Goal: Information Seeking & Learning: Learn about a topic

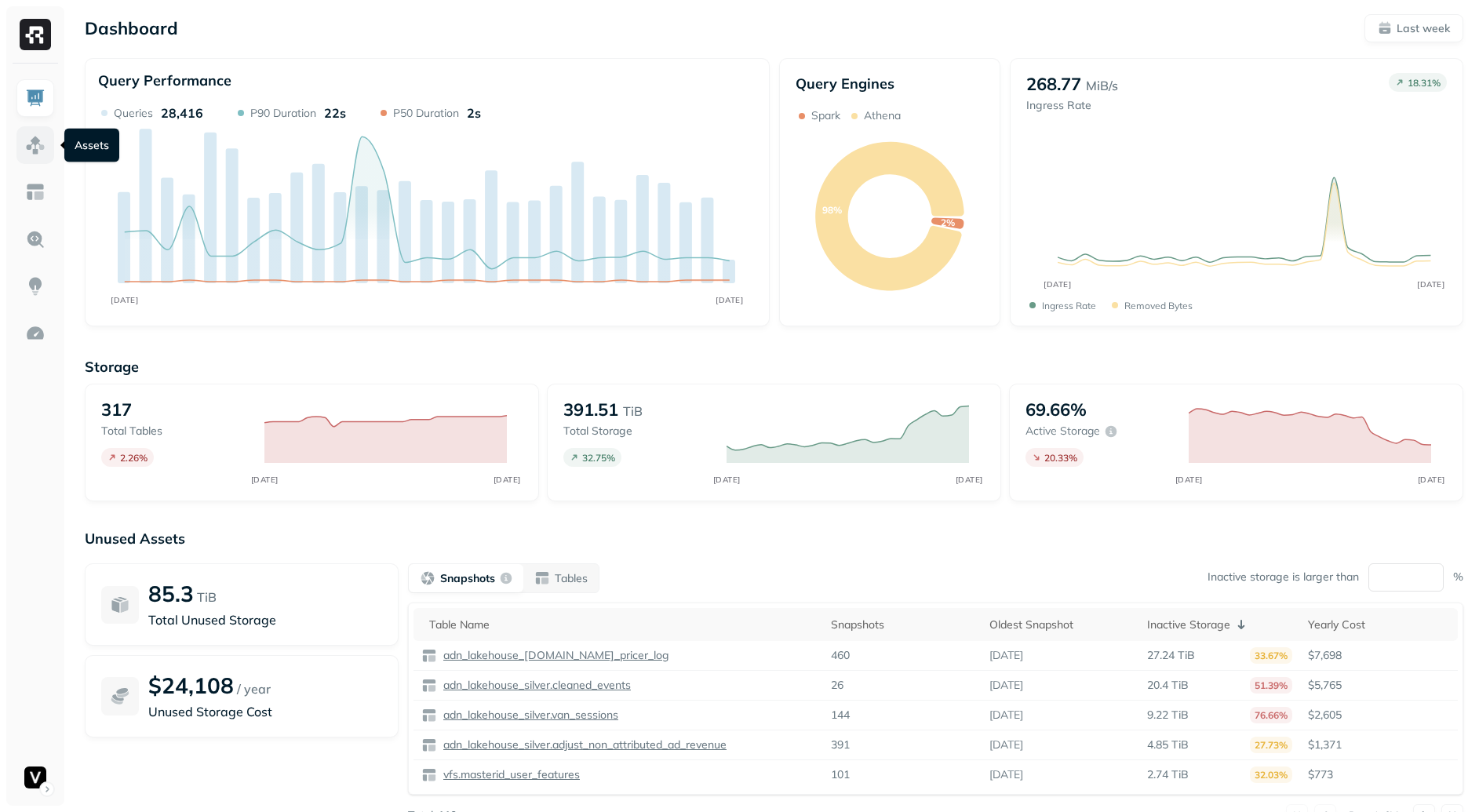
click at [39, 153] on img at bounding box center [35, 145] width 21 height 21
click at [38, 138] on img at bounding box center [35, 145] width 21 height 21
click at [42, 149] on img at bounding box center [35, 145] width 21 height 21
click at [610, 347] on div "Storage 317 Total tables 2.26 % AUG [DATE] 391.51 TiB Total storage 32.75 % AUG…" at bounding box center [774, 601] width 1379 height 517
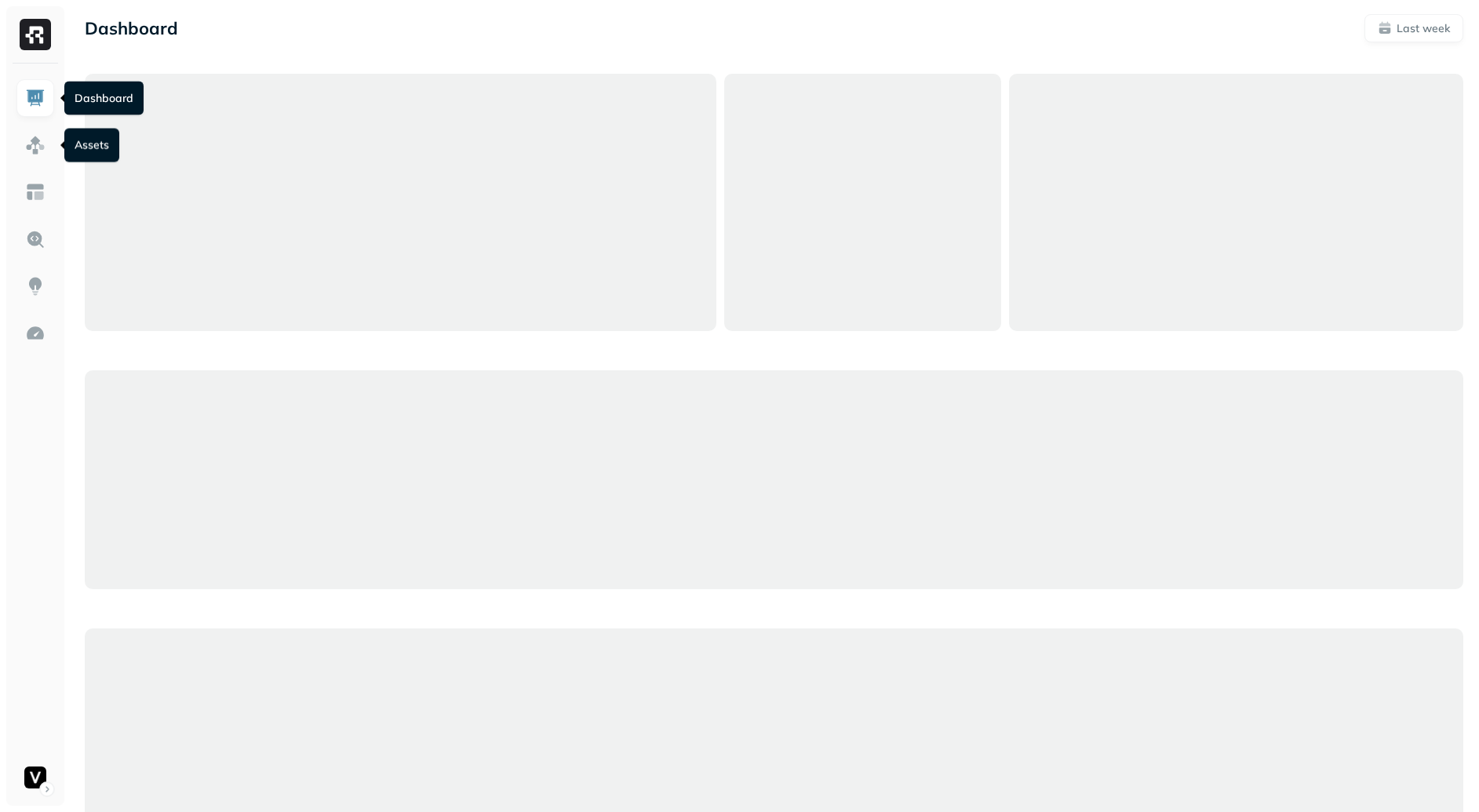
click at [32, 156] on link at bounding box center [35, 145] width 38 height 38
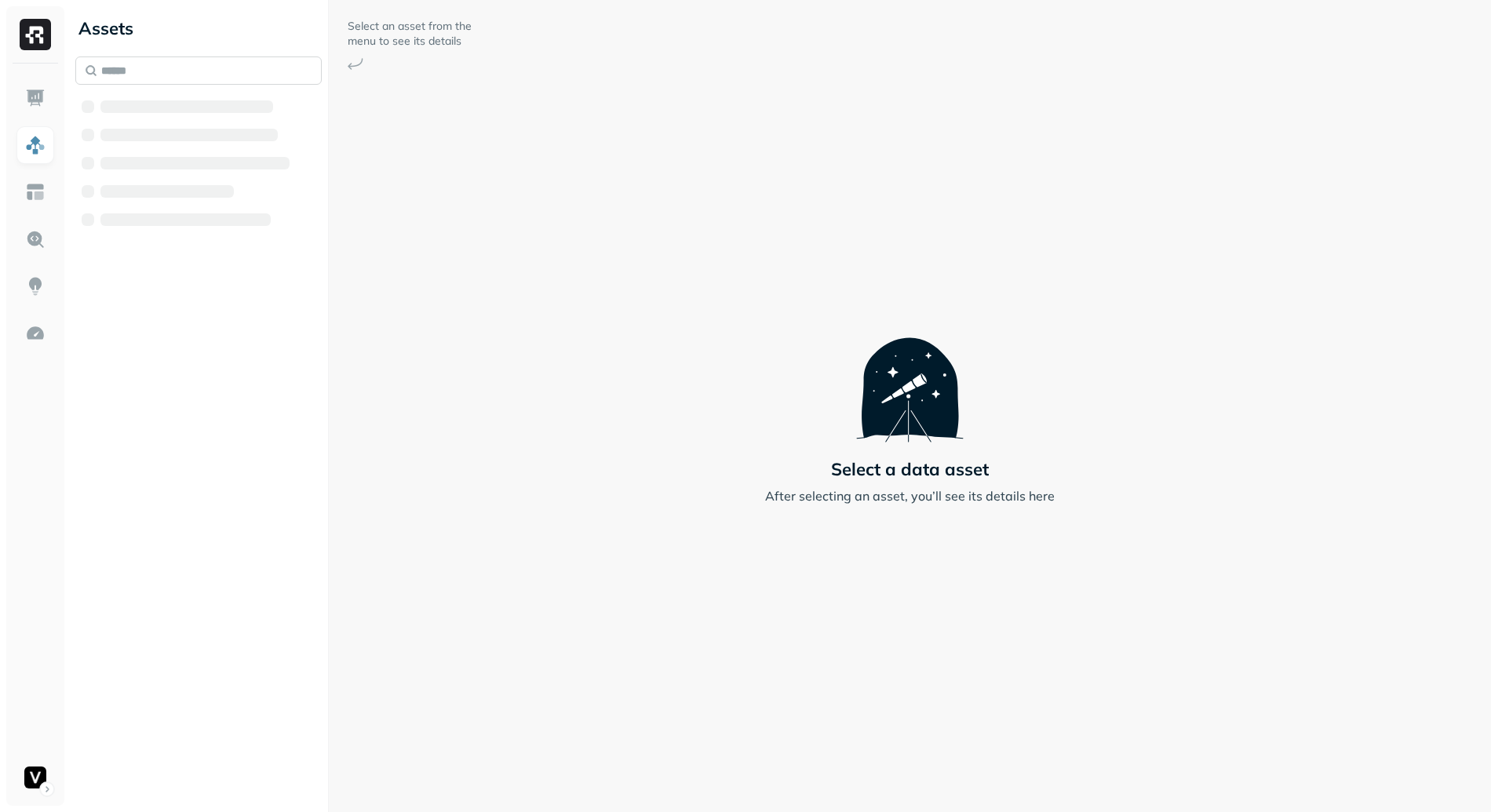
click at [174, 80] on input "text" at bounding box center [198, 70] width 247 height 28
paste input "**********"
type input "**********"
click at [204, 192] on span "ml__win_obs" at bounding box center [188, 195] width 74 height 15
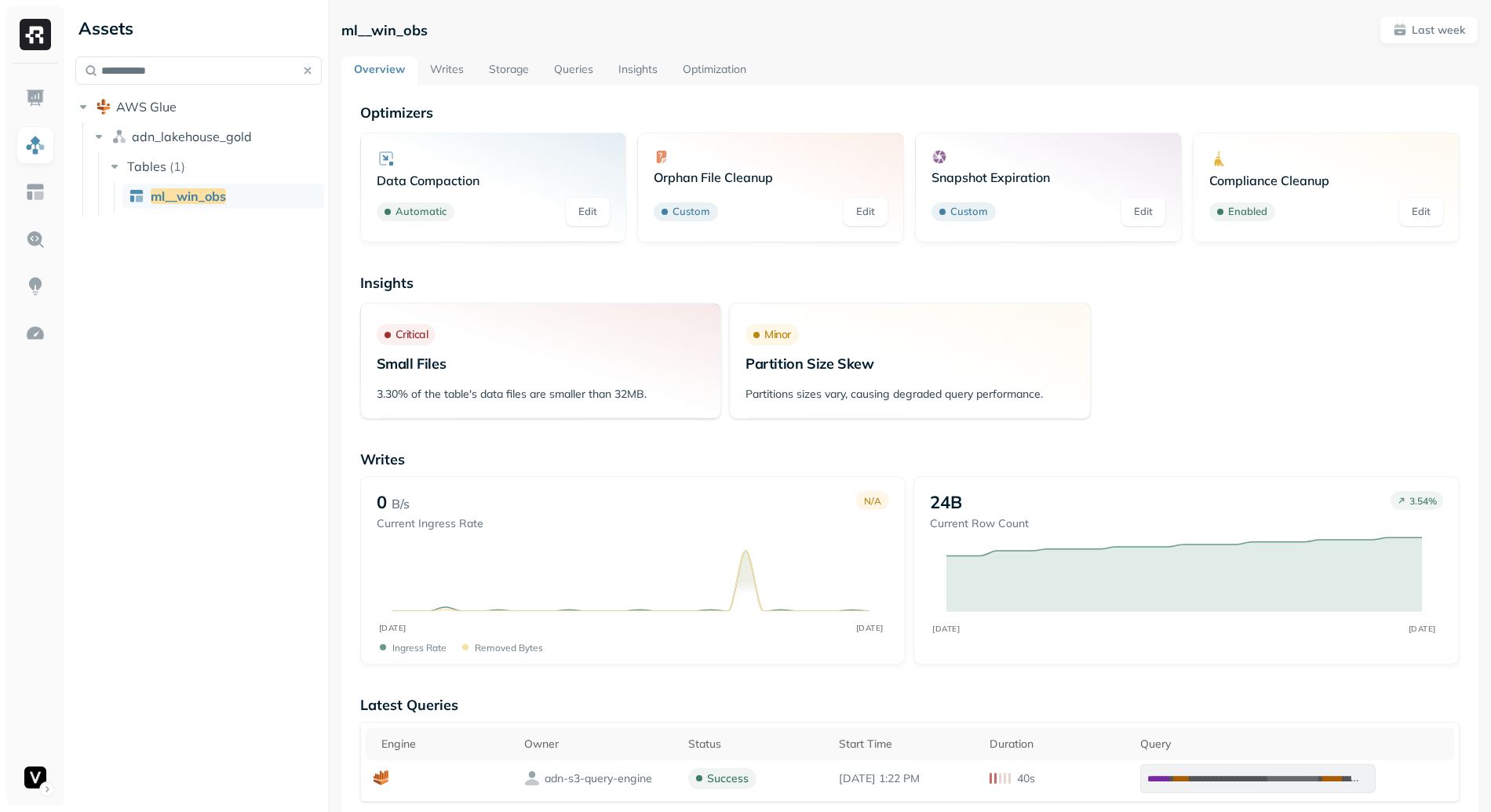
click at [736, 75] on link "Optimization" at bounding box center [715, 70] width 89 height 28
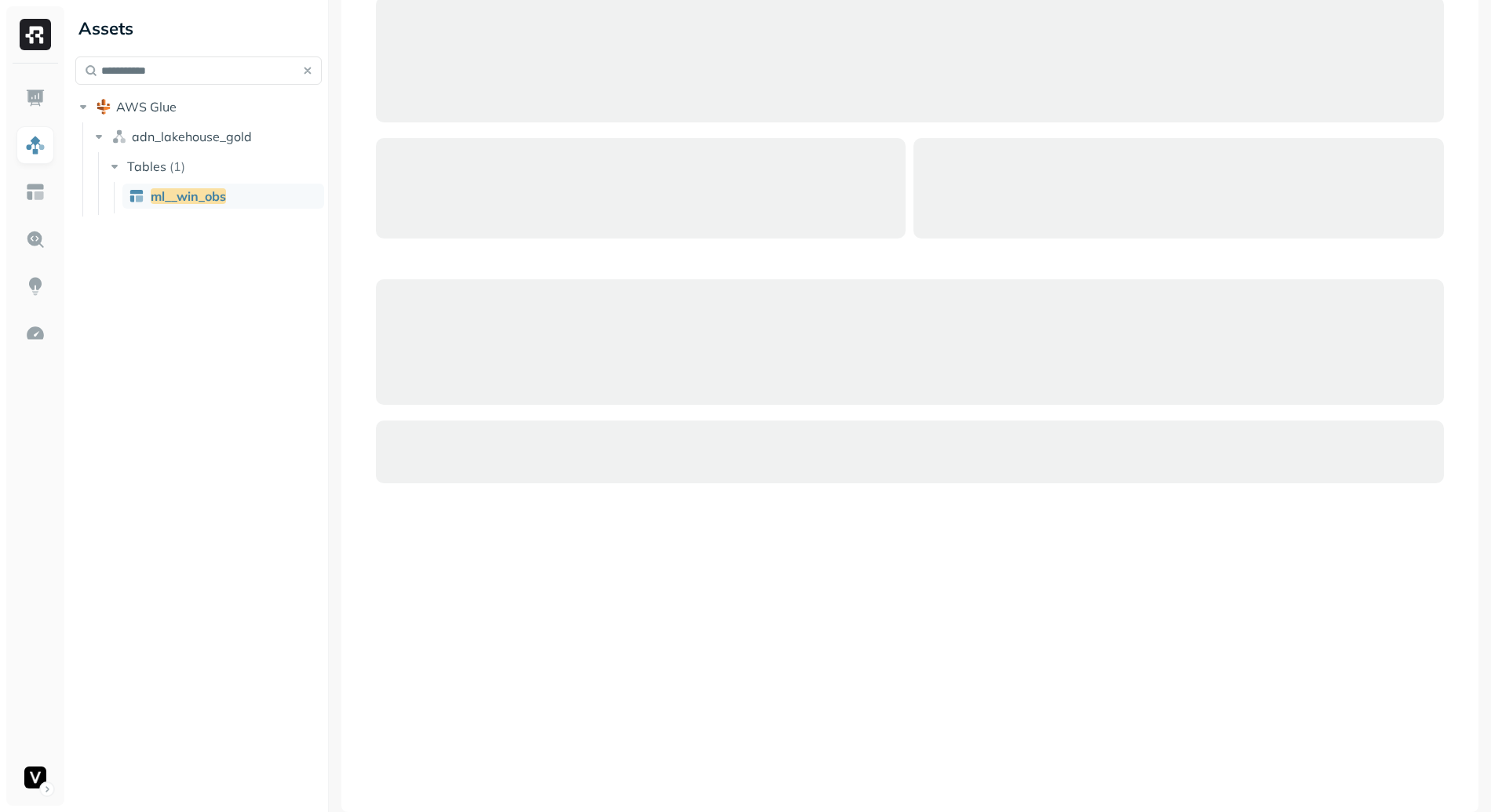
scroll to position [85, 0]
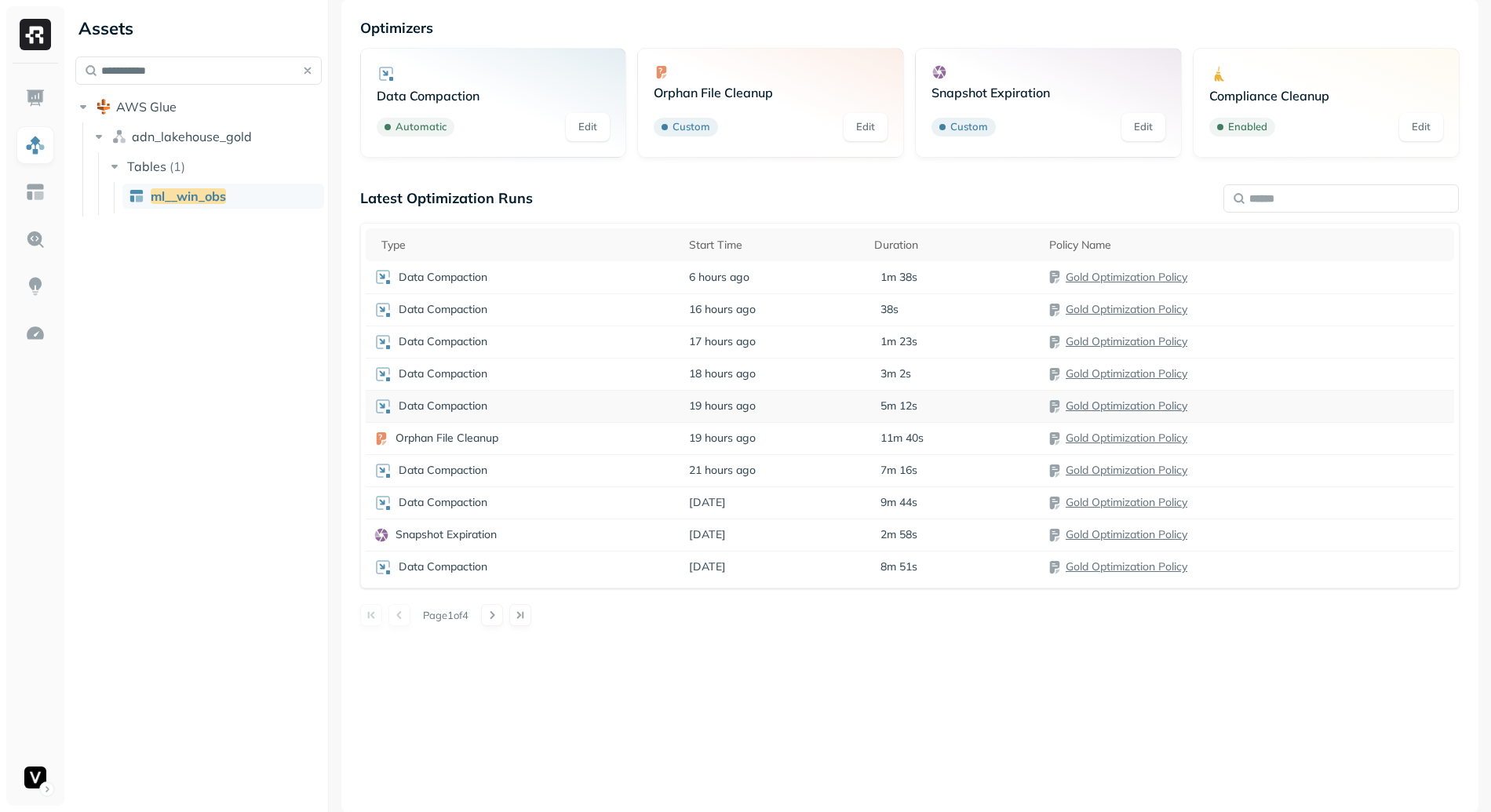
click at [604, 406] on div "Data Compaction" at bounding box center [523, 406] width 301 height 19
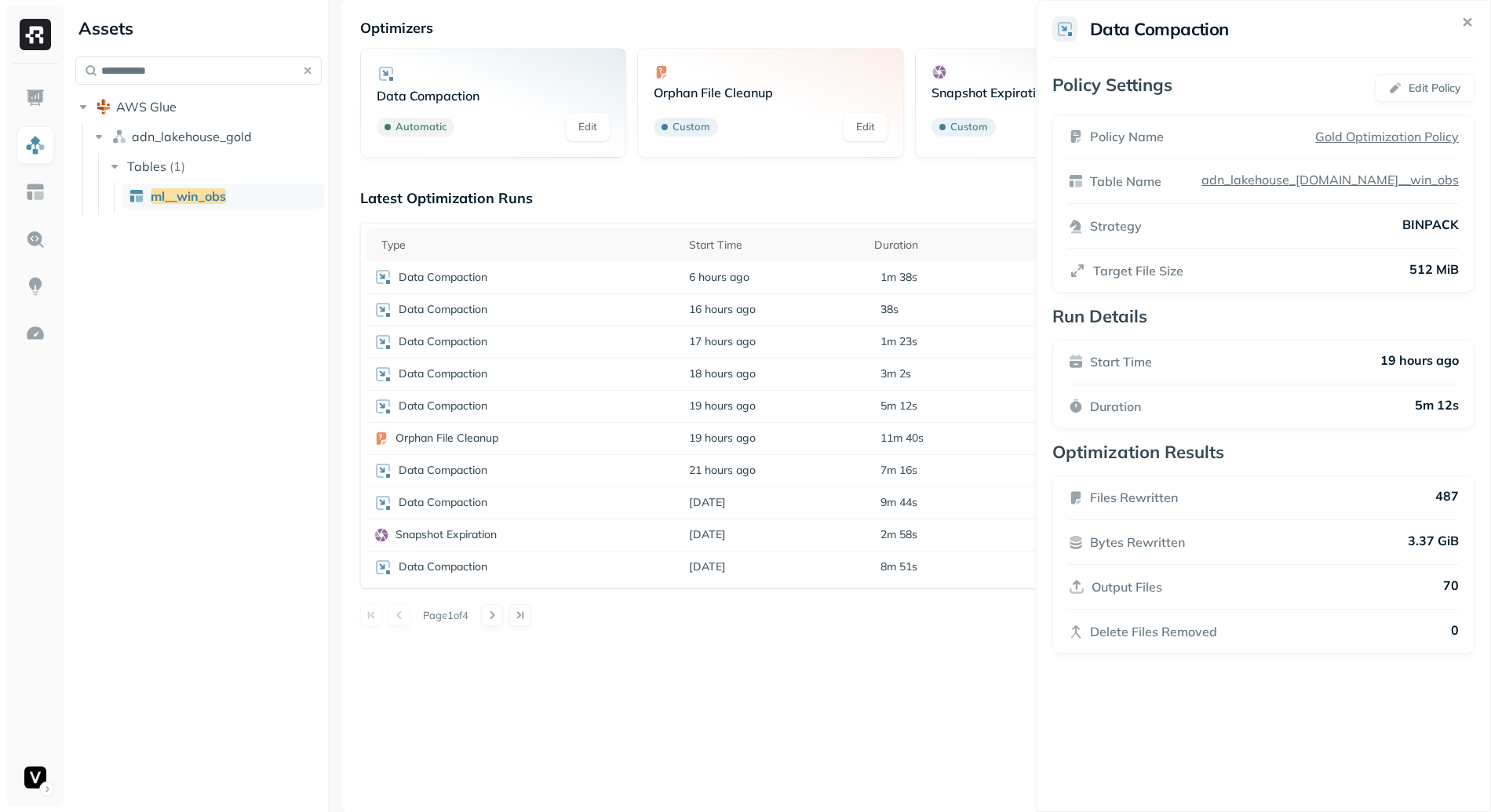
click at [615, 372] on html "**********" at bounding box center [746, 406] width 1491 height 812
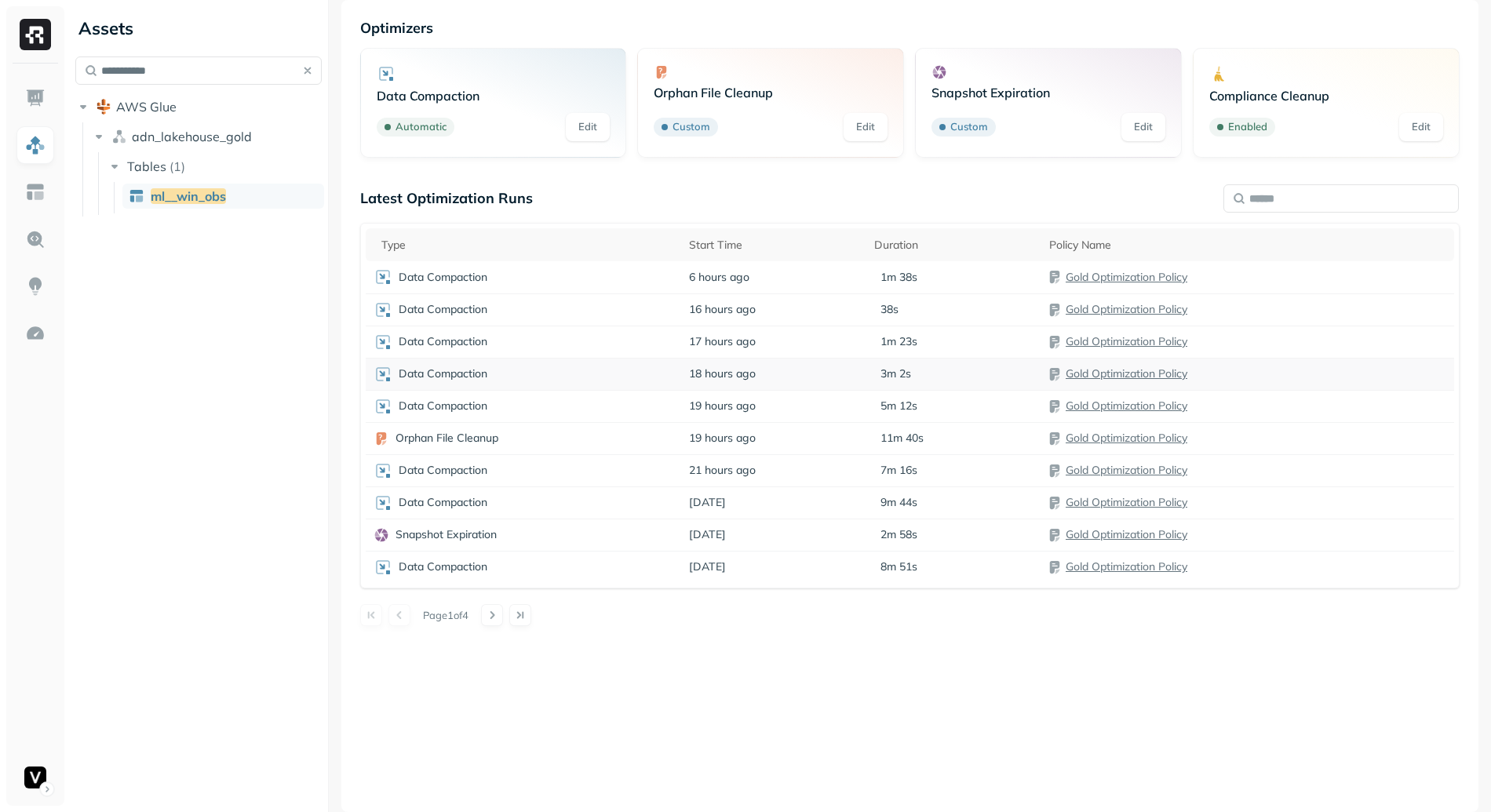
click at [619, 365] on div "Data Compaction" at bounding box center [523, 374] width 301 height 19
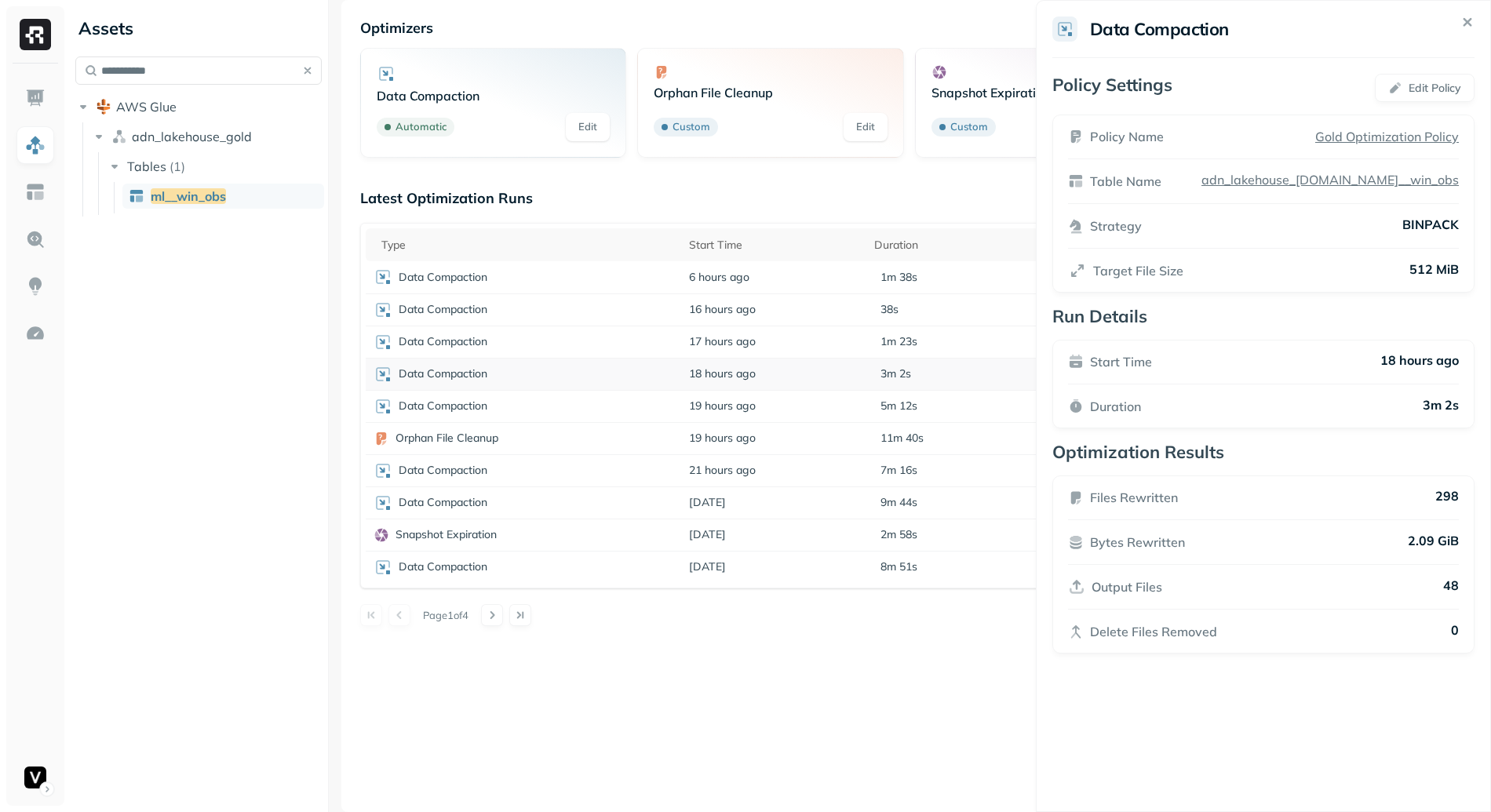
click at [619, 364] on html "**********" at bounding box center [746, 406] width 1491 height 812
click at [623, 337] on div "Data Compaction" at bounding box center [523, 341] width 301 height 19
click at [624, 337] on html "**********" at bounding box center [746, 406] width 1491 height 812
click at [653, 294] on td "Data Compaction" at bounding box center [524, 310] width 316 height 33
click at [653, 299] on html "**********" at bounding box center [746, 406] width 1491 height 812
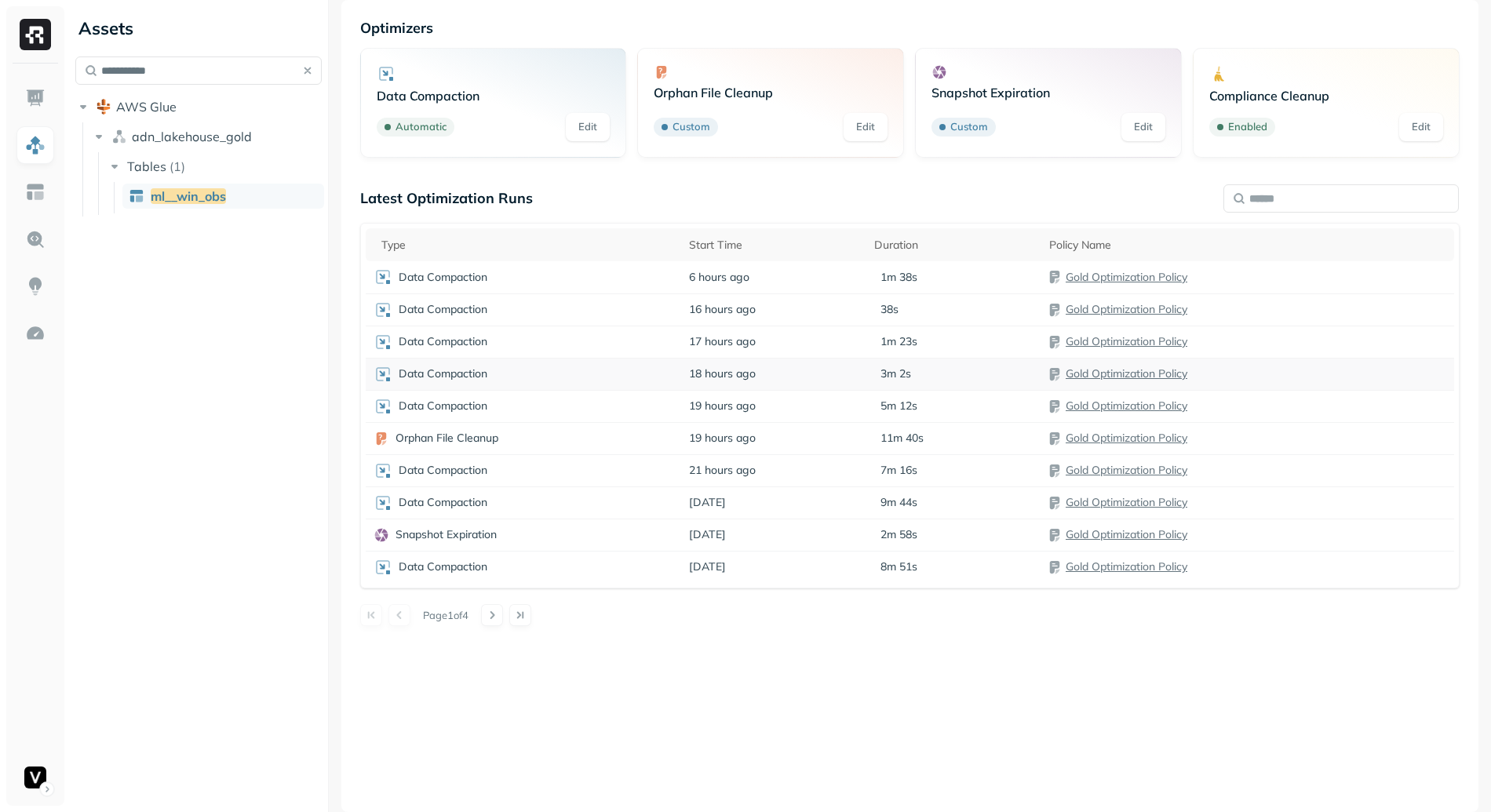
scroll to position [0, 0]
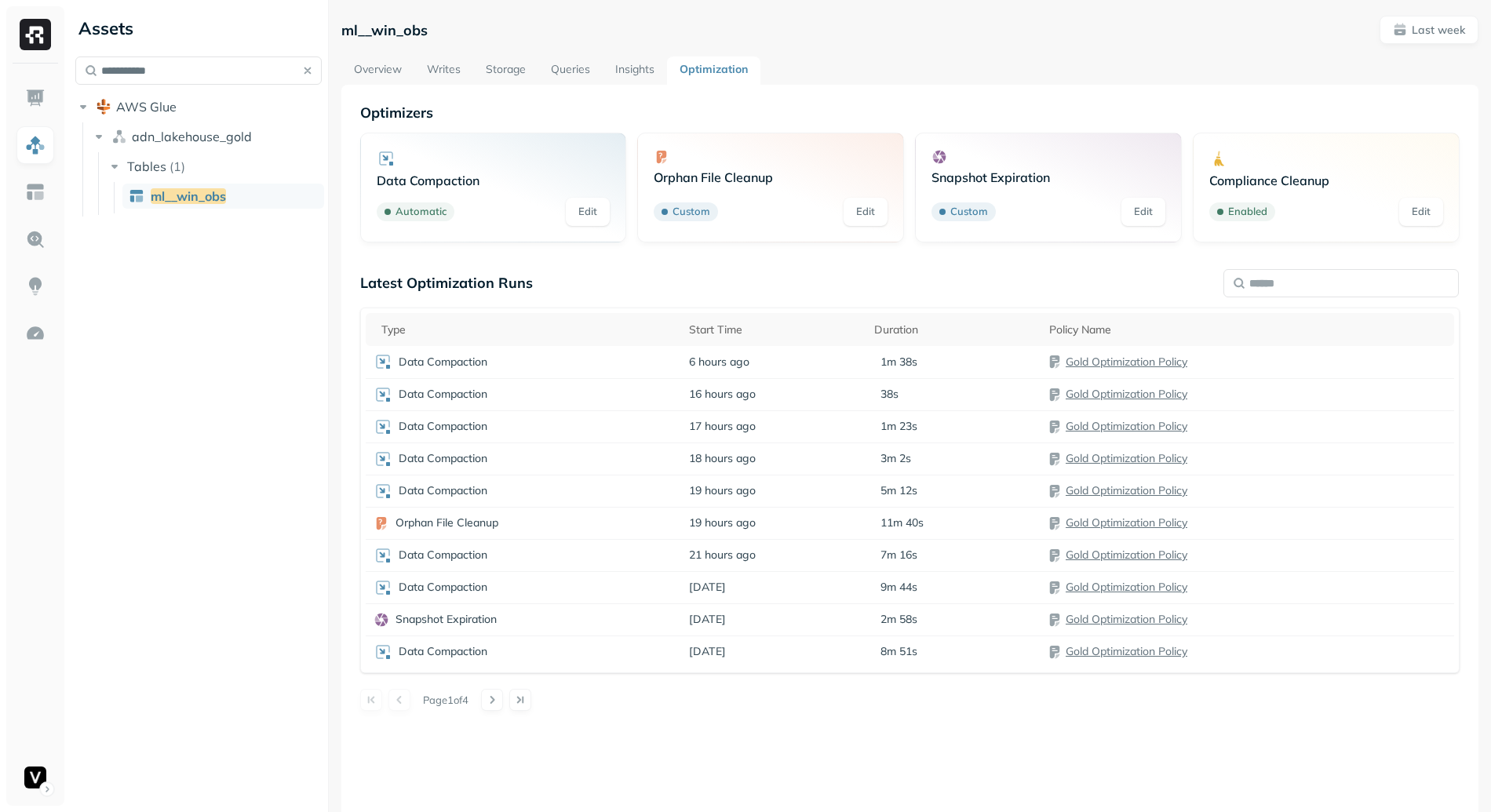
click at [381, 77] on link "Overview" at bounding box center [378, 70] width 73 height 28
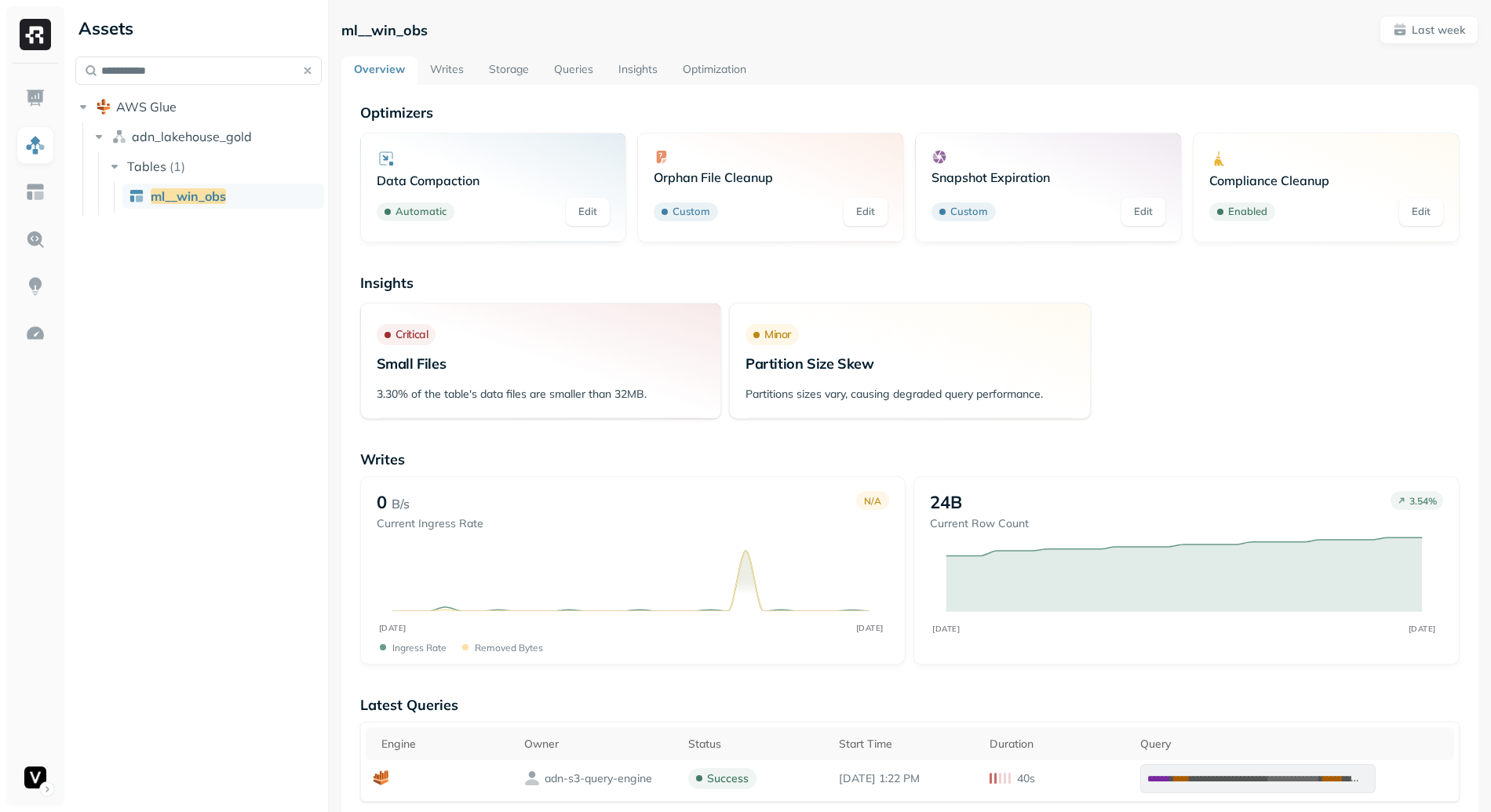
click at [385, 31] on p "ml__win_obs" at bounding box center [385, 30] width 87 height 18
copy p "ml__win_obs"
click at [466, 39] on div "ml__win_obs Last week" at bounding box center [910, 29] width 1137 height 28
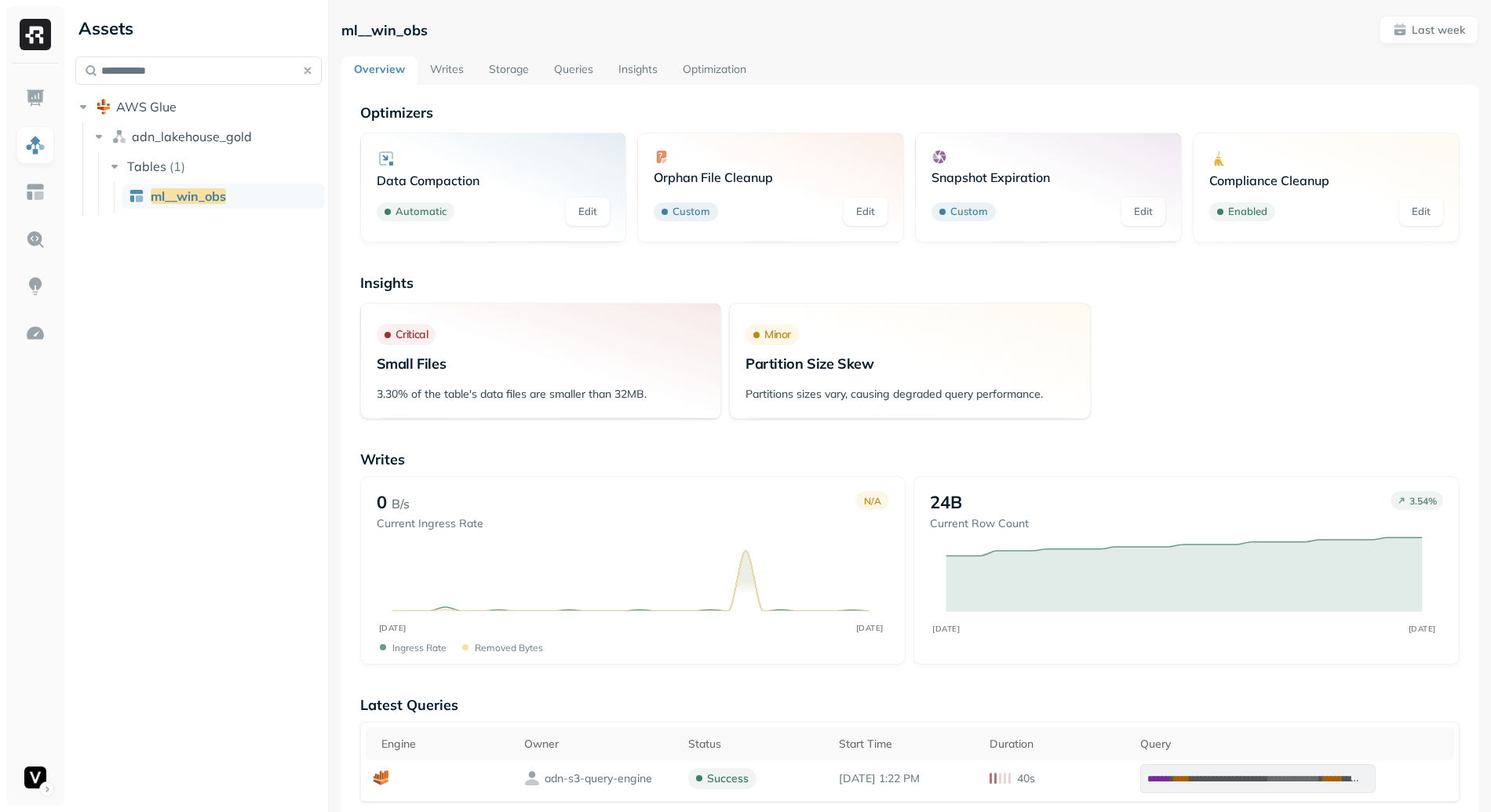
click at [440, 62] on link "Writes" at bounding box center [446, 70] width 59 height 28
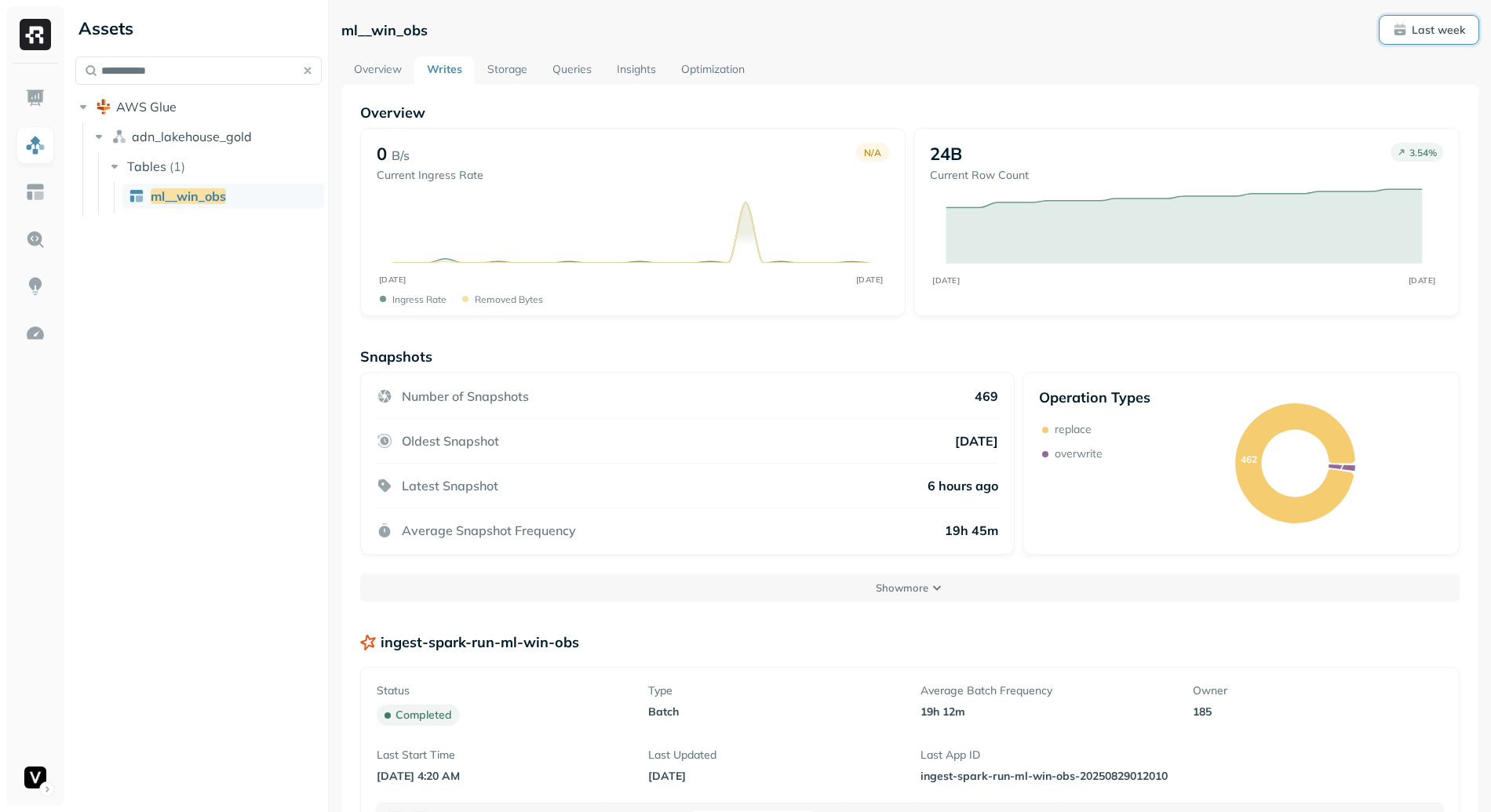
click at [1439, 21] on button "Last week" at bounding box center [1429, 29] width 98 height 28
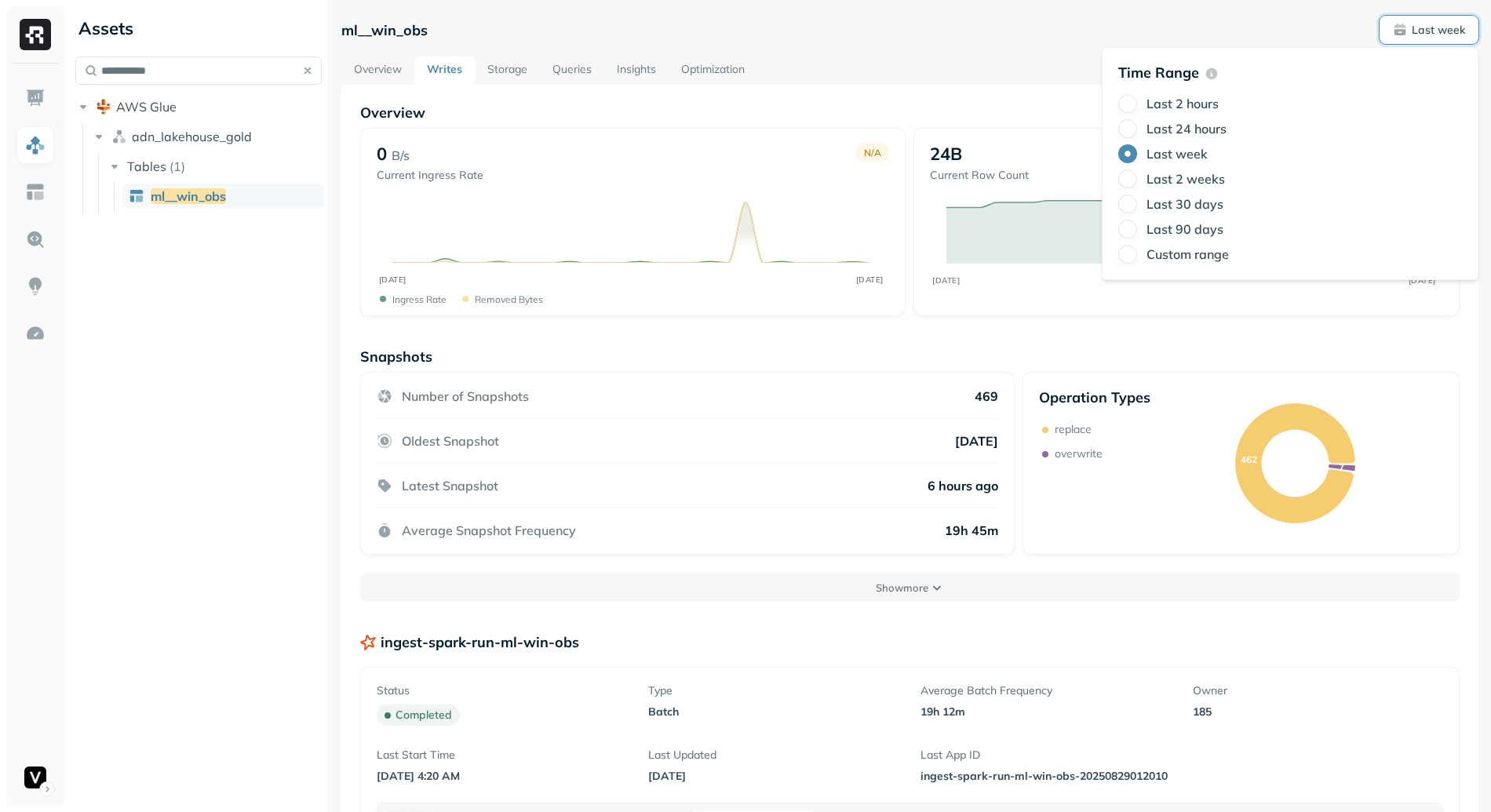
click at [1439, 21] on button "Last week" at bounding box center [1429, 29] width 98 height 28
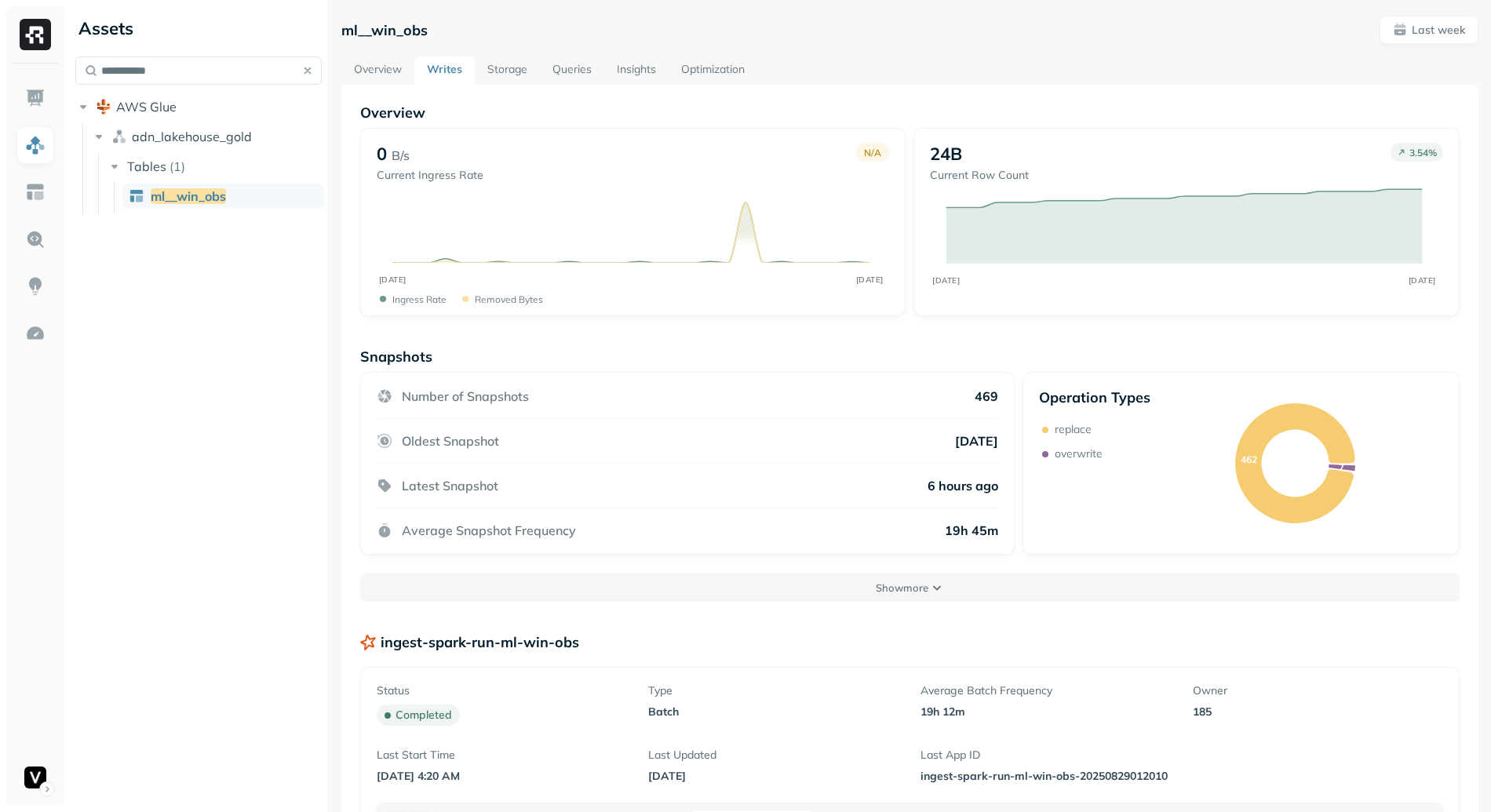
click at [849, 583] on button "Show more" at bounding box center [910, 587] width 1100 height 28
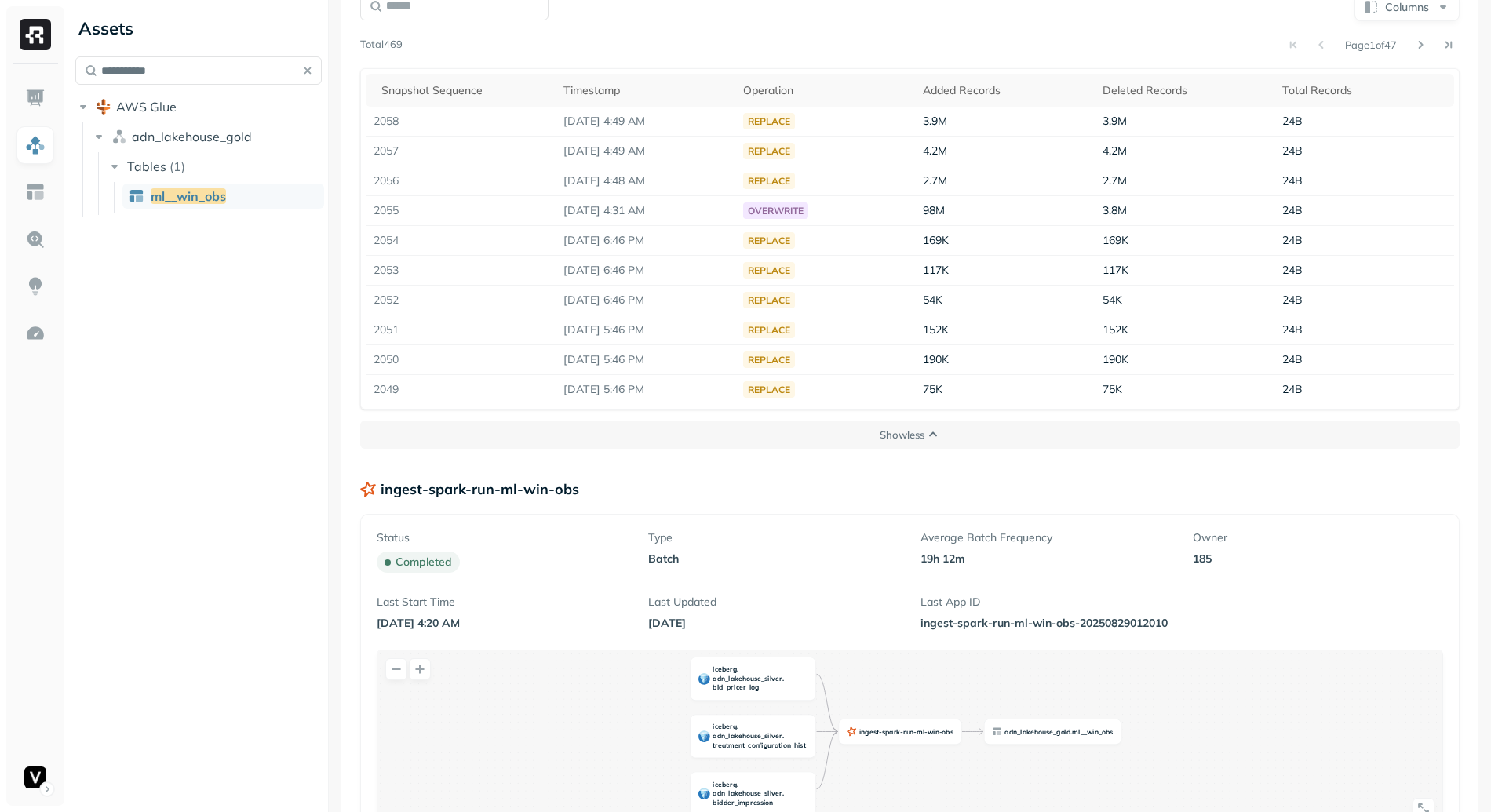
scroll to position [664, 0]
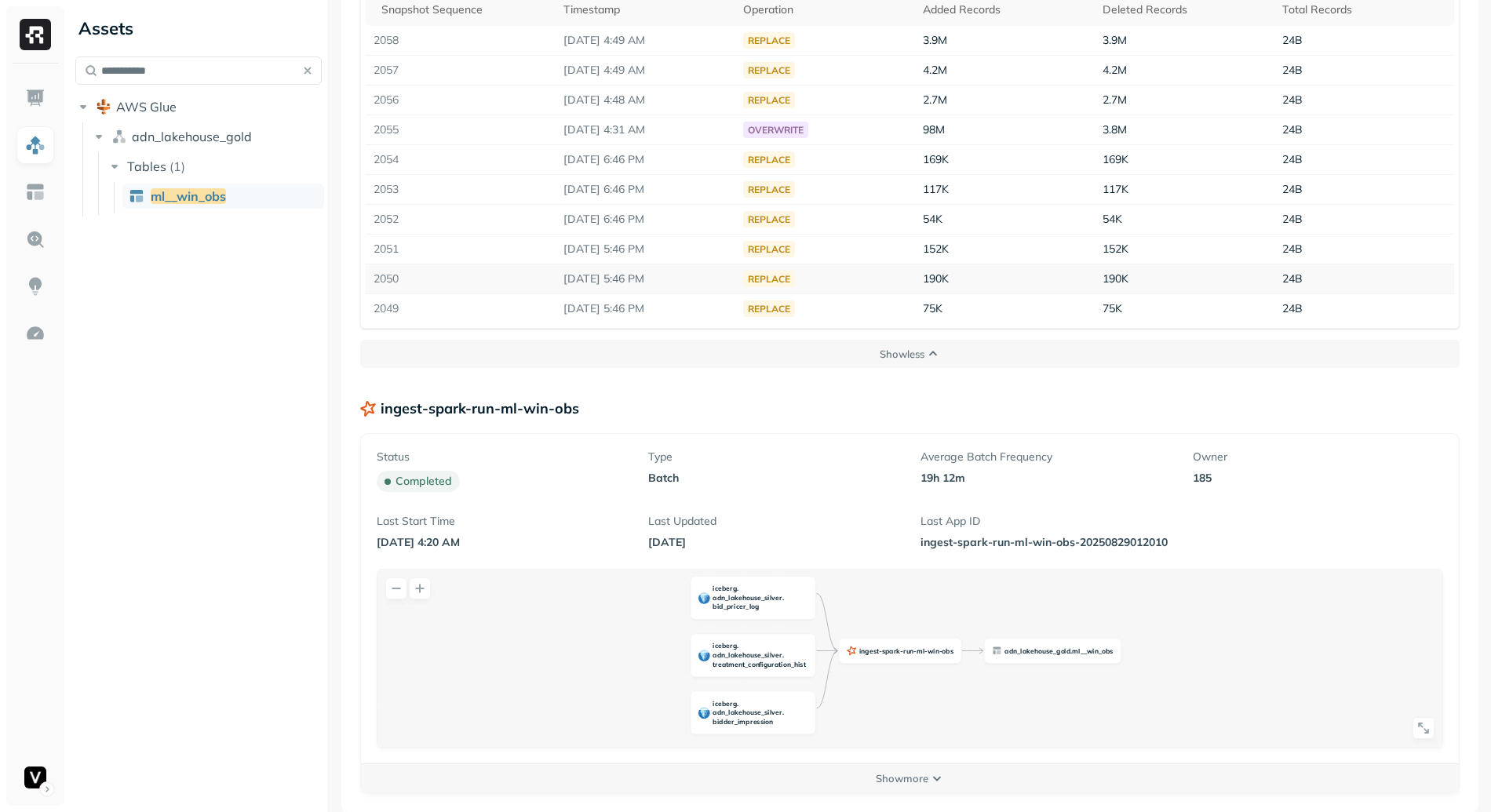
drag, startPoint x: 946, startPoint y: 350, endPoint x: 1081, endPoint y: 266, distance: 159.0
click at [1078, 271] on div "Snapshots Number of Snapshots 469 Oldest Snapshot 4 days ago Latest Snapshot 6 …" at bounding box center [910, 25] width 1100 height 684
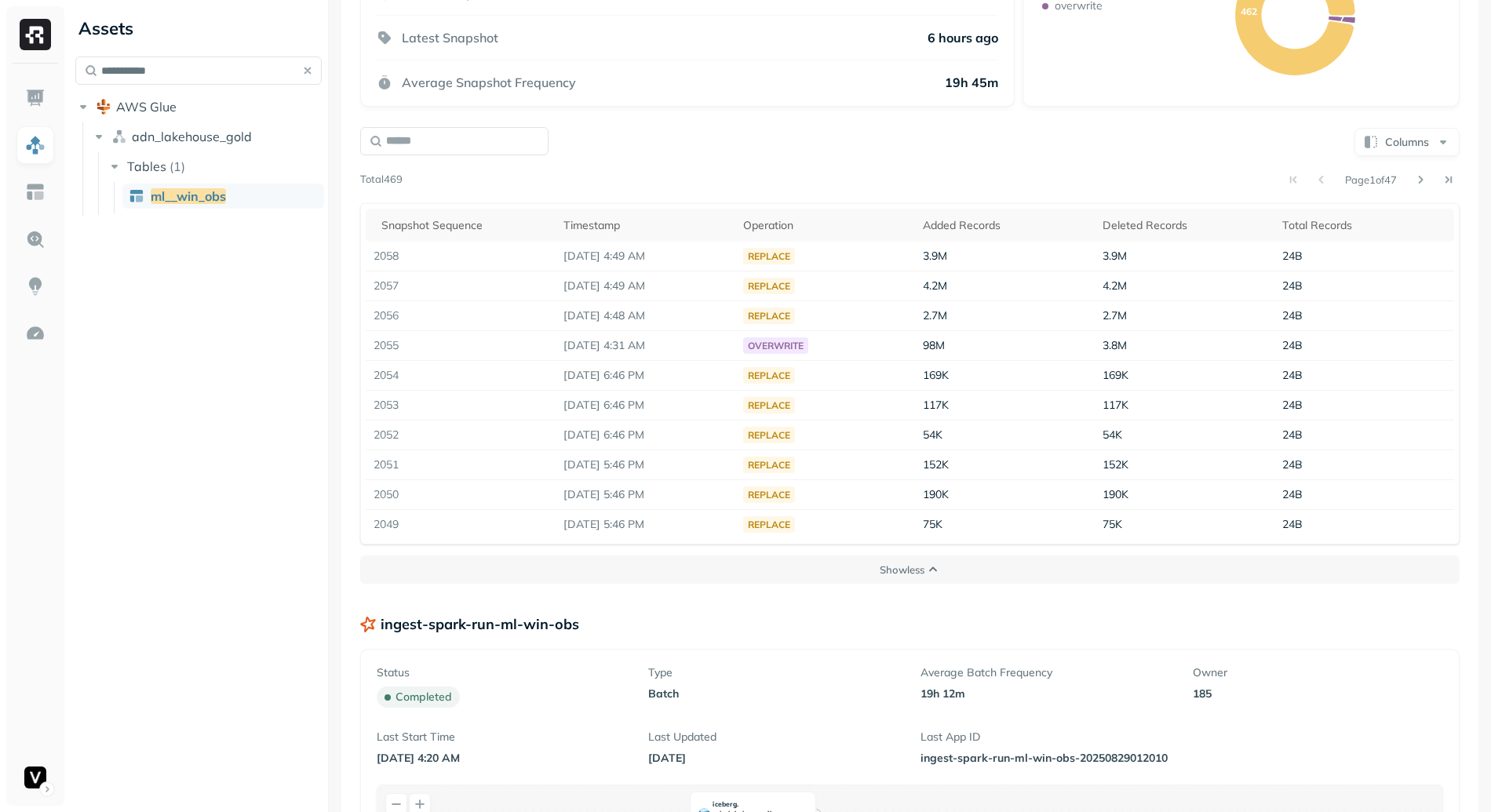
scroll to position [368, 0]
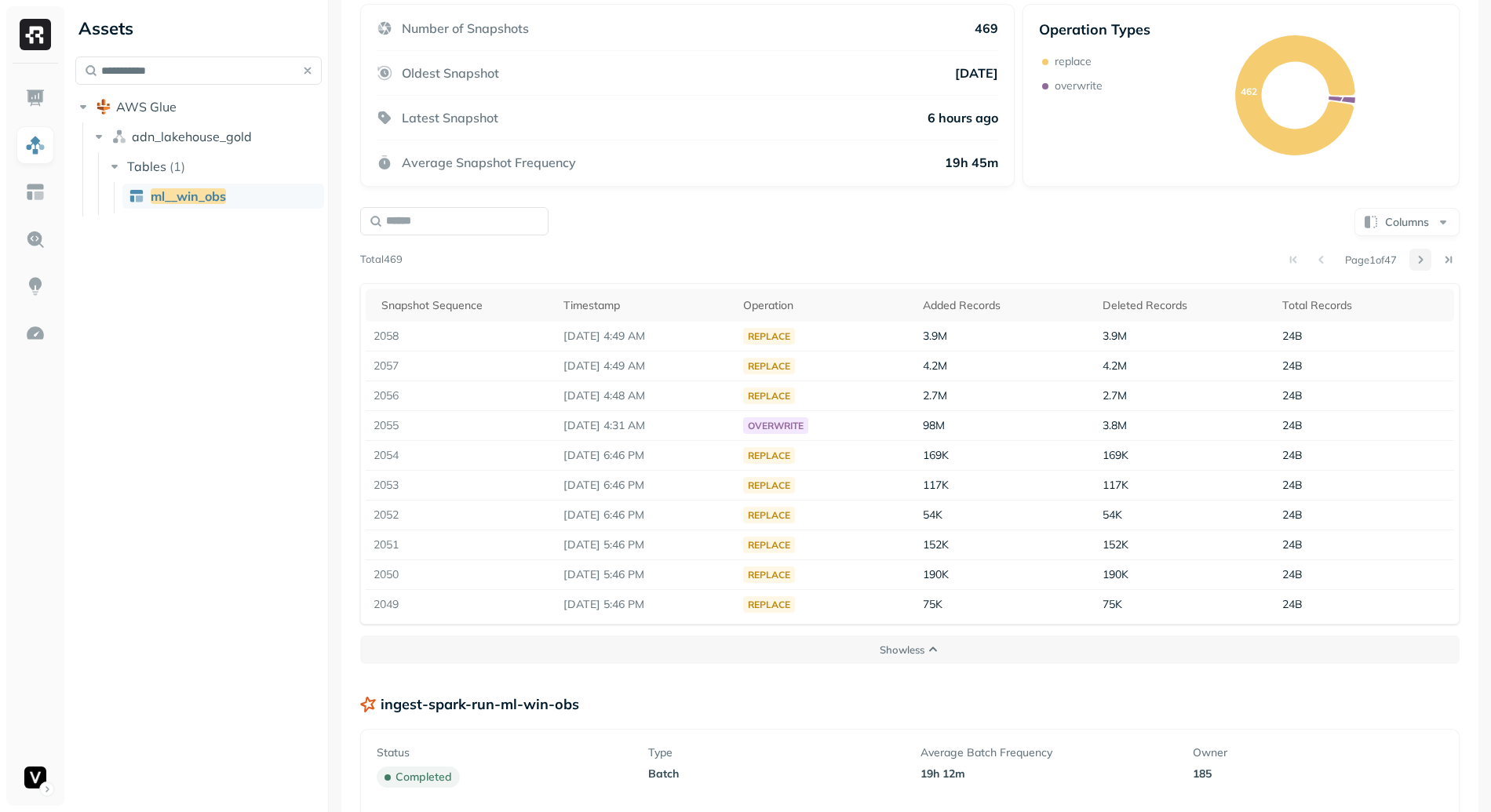
click at [1410, 258] on button at bounding box center [1421, 259] width 22 height 22
click at [1410, 264] on button at bounding box center [1421, 259] width 22 height 22
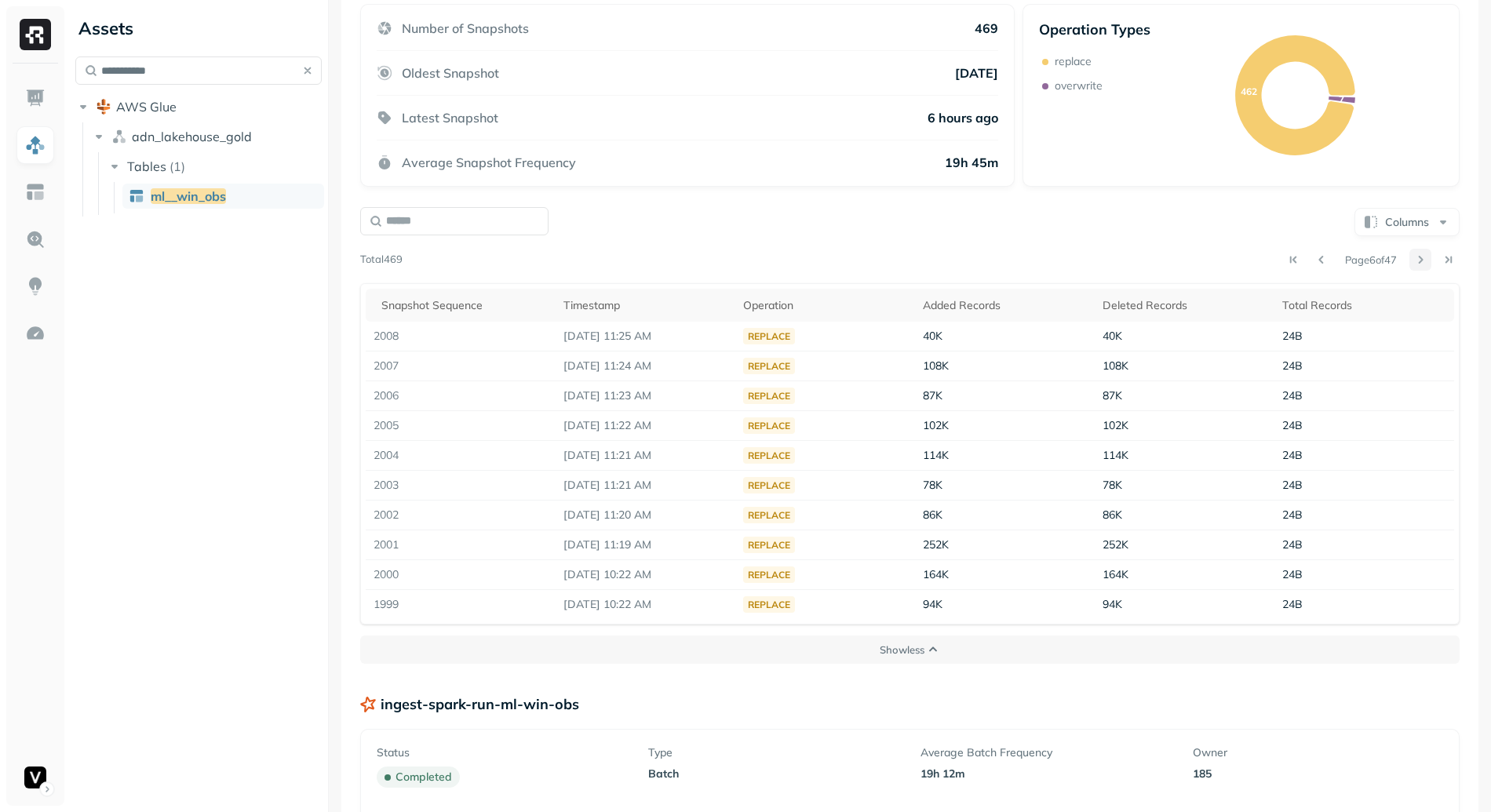
click at [1410, 264] on button at bounding box center [1421, 259] width 22 height 22
click at [1416, 231] on button "Columns" at bounding box center [1407, 221] width 105 height 28
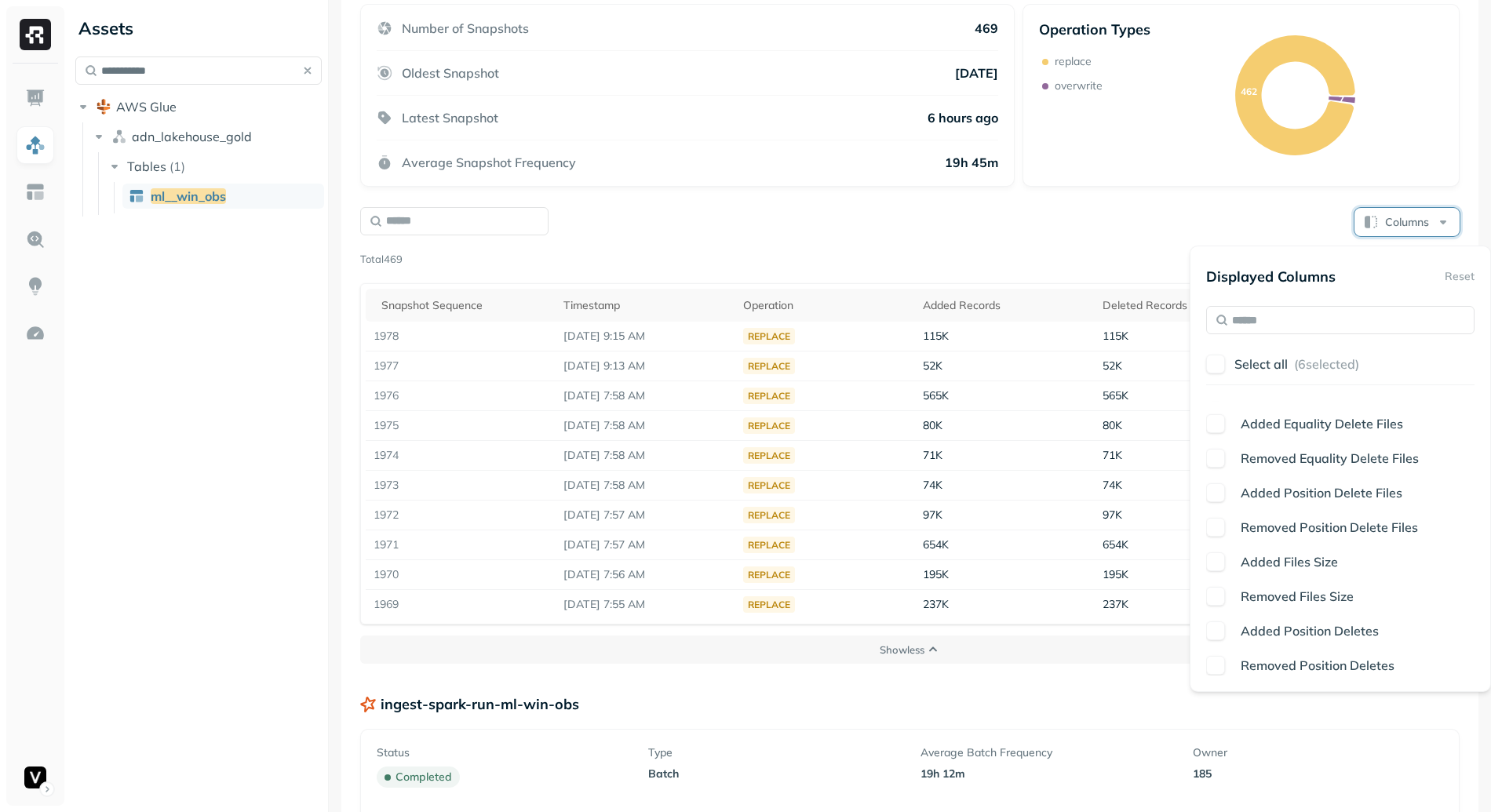
scroll to position [679, 0]
click at [1290, 660] on span "Changed Partition Count" at bounding box center [1313, 662] width 145 height 15
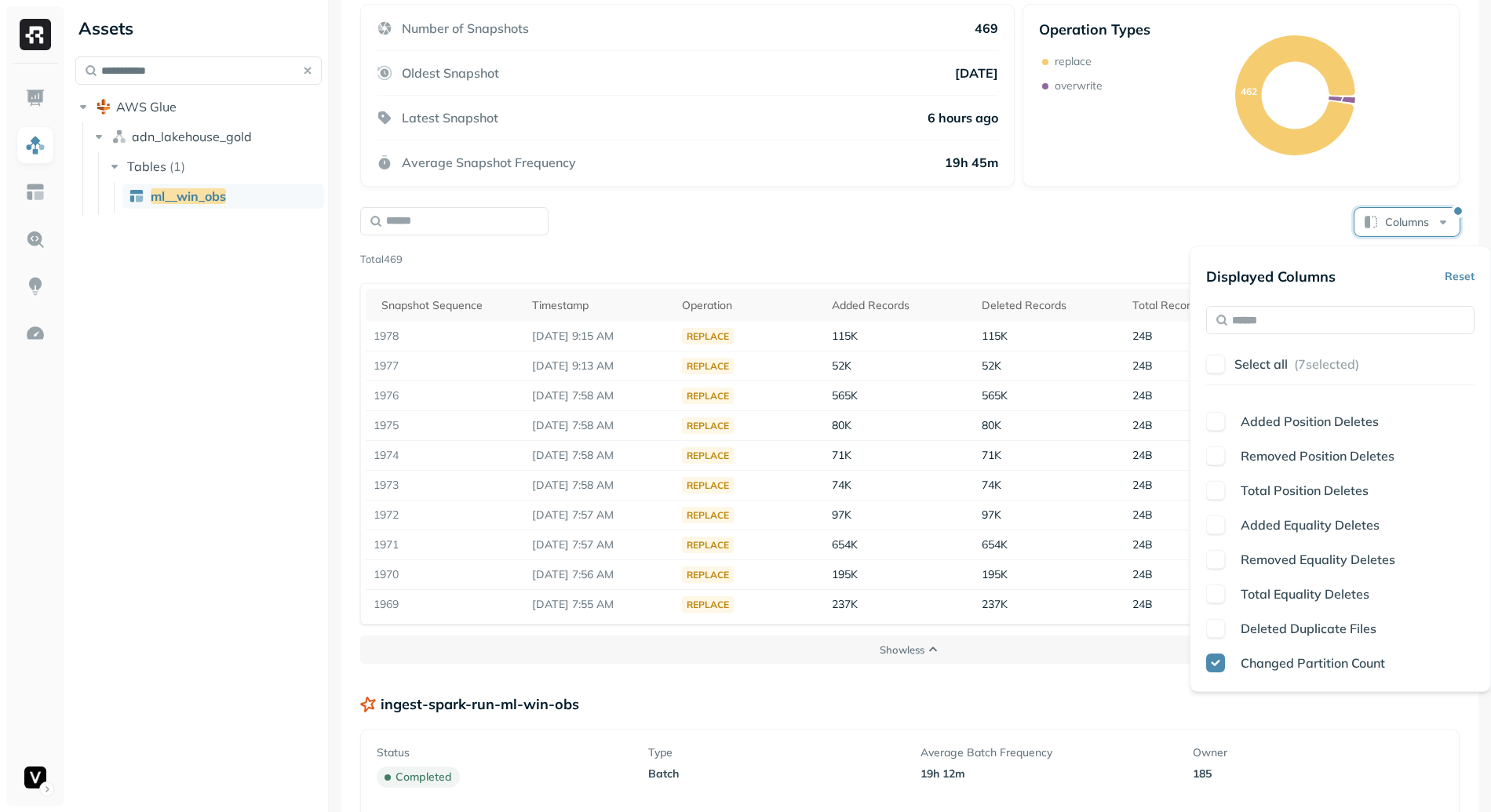
click at [1129, 238] on div "Columns Page 9 of 47 Total 469 Snapshot Sequence Timestamp Operation Added Reco…" at bounding box center [910, 415] width 1100 height 419
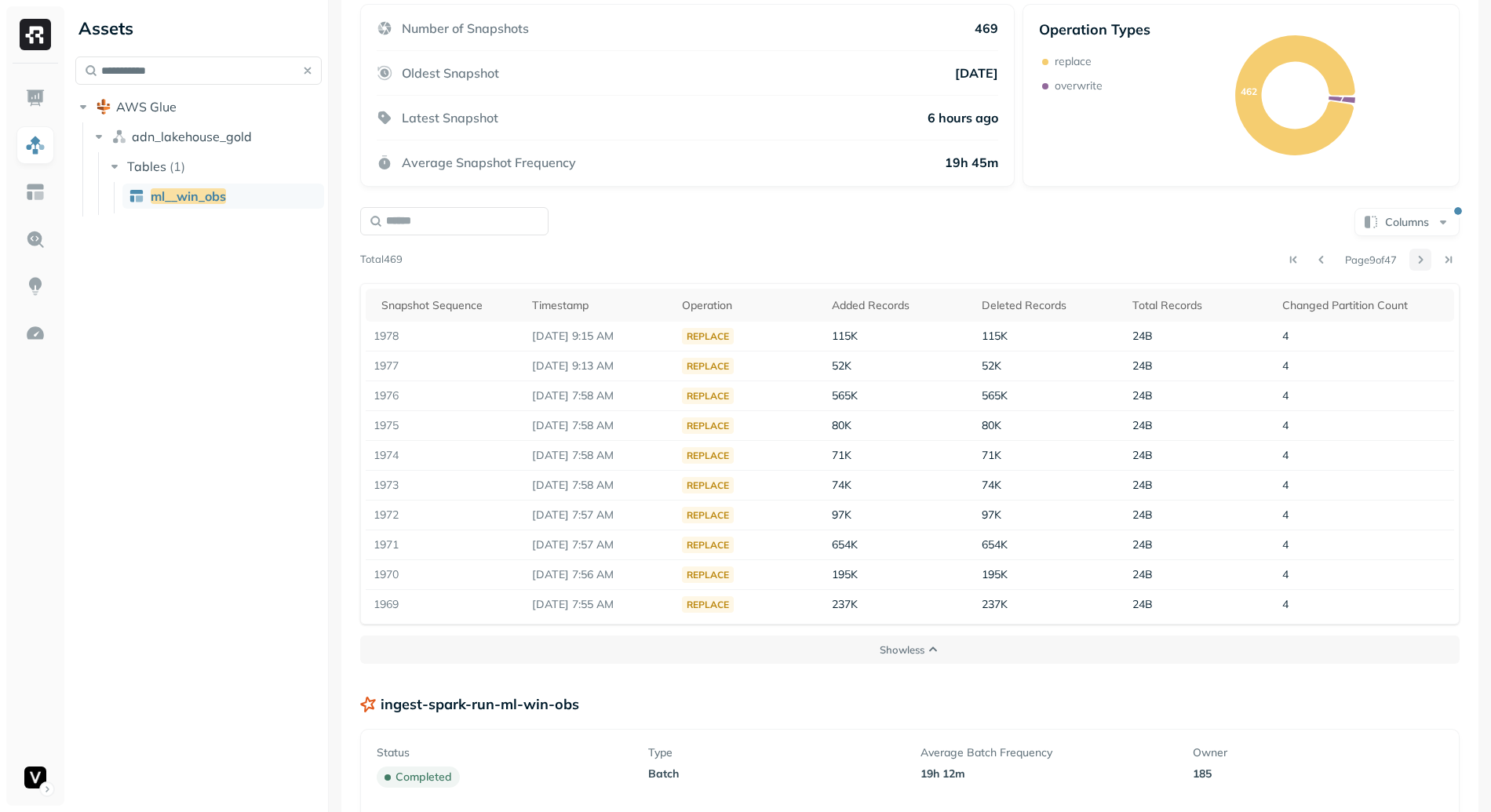
click at [1410, 264] on button at bounding box center [1421, 259] width 22 height 22
click at [1410, 263] on button at bounding box center [1421, 259] width 22 height 22
click at [1410, 262] on button at bounding box center [1421, 259] width 22 height 22
click at [1410, 262] on div at bounding box center [1435, 259] width 51 height 22
click at [1410, 262] on button at bounding box center [1421, 259] width 22 height 22
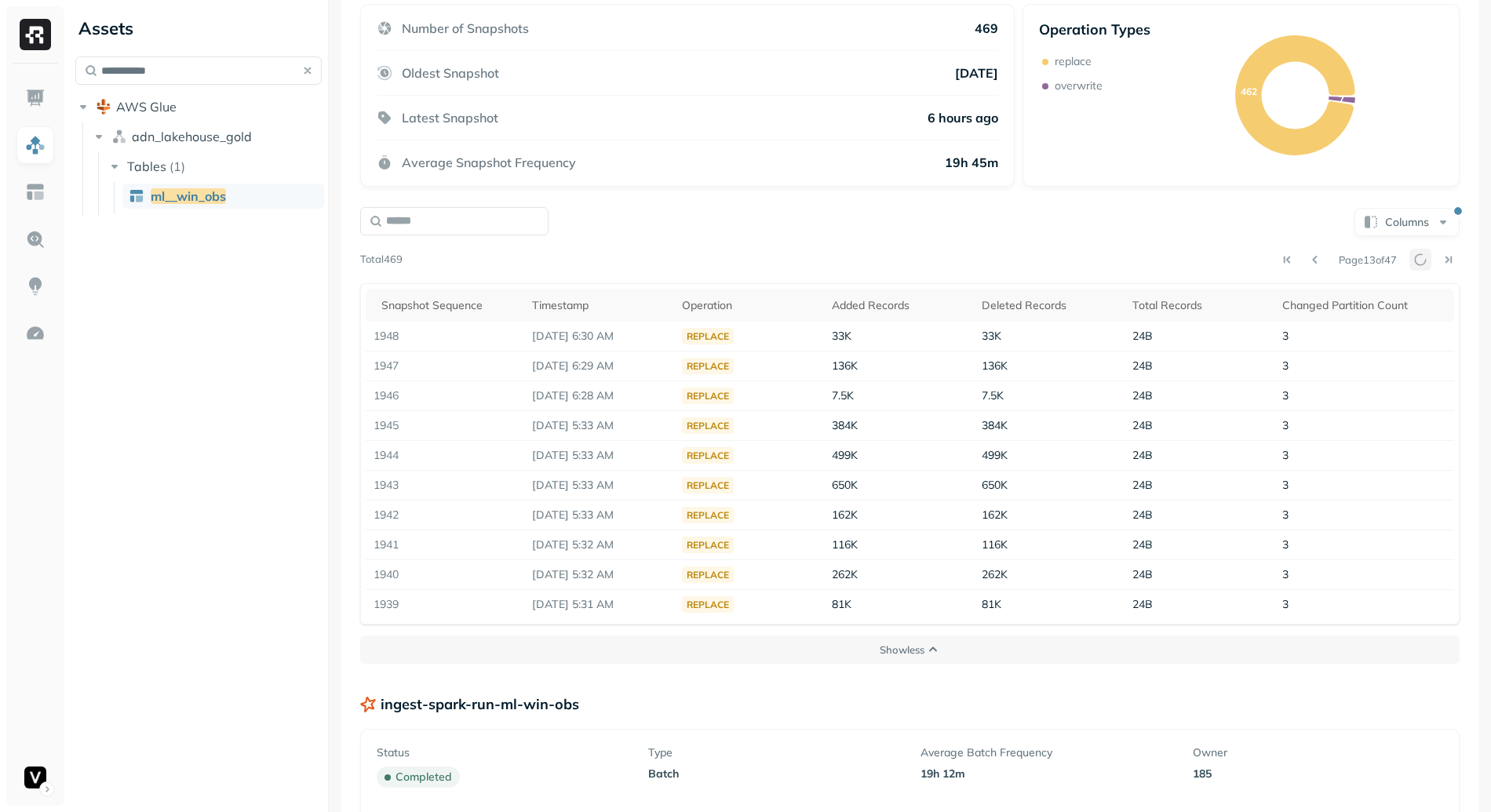
click at [1410, 262] on div at bounding box center [1435, 259] width 51 height 22
click at [1410, 262] on button at bounding box center [1421, 259] width 22 height 22
click at [1410, 257] on button at bounding box center [1421, 259] width 22 height 22
click at [1410, 257] on div at bounding box center [1435, 259] width 51 height 22
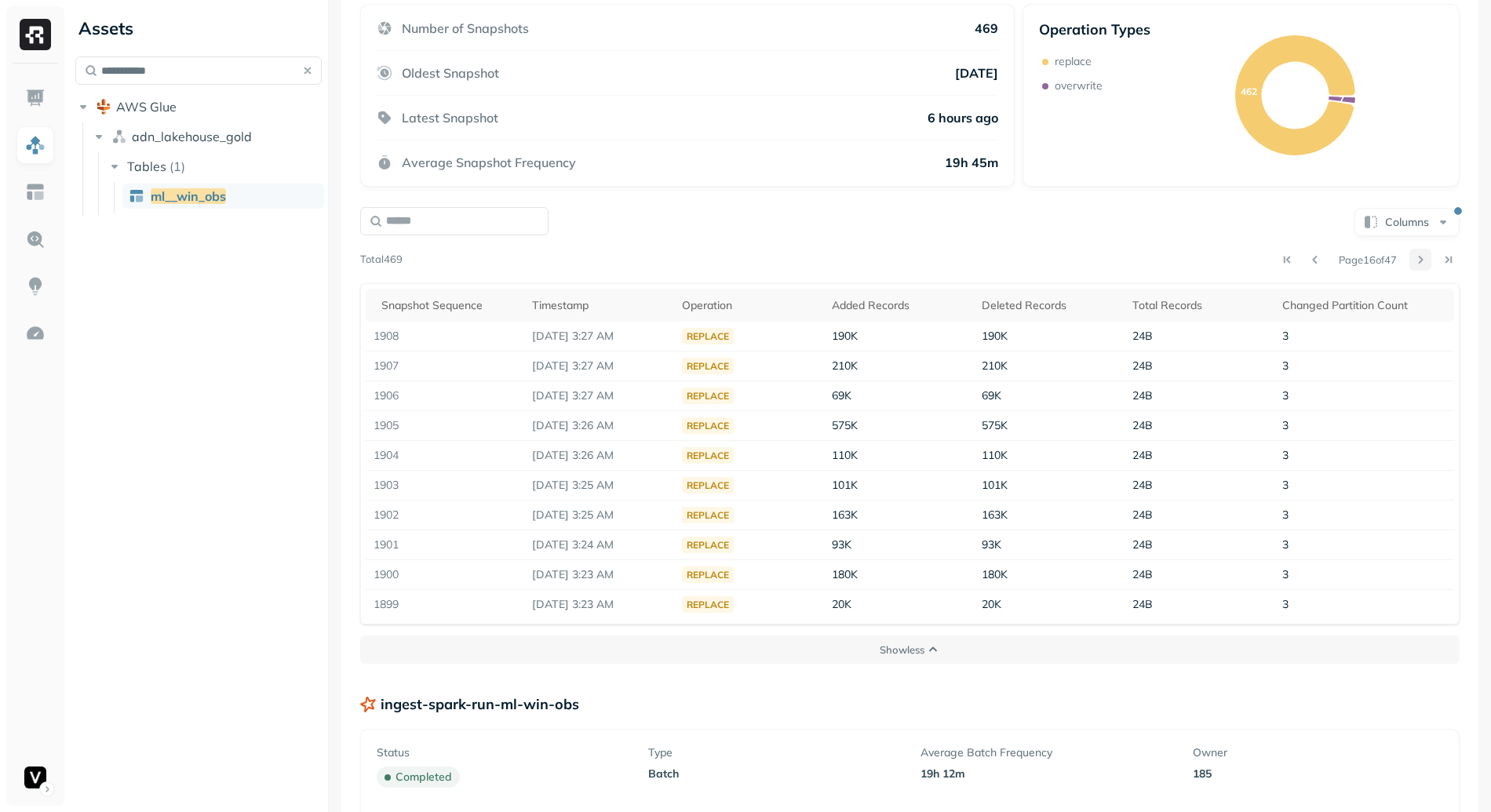
click at [1410, 257] on button at bounding box center [1421, 259] width 22 height 22
click at [397, 220] on input "text" at bounding box center [455, 220] width 188 height 28
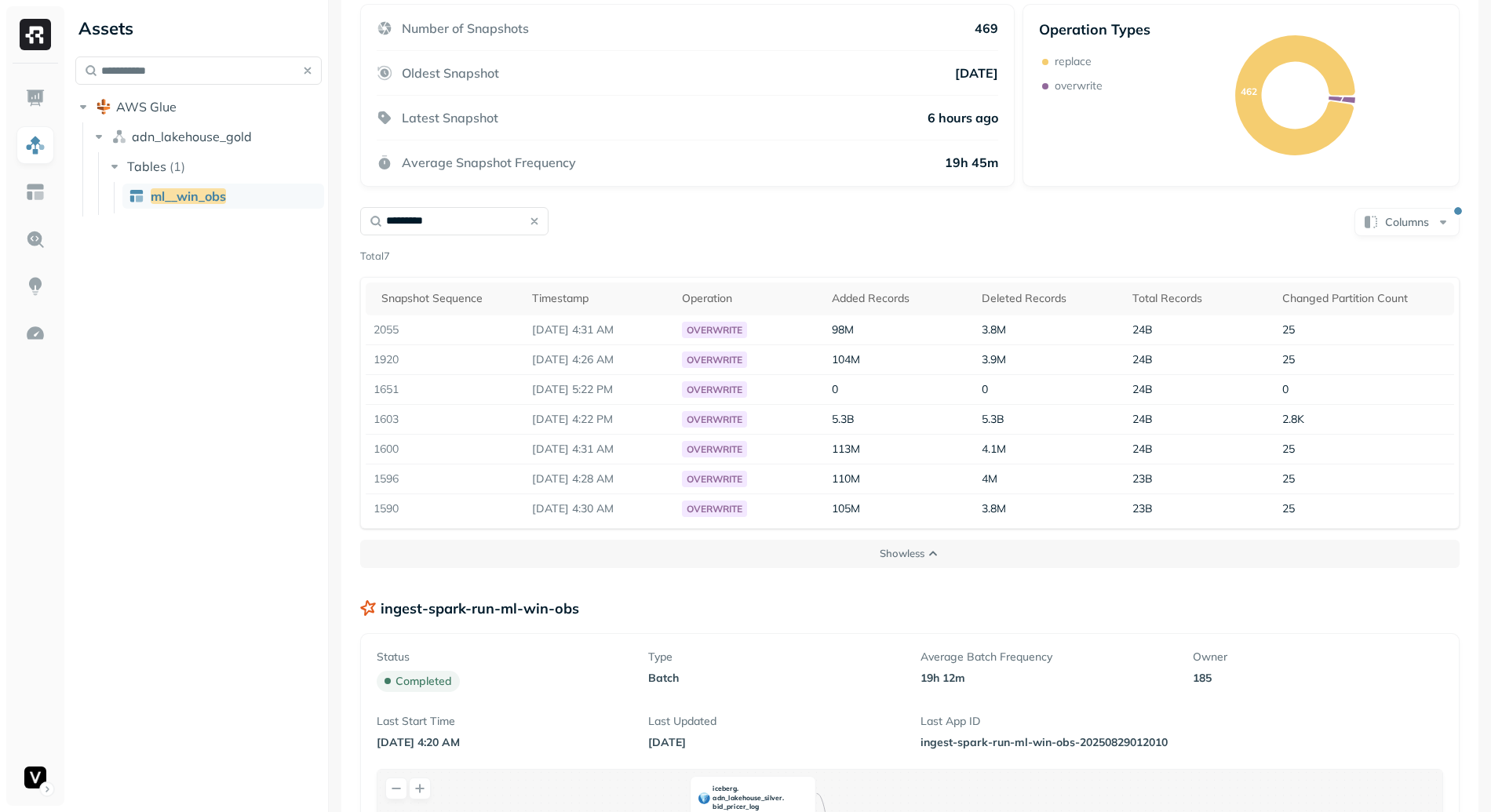
type input "*********"
click at [853, 221] on div "********* Columns" at bounding box center [910, 221] width 1100 height 31
drag, startPoint x: 529, startPoint y: 415, endPoint x: 653, endPoint y: 417, distance: 124.0
click at [653, 417] on p "Sep 1, 2025 4:22 PM" at bounding box center [599, 419] width 134 height 14
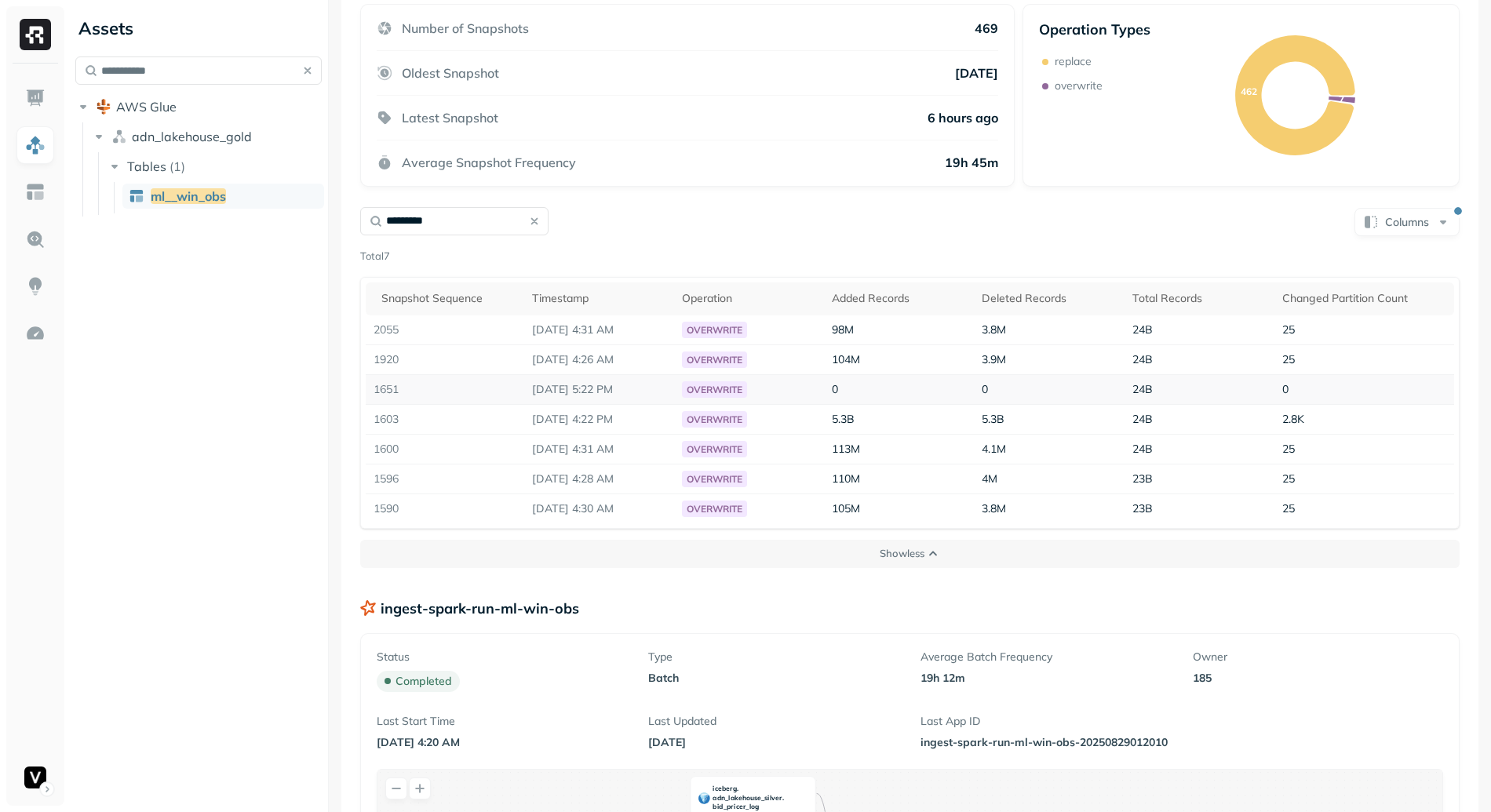
drag, startPoint x: 514, startPoint y: 384, endPoint x: 679, endPoint y: 390, distance: 165.1
click at [679, 390] on tr "1651 Sep 1, 2025 5:22 PM overwrite 0 0 24B 0" at bounding box center [910, 388] width 1088 height 30
click at [674, 391] on td "Sep 1, 2025 5:22 PM" at bounding box center [599, 388] width 150 height 30
drag, startPoint x: 673, startPoint y: 395, endPoint x: 506, endPoint y: 379, distance: 167.8
click at [506, 379] on tr "1651 Sep 1, 2025 5:22 PM overwrite 0 0 24B 0" at bounding box center [910, 388] width 1088 height 30
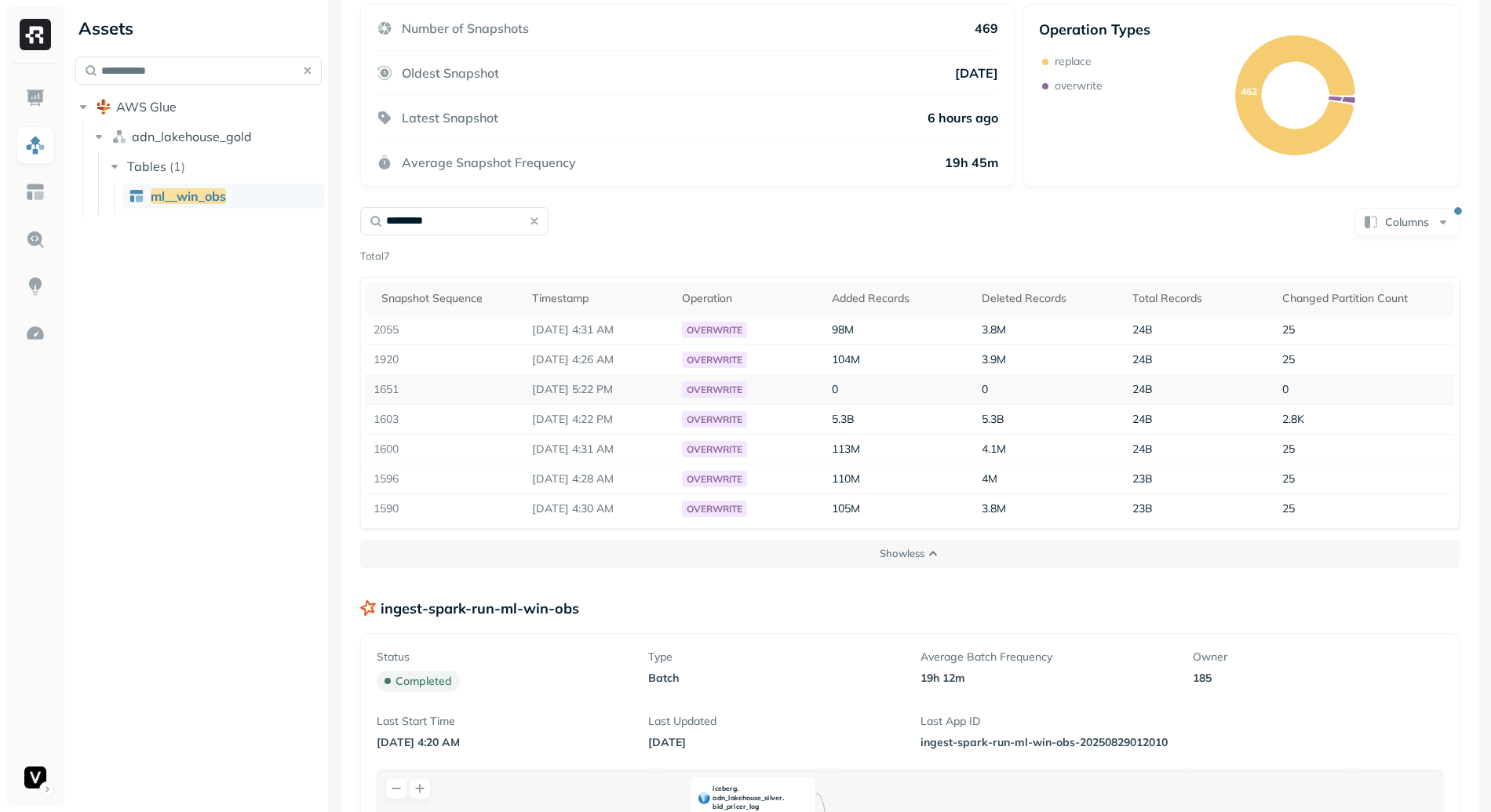
click at [506, 379] on td "1651" at bounding box center [445, 388] width 159 height 30
drag, startPoint x: 524, startPoint y: 388, endPoint x: 663, endPoint y: 394, distance: 139.1
click at [663, 394] on td "Sep 1, 2025 5:22 PM" at bounding box center [599, 388] width 150 height 30
click at [663, 394] on p "Sep 1, 2025 5:22 PM" at bounding box center [599, 389] width 134 height 14
drag, startPoint x: 663, startPoint y: 394, endPoint x: 523, endPoint y: 387, distance: 140.2
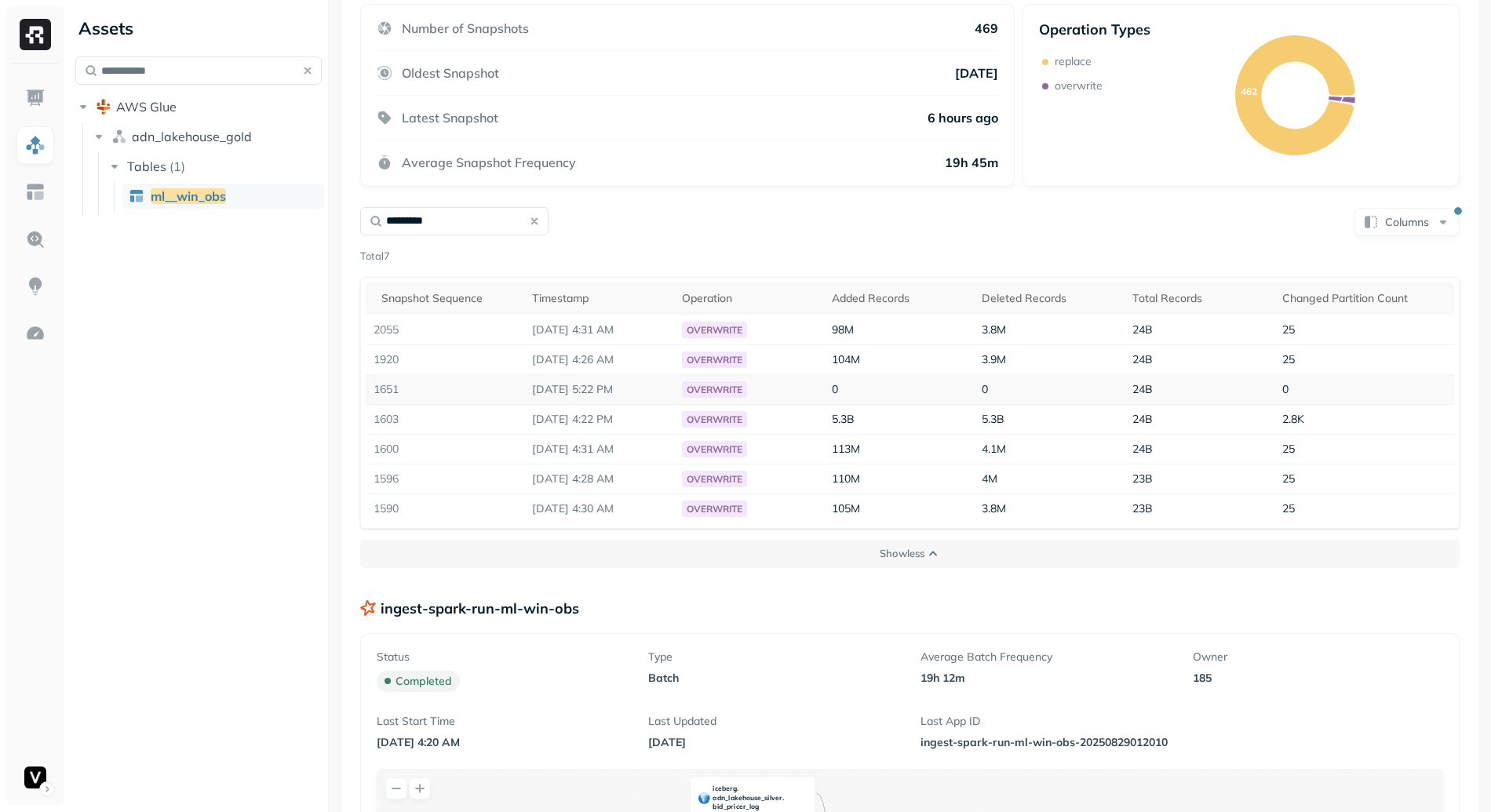
click at [524, 390] on td "Sep 1, 2025 5:22 PM" at bounding box center [599, 388] width 150 height 30
click at [524, 387] on td "Sep 1, 2025 5:22 PM" at bounding box center [599, 388] width 150 height 30
drag, startPoint x: 530, startPoint y: 417, endPoint x: 641, endPoint y: 420, distance: 111.0
click at [641, 420] on p "Sep 1, 2025 4:22 PM" at bounding box center [599, 419] width 134 height 14
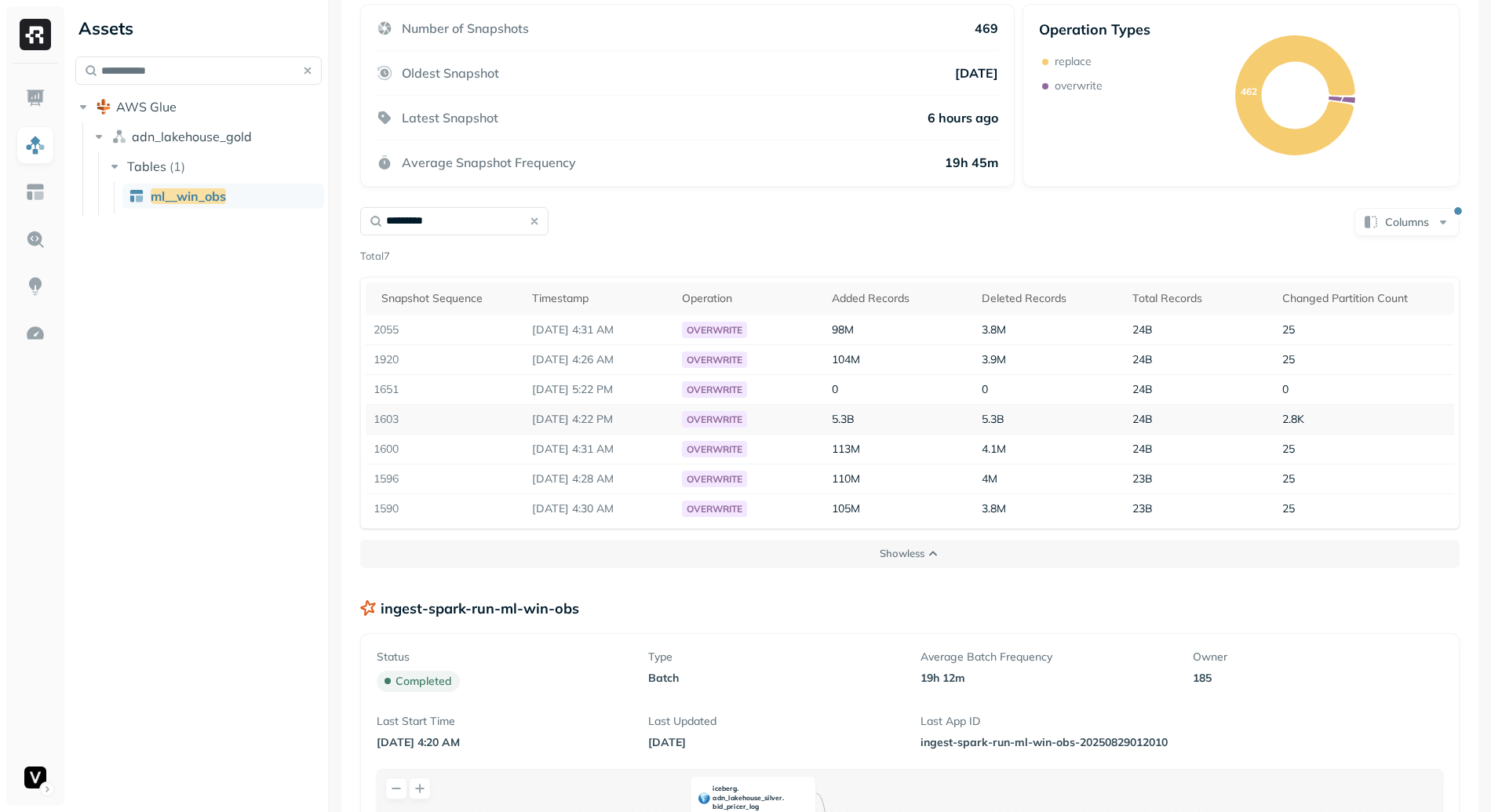
drag, startPoint x: 641, startPoint y: 420, endPoint x: 544, endPoint y: 420, distance: 97.0
click at [544, 420] on p "Sep 1, 2025 4:22 PM" at bounding box center [599, 419] width 134 height 14
drag, startPoint x: 533, startPoint y: 420, endPoint x: 647, endPoint y: 422, distance: 114.0
click at [647, 422] on p "Sep 1, 2025 4:22 PM" at bounding box center [599, 419] width 134 height 14
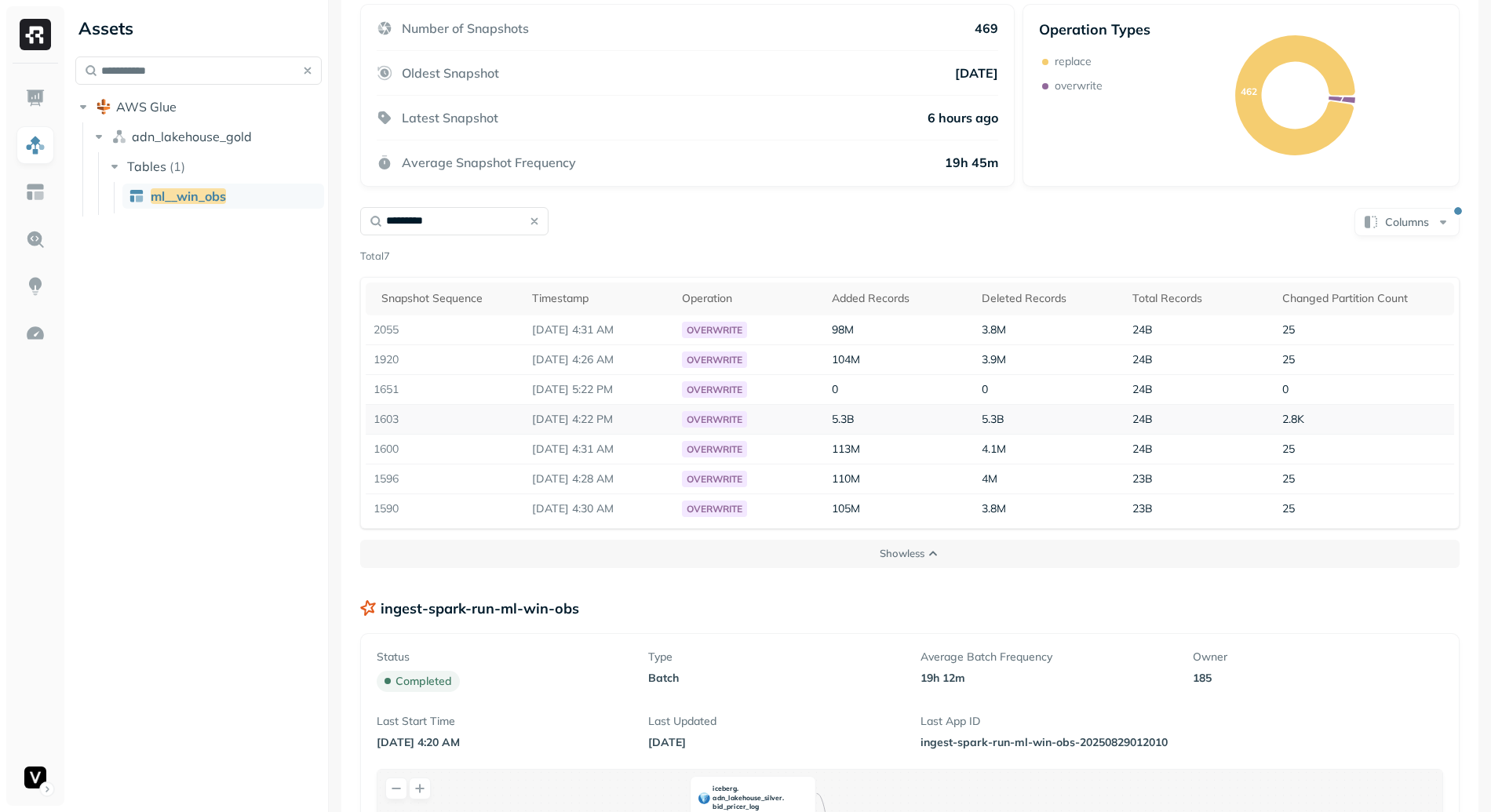
click at [647, 422] on p "Sep 1, 2025 4:22 PM" at bounding box center [599, 419] width 134 height 14
drag, startPoint x: 647, startPoint y: 422, endPoint x: 539, endPoint y: 421, distance: 108.0
click at [539, 421] on p "Sep 1, 2025 4:22 PM" at bounding box center [599, 419] width 134 height 14
click at [480, 225] on input "*********" at bounding box center [455, 220] width 188 height 28
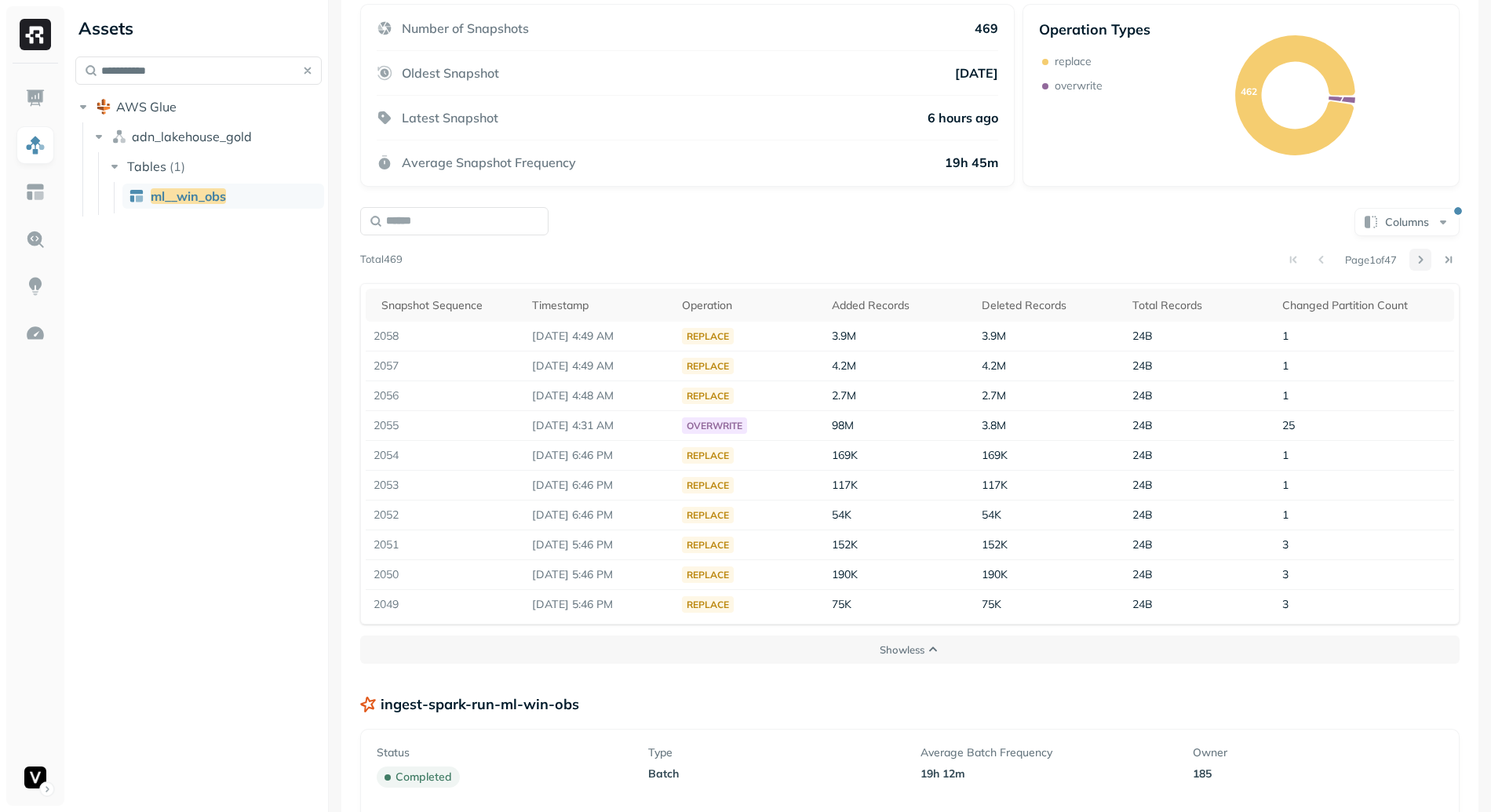
click at [1411, 259] on button at bounding box center [1421, 259] width 22 height 22
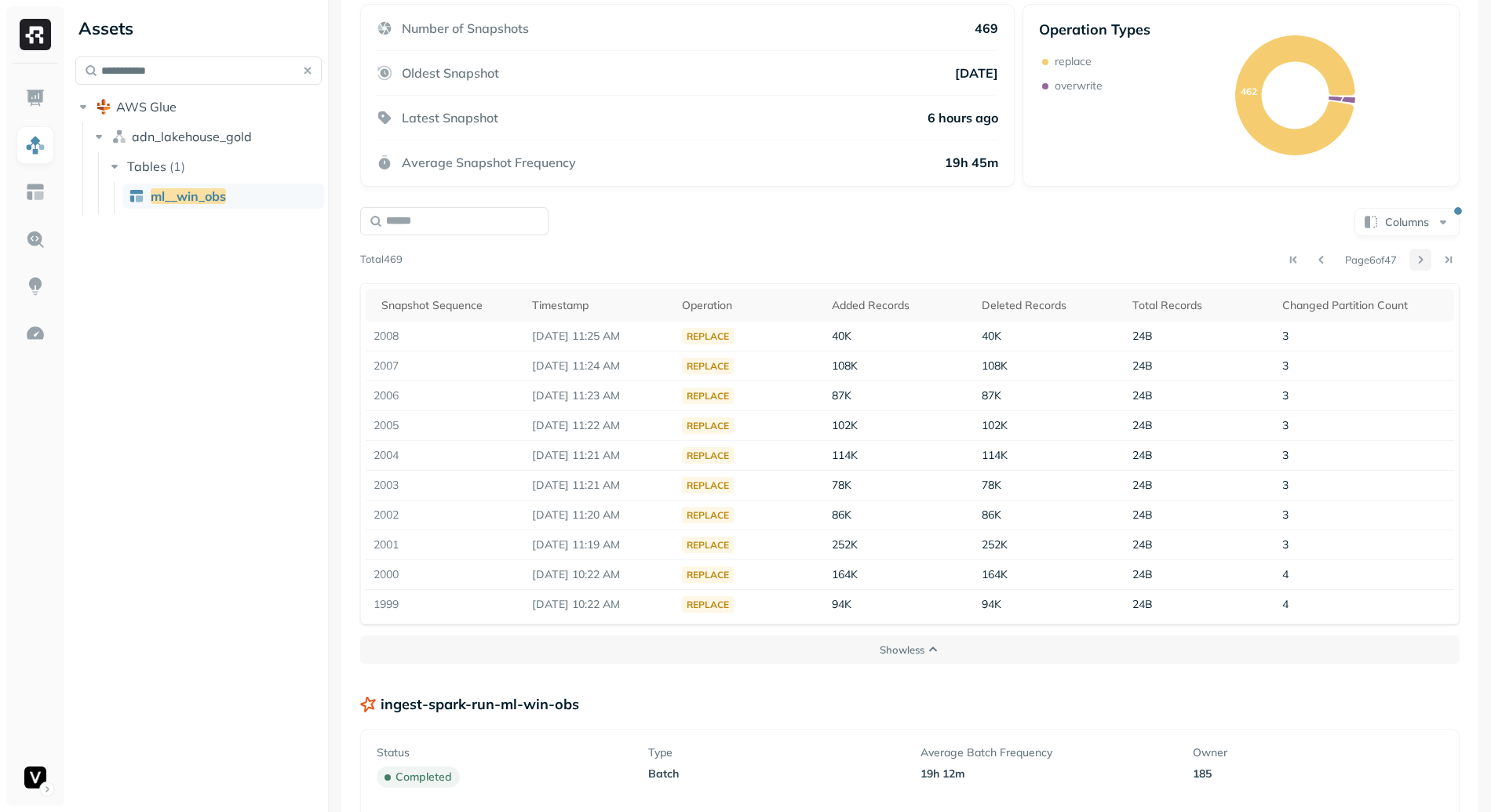
click at [1411, 259] on button at bounding box center [1421, 259] width 22 height 22
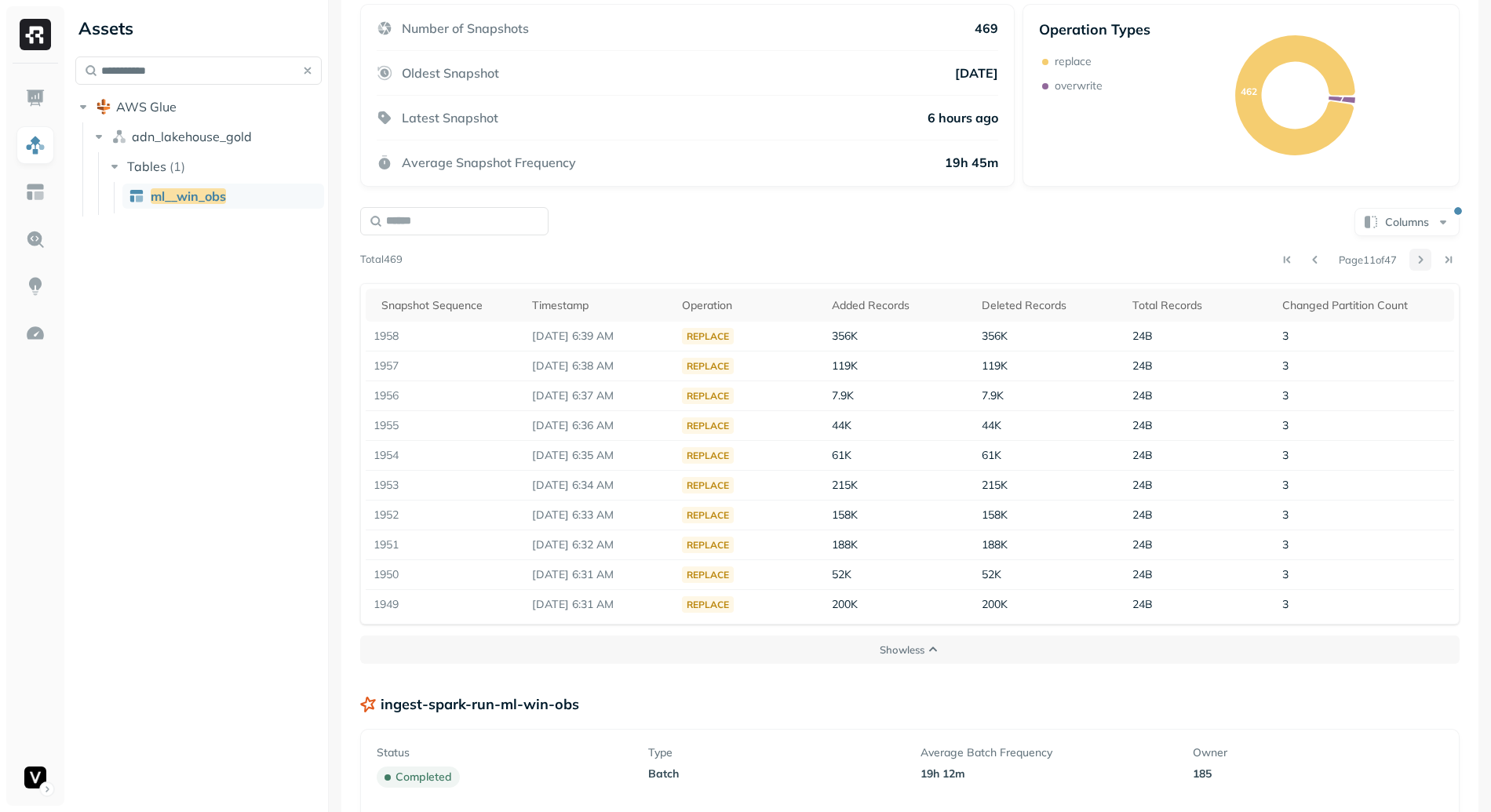
click at [1411, 259] on button at bounding box center [1421, 259] width 22 height 22
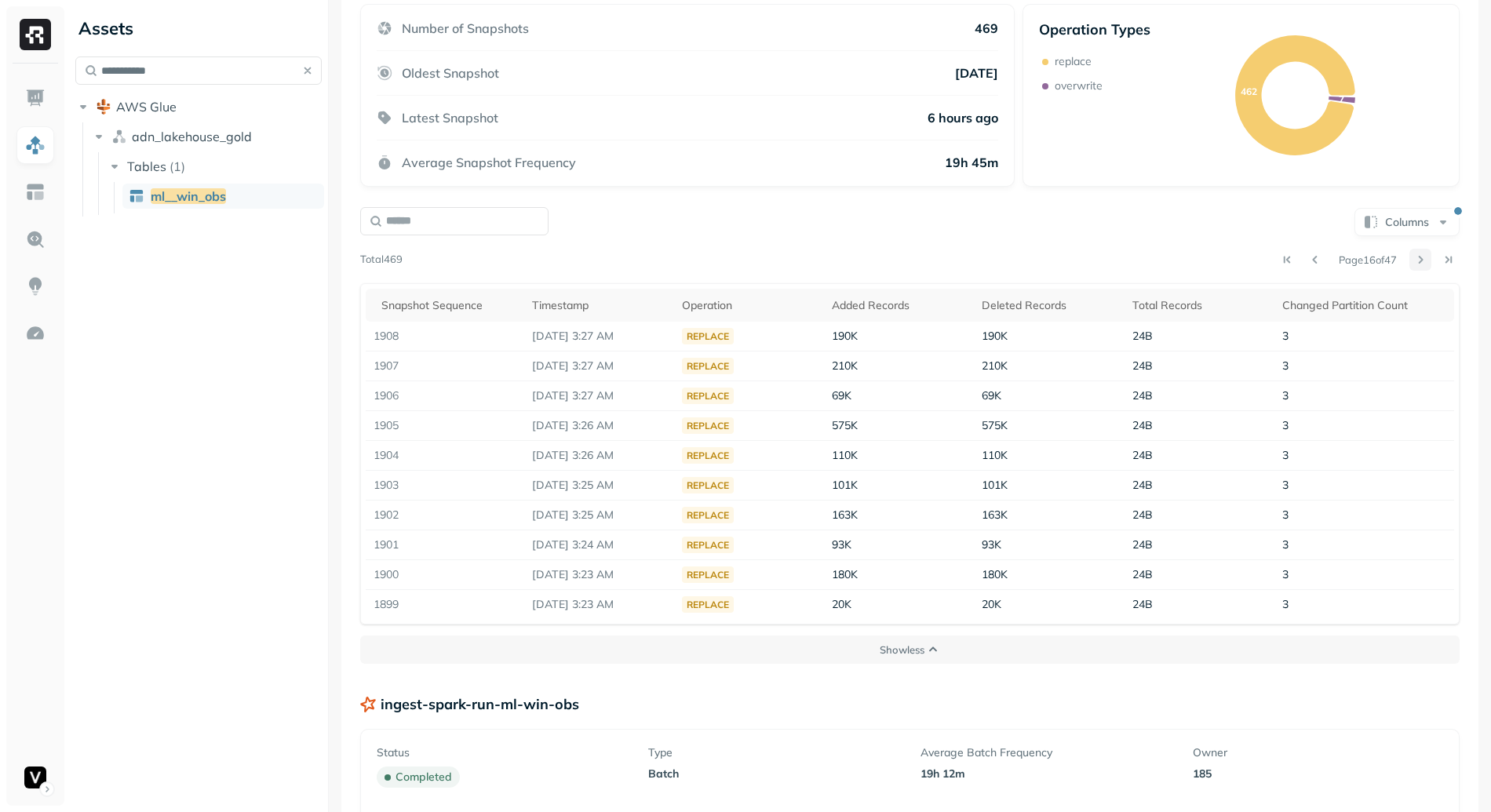
click at [1411, 259] on button at bounding box center [1421, 259] width 22 height 22
click at [1411, 259] on div at bounding box center [1435, 259] width 51 height 22
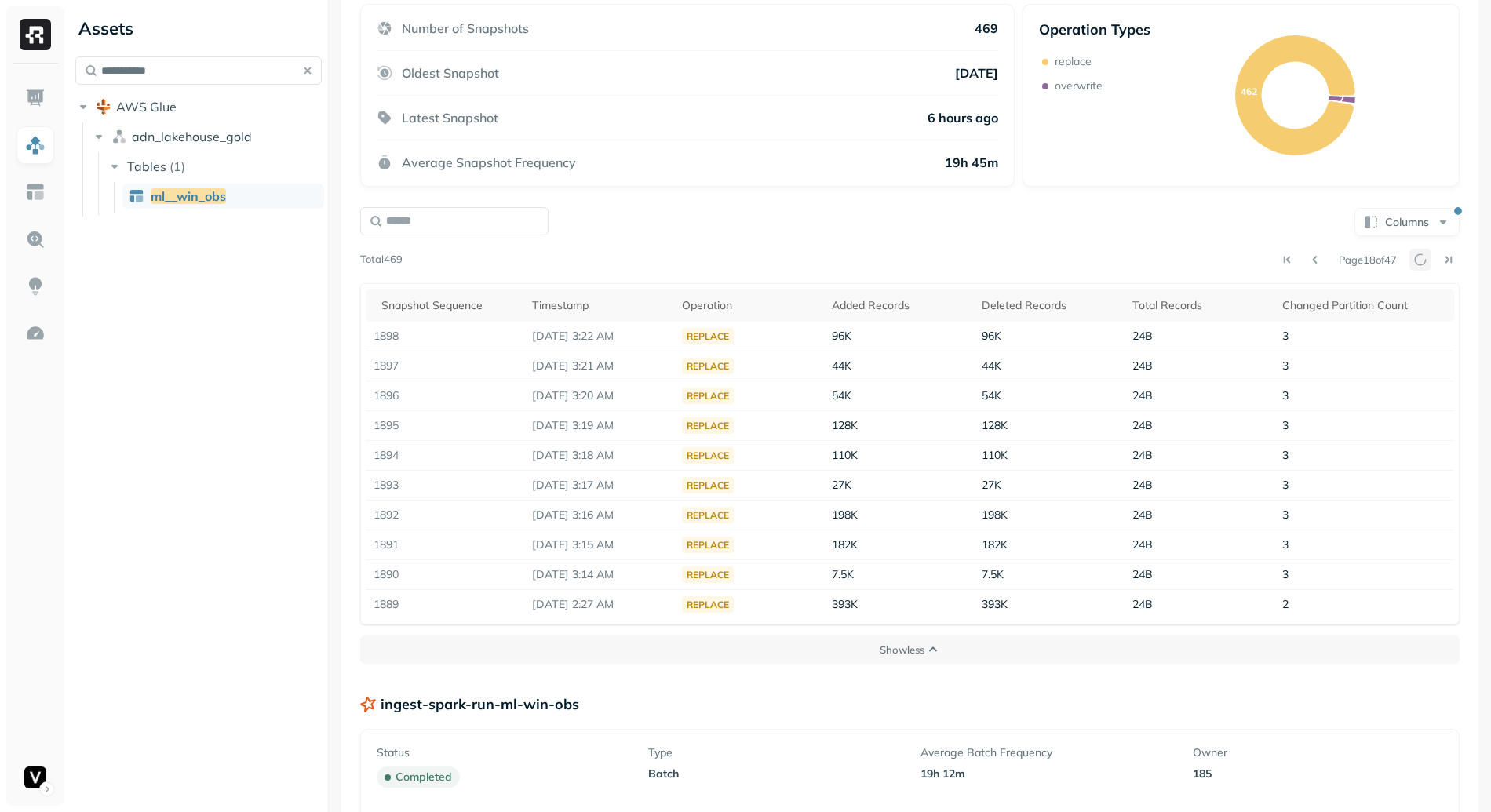
click at [1411, 259] on div at bounding box center [1435, 259] width 51 height 22
click at [1411, 259] on button at bounding box center [1421, 259] width 22 height 22
click at [1411, 259] on div at bounding box center [1435, 259] width 51 height 22
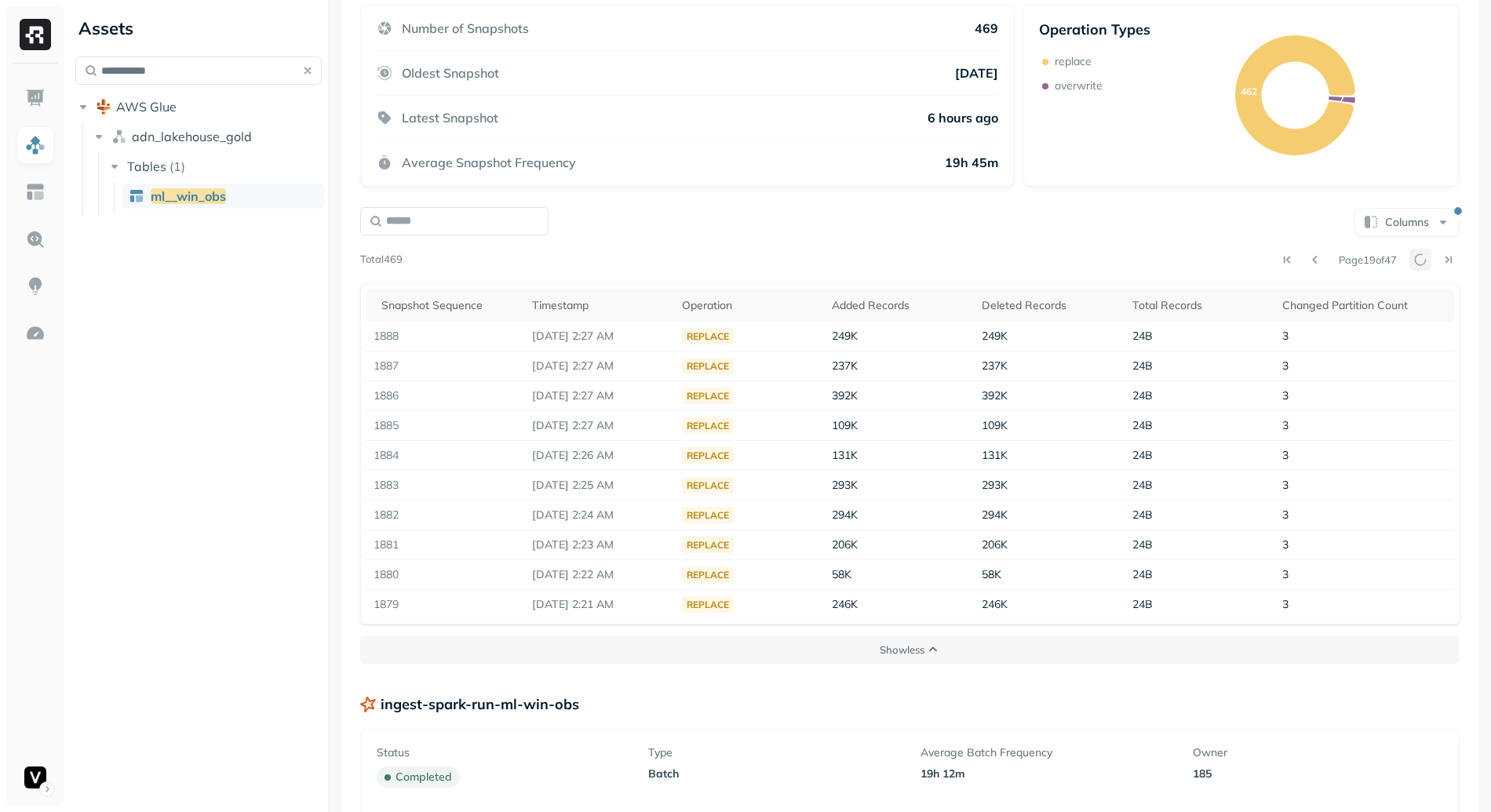
click at [1411, 259] on div at bounding box center [1435, 259] width 51 height 22
click at [1411, 259] on button at bounding box center [1421, 259] width 22 height 22
click at [1438, 257] on button at bounding box center [1449, 259] width 22 height 22
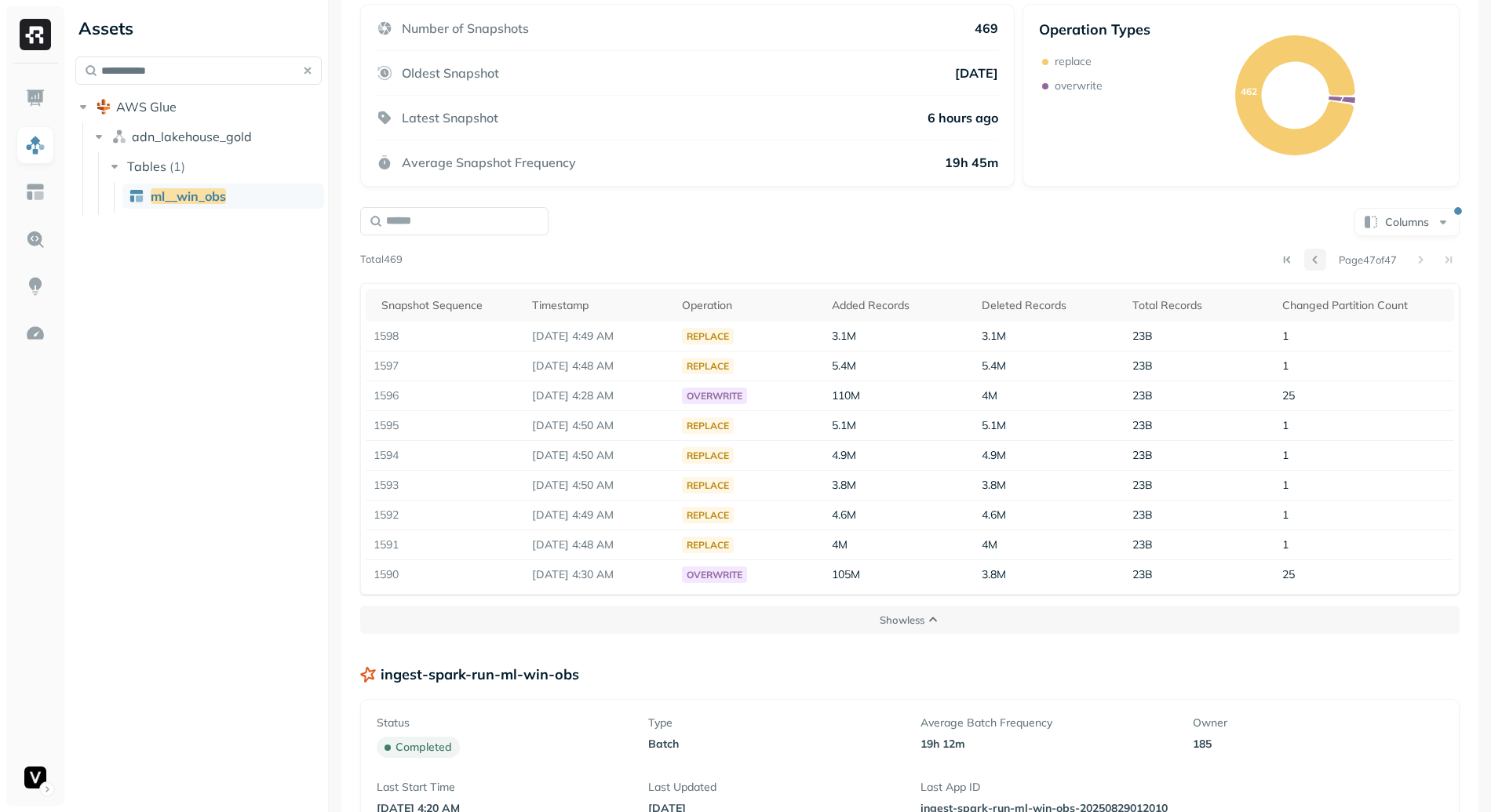
click at [1304, 257] on button at bounding box center [1315, 259] width 22 height 22
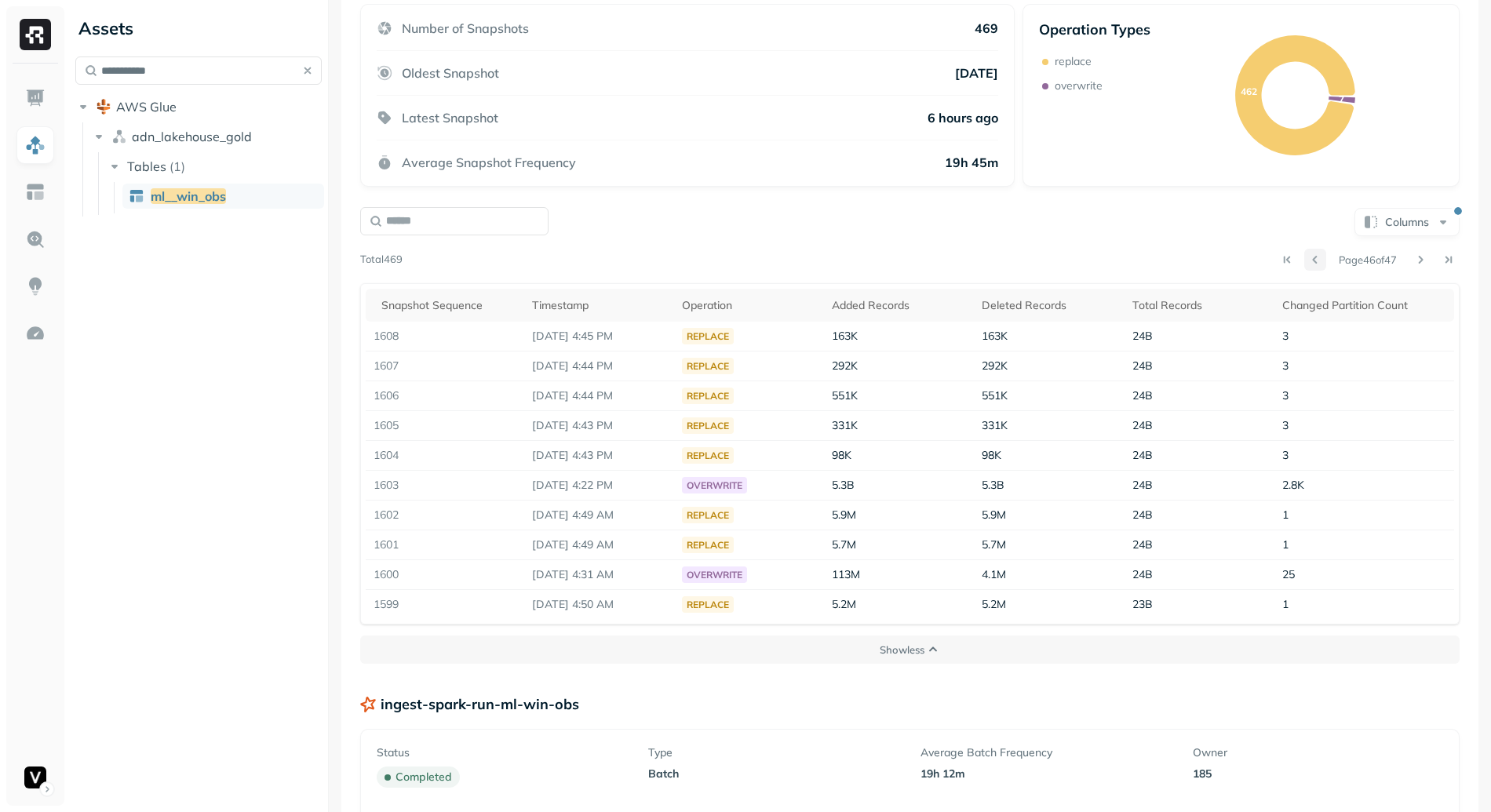
click at [1304, 264] on button at bounding box center [1315, 259] width 22 height 22
click at [1304, 261] on button at bounding box center [1315, 259] width 22 height 22
click at [1400, 257] on div "Page 44 of 47" at bounding box center [931, 259] width 1057 height 22
click at [1411, 255] on button at bounding box center [1421, 259] width 22 height 22
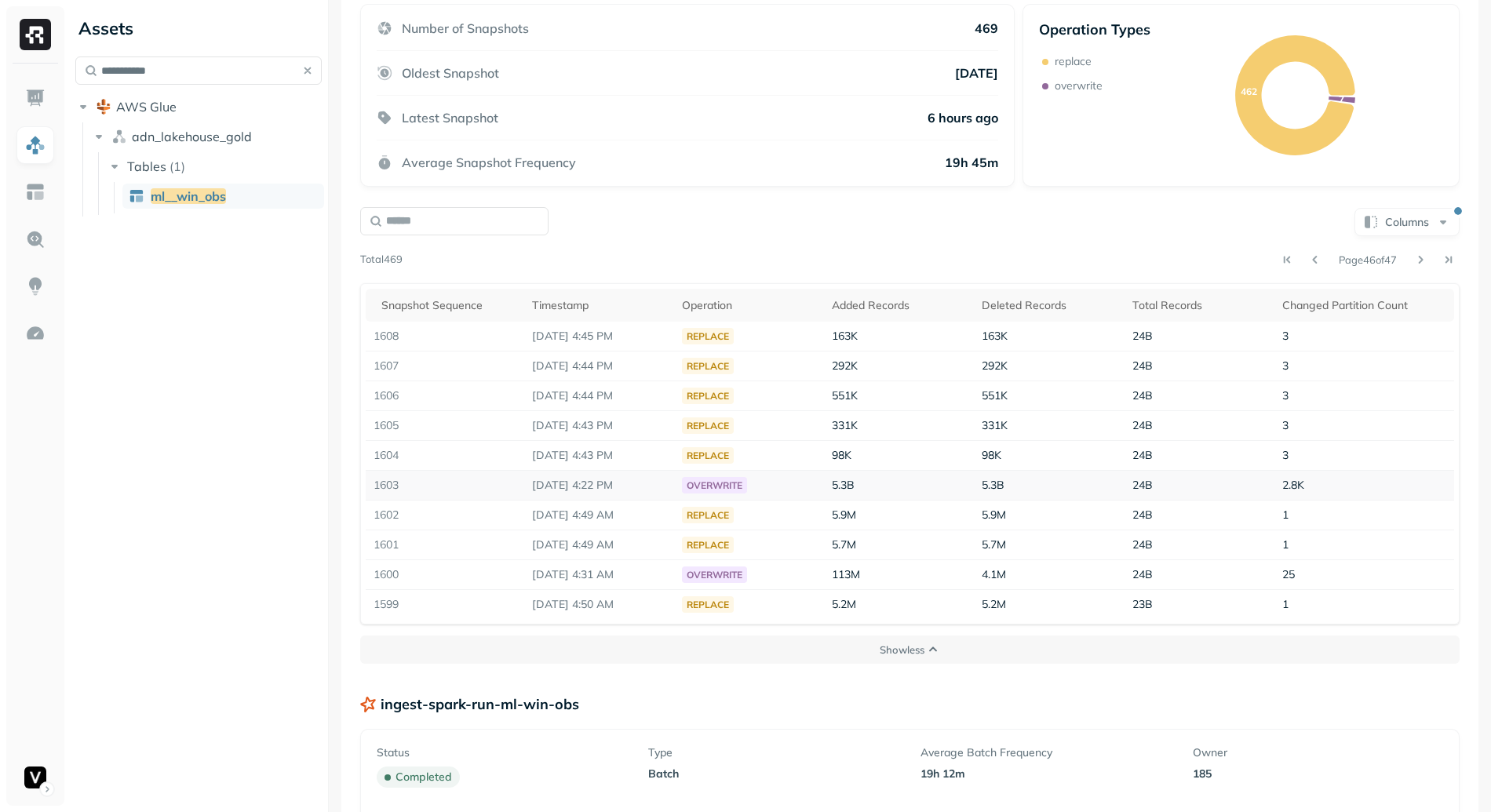
drag, startPoint x: 539, startPoint y: 480, endPoint x: 673, endPoint y: 479, distance: 134.0
click at [660, 479] on p "Sep 1, 2025 4:22 PM" at bounding box center [599, 485] width 134 height 14
click at [666, 479] on p "Sep 1, 2025 4:22 PM" at bounding box center [599, 485] width 134 height 14
click at [1304, 263] on button at bounding box center [1315, 259] width 22 height 22
click at [1414, 257] on button at bounding box center [1421, 259] width 22 height 22
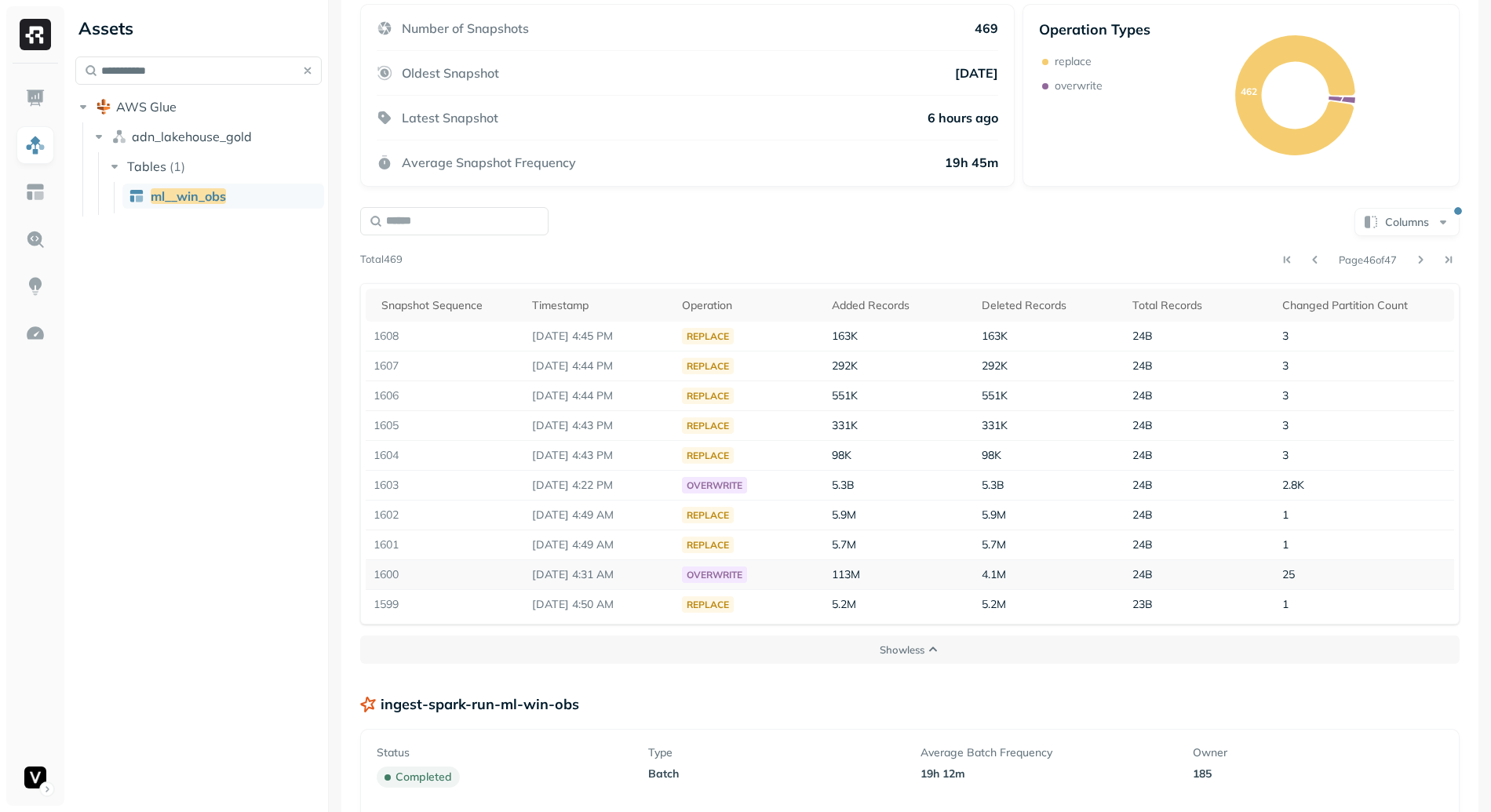
scroll to position [358, 0]
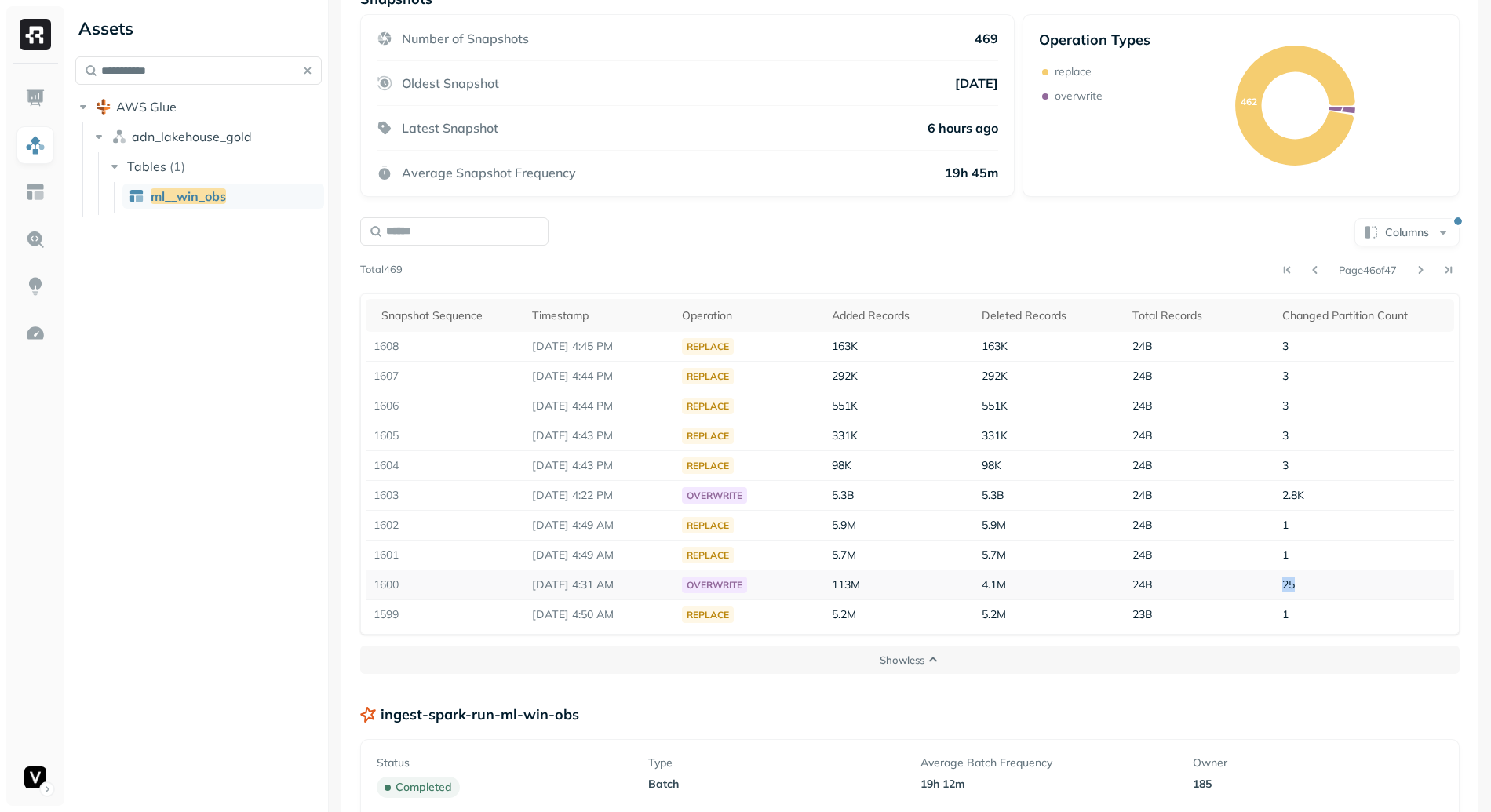
drag, startPoint x: 1299, startPoint y: 581, endPoint x: 1267, endPoint y: 584, distance: 32.1
click at [1267, 584] on tr "1600 Sep 1, 2025 4:31 AM overwrite 113M 4.1M 24B 25" at bounding box center [910, 584] width 1088 height 30
click at [1267, 584] on td "24B" at bounding box center [1199, 584] width 150 height 30
drag, startPoint x: 1268, startPoint y: 584, endPoint x: 1306, endPoint y: 584, distance: 38.0
click at [1306, 584] on tr "1600 Sep 1, 2025 4:31 AM overwrite 113M 4.1M 24B 25" at bounding box center [910, 584] width 1088 height 30
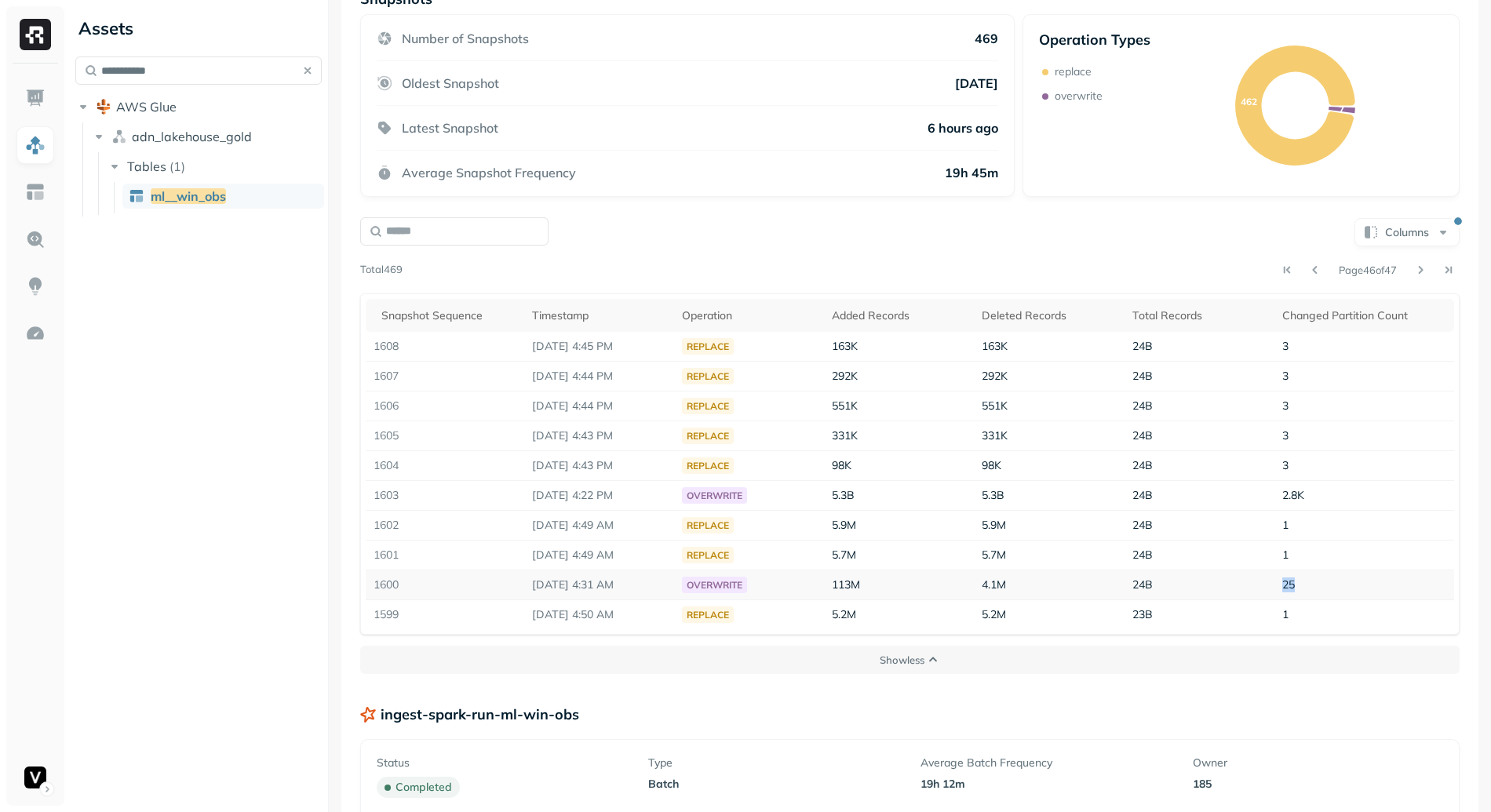
click at [1306, 584] on td "25" at bounding box center [1364, 584] width 180 height 30
drag, startPoint x: 1306, startPoint y: 584, endPoint x: 1265, endPoint y: 586, distance: 41.0
click at [1265, 586] on tr "1600 Sep 1, 2025 4:31 AM overwrite 113M 4.1M 24B 25" at bounding box center [910, 584] width 1088 height 30
click at [1265, 586] on td "24B" at bounding box center [1199, 584] width 150 height 30
drag, startPoint x: 1309, startPoint y: 584, endPoint x: 1255, endPoint y: 583, distance: 54.0
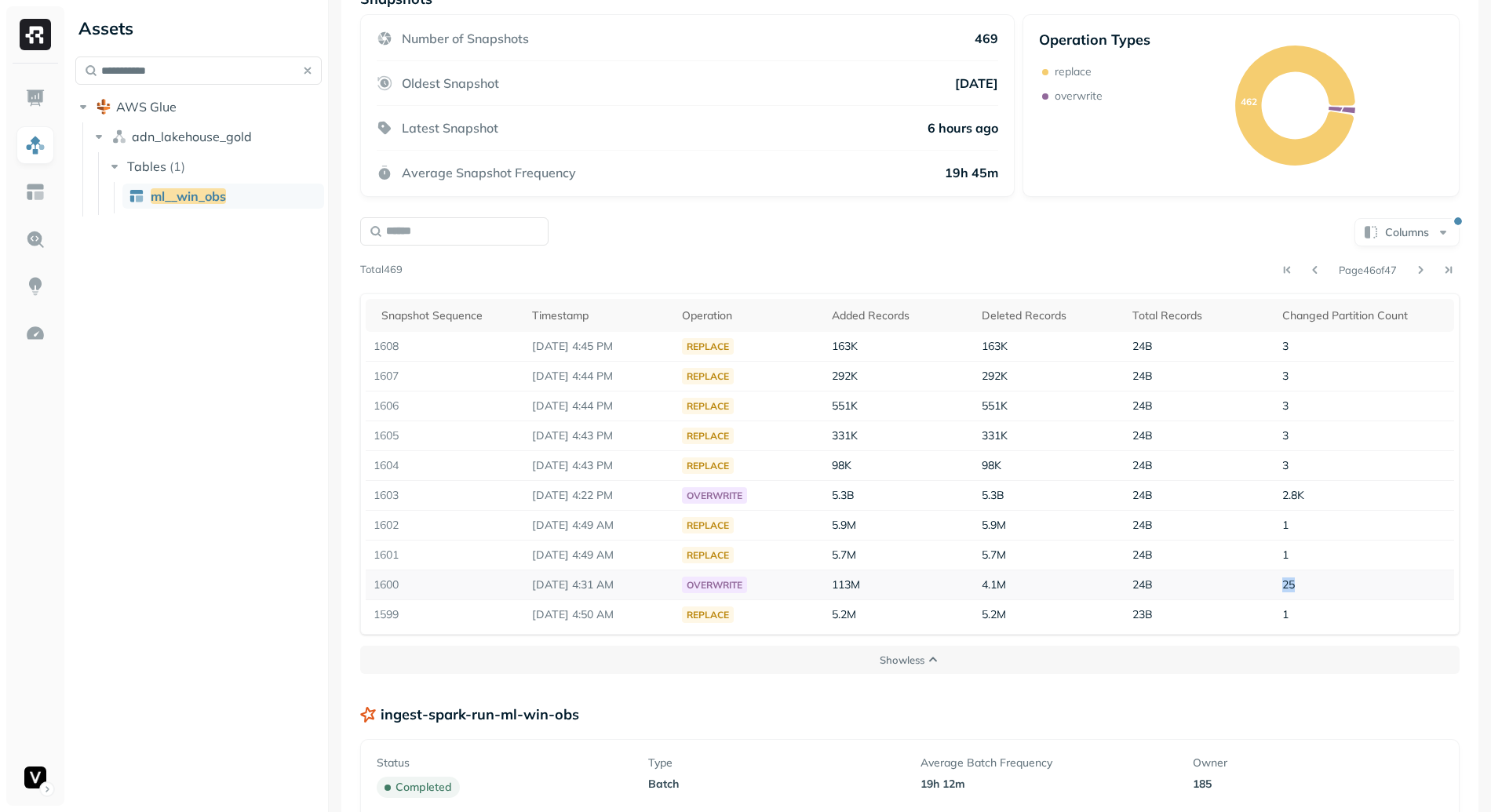
click at [1255, 583] on tr "1600 Sep 1, 2025 4:31 AM overwrite 113M 4.1M 24B 25" at bounding box center [910, 584] width 1088 height 30
click at [1255, 583] on td "24B" at bounding box center [1199, 584] width 150 height 30
drag, startPoint x: 1308, startPoint y: 559, endPoint x: 1275, endPoint y: 527, distance: 46.0
click at [1275, 527] on tbody "1608 Sep 1, 2025 4:45 PM replace 163K 163K 24B 3 1607 Sep 1, 2025 4:44 PM repla…" at bounding box center [910, 480] width 1088 height 297
click at [1275, 527] on td "1" at bounding box center [1364, 525] width 180 height 30
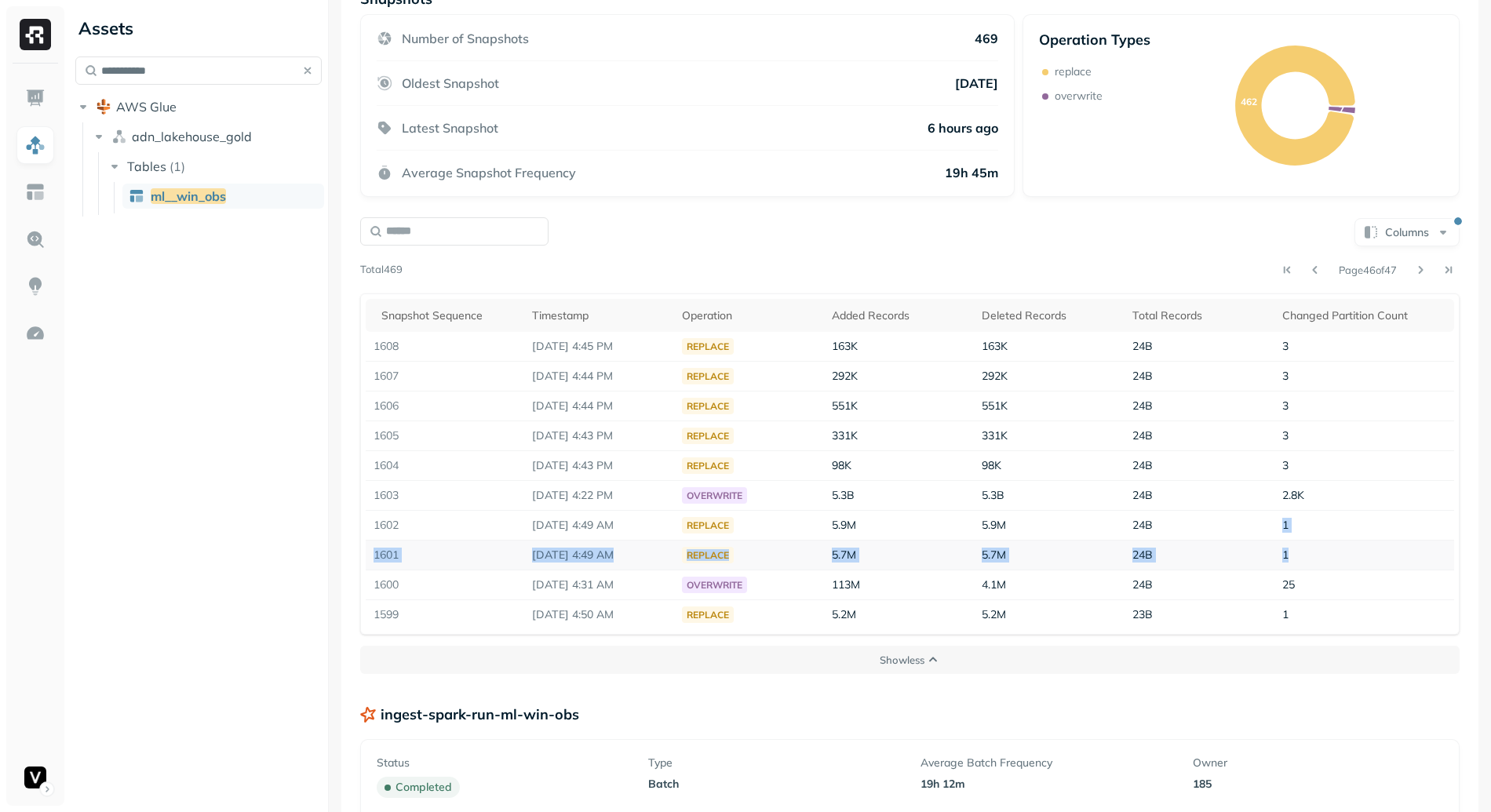
drag, startPoint x: 1295, startPoint y: 545, endPoint x: 1321, endPoint y: 560, distance: 30.0
click at [1321, 560] on tbody "1608 Sep 1, 2025 4:45 PM replace 163K 163K 24B 3 1607 Sep 1, 2025 4:44 PM repla…" at bounding box center [910, 480] width 1088 height 297
click at [1321, 560] on td "1" at bounding box center [1364, 555] width 180 height 30
drag, startPoint x: 1308, startPoint y: 547, endPoint x: 1285, endPoint y: 531, distance: 28.0
click at [1285, 532] on tbody "1608 Sep 1, 2025 4:45 PM replace 163K 163K 24B 3 1607 Sep 1, 2025 4:44 PM repla…" at bounding box center [910, 480] width 1088 height 297
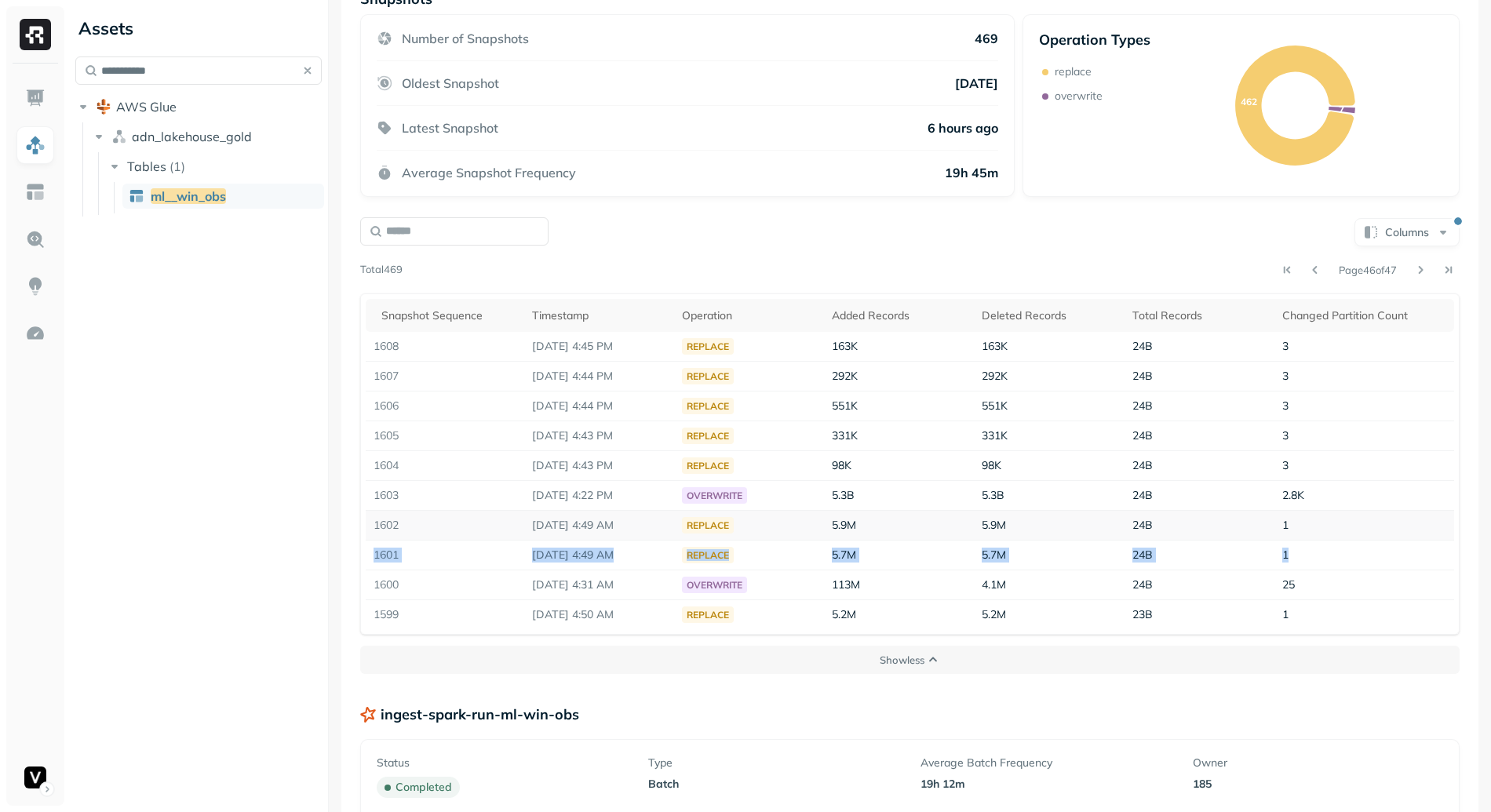
click at [1285, 531] on td "1" at bounding box center [1364, 525] width 180 height 30
click at [1297, 544] on tbody "1608 Sep 1, 2025 4:45 PM replace 163K 163K 24B 3 1607 Sep 1, 2025 4:44 PM repla…" at bounding box center [910, 480] width 1088 height 297
click at [1297, 544] on td "1" at bounding box center [1364, 555] width 180 height 30
click at [1410, 267] on button at bounding box center [1421, 270] width 22 height 22
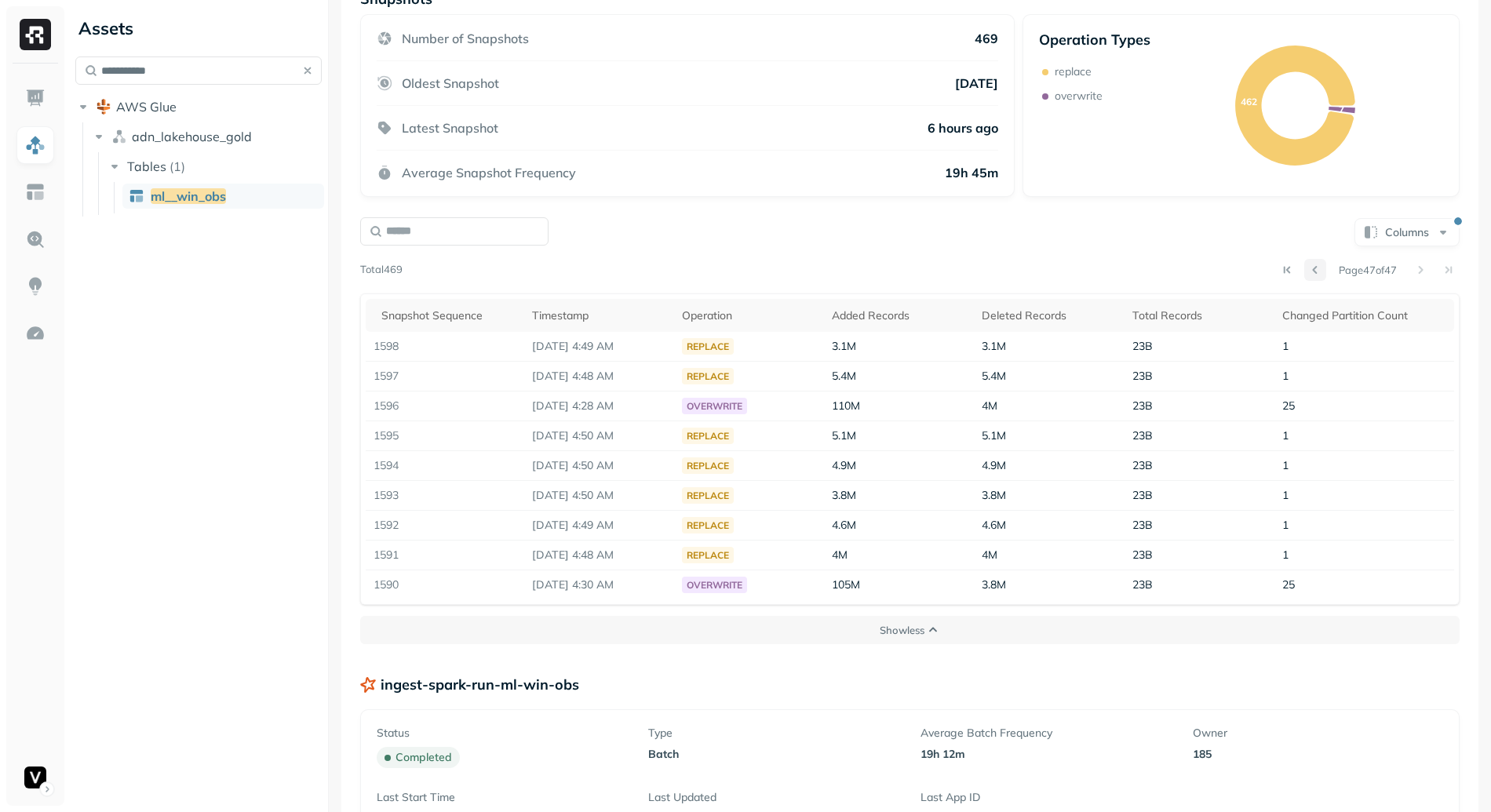
click at [1304, 269] on button at bounding box center [1315, 270] width 22 height 22
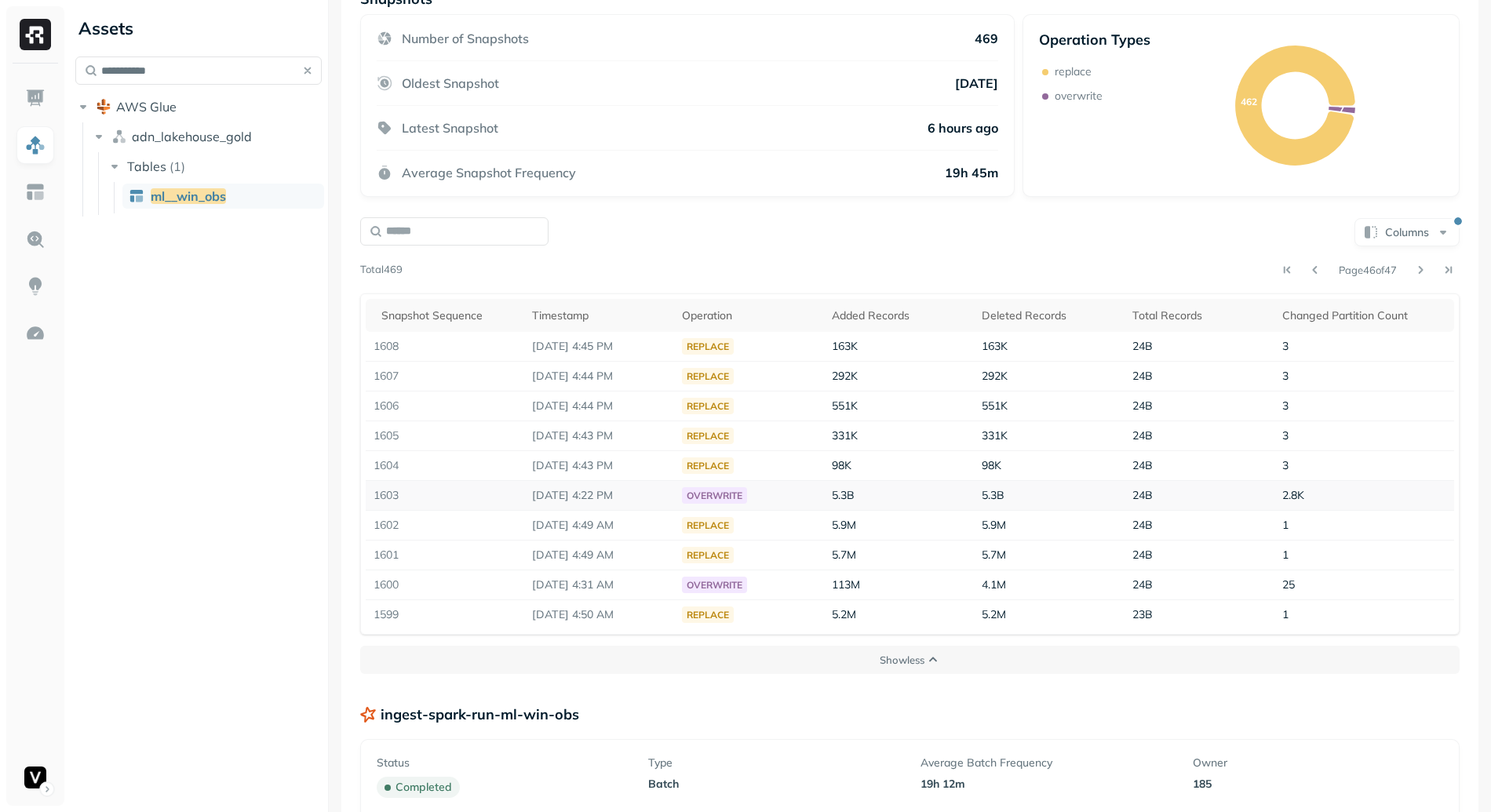
drag, startPoint x: 546, startPoint y: 499, endPoint x: 636, endPoint y: 494, distance: 90.1
click at [636, 494] on p "Sep 1, 2025 4:22 PM" at bounding box center [599, 495] width 134 height 14
drag, startPoint x: 636, startPoint y: 494, endPoint x: 539, endPoint y: 499, distance: 97.1
click at [539, 499] on p "Sep 1, 2025 4:22 PM" at bounding box center [599, 495] width 134 height 14
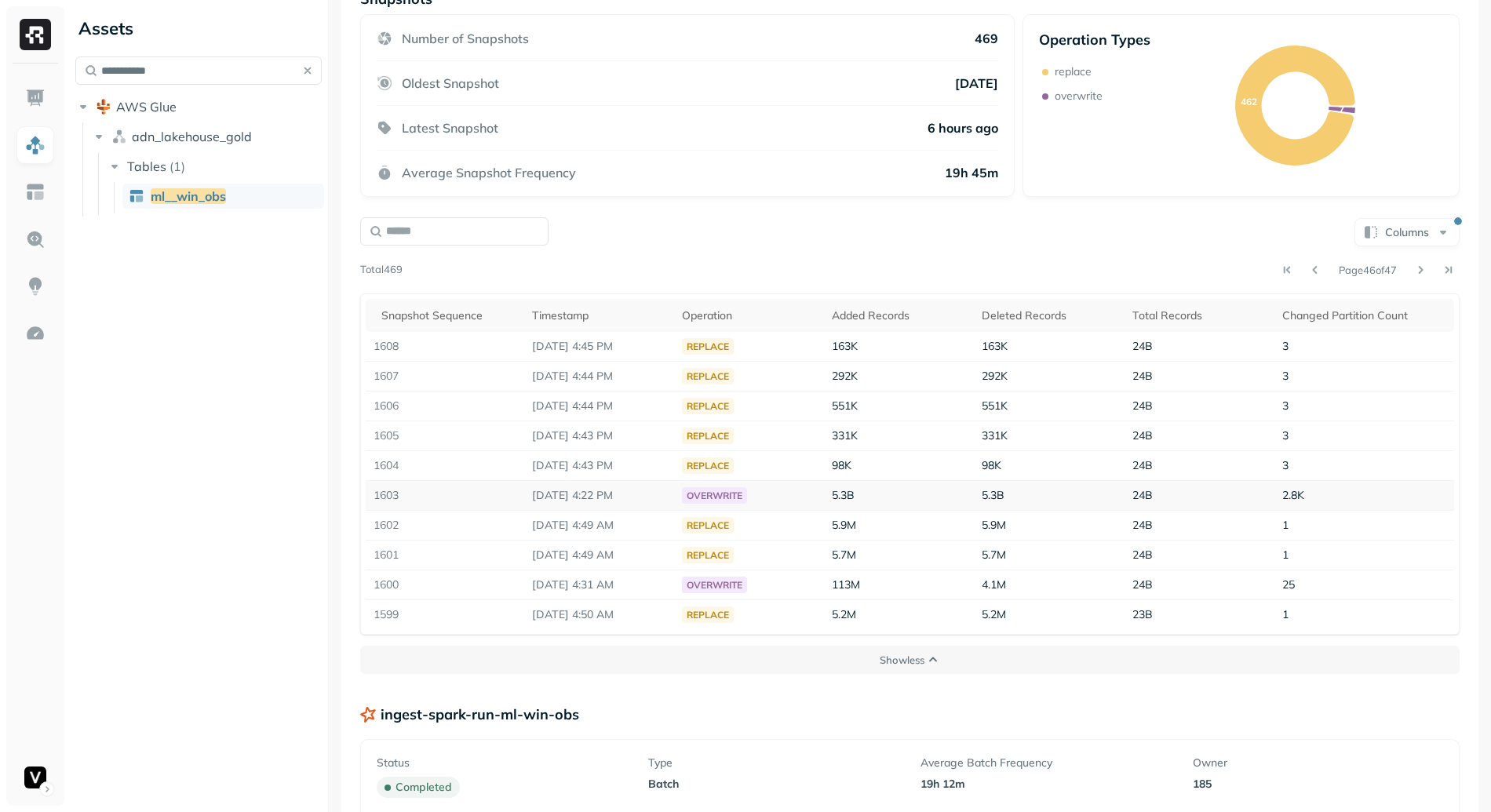
click at [539, 498] on p "Sep 1, 2025 4:22 PM" at bounding box center [599, 495] width 134 height 14
drag, startPoint x: 1319, startPoint y: 495, endPoint x: 1273, endPoint y: 495, distance: 46.0
click at [1274, 495] on td "2.8K" at bounding box center [1364, 495] width 180 height 30
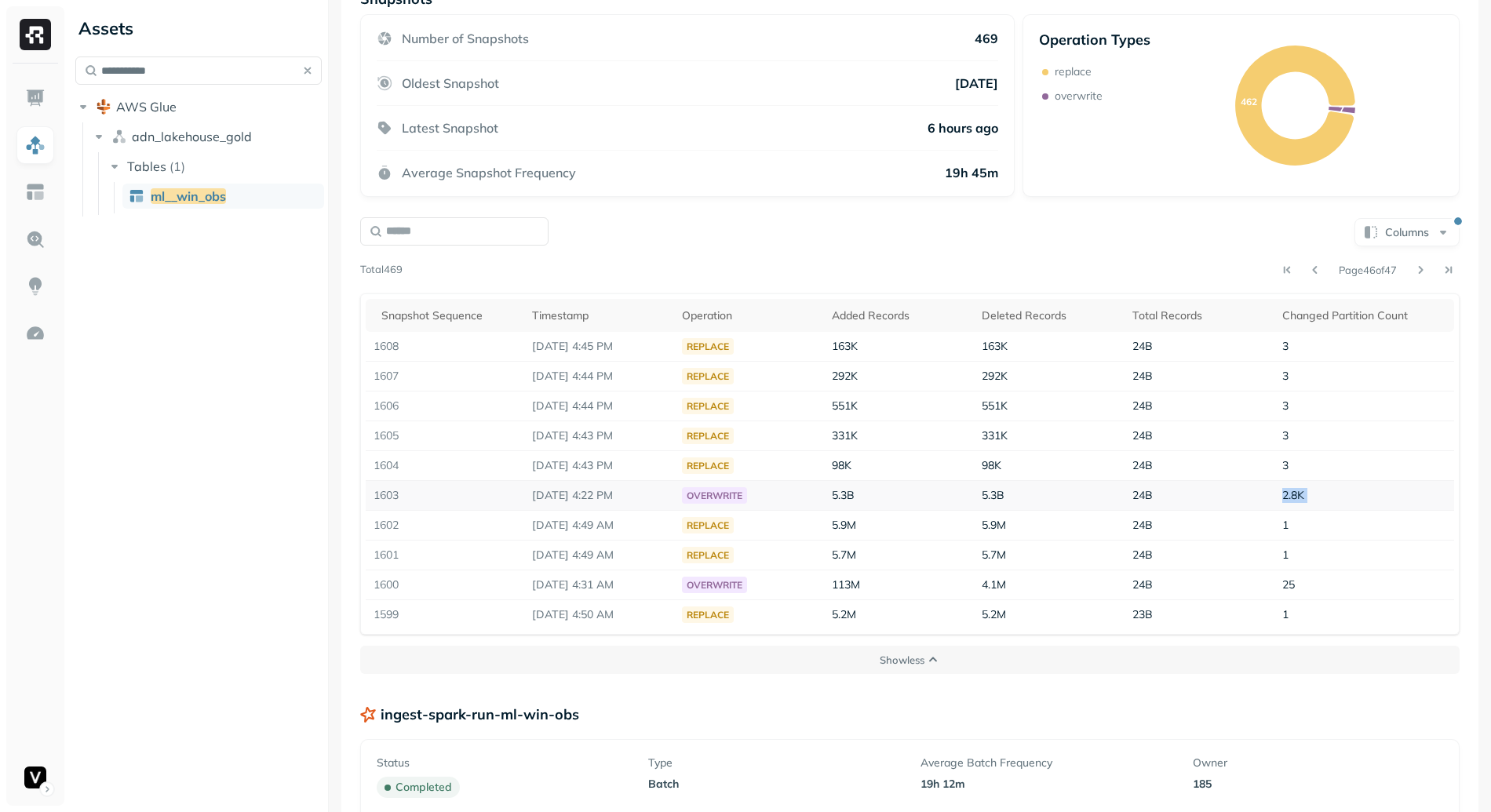
click at [1274, 495] on td "2.8K" at bounding box center [1364, 495] width 180 height 30
click at [1297, 490] on span "2.8K" at bounding box center [1293, 495] width 22 height 14
click at [1289, 490] on span "2.8K" at bounding box center [1293, 495] width 22 height 14
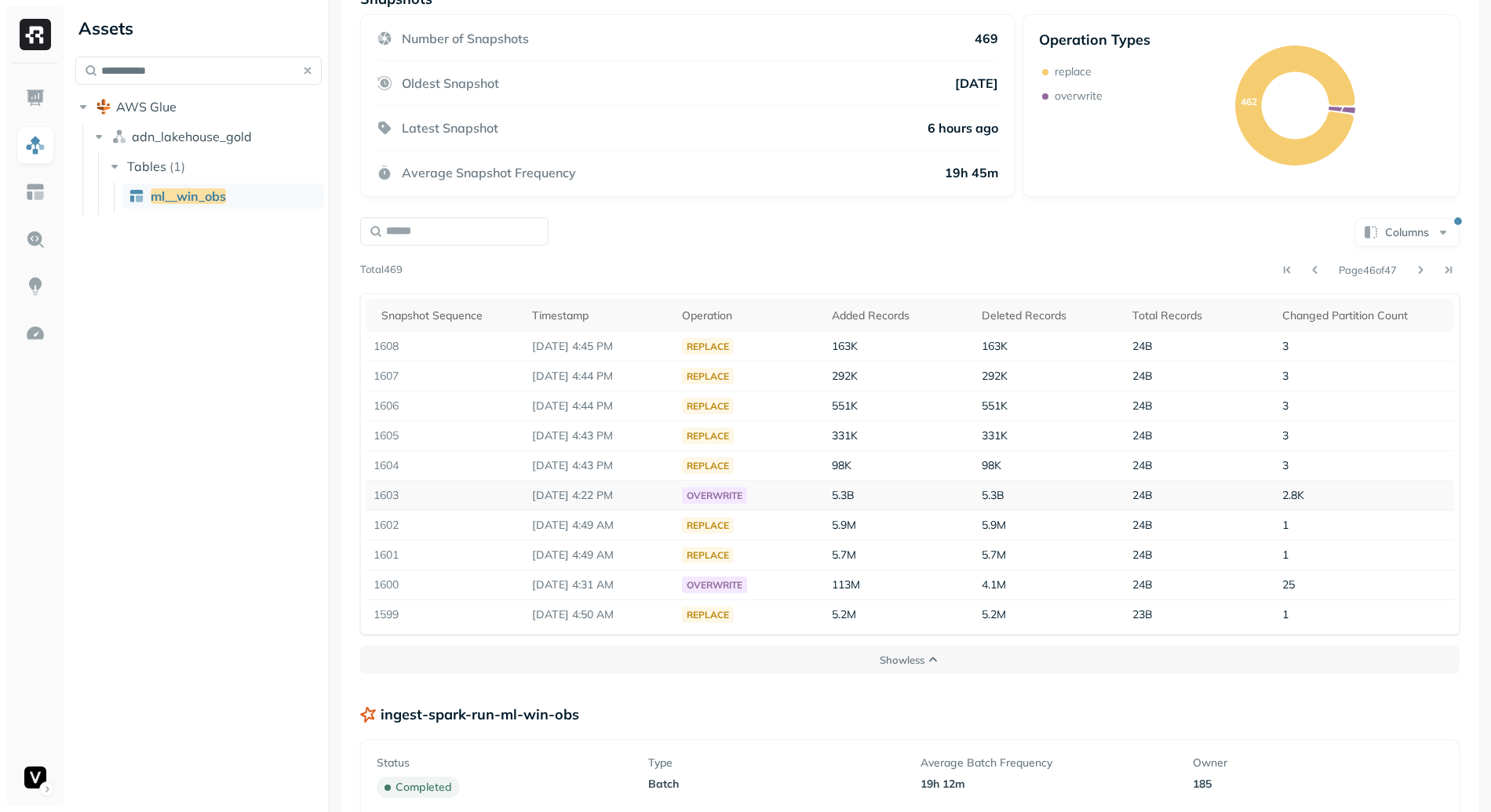
click at [1308, 497] on td "2.8K" at bounding box center [1364, 495] width 180 height 30
click at [1296, 493] on span "2.8K" at bounding box center [1293, 495] width 22 height 14
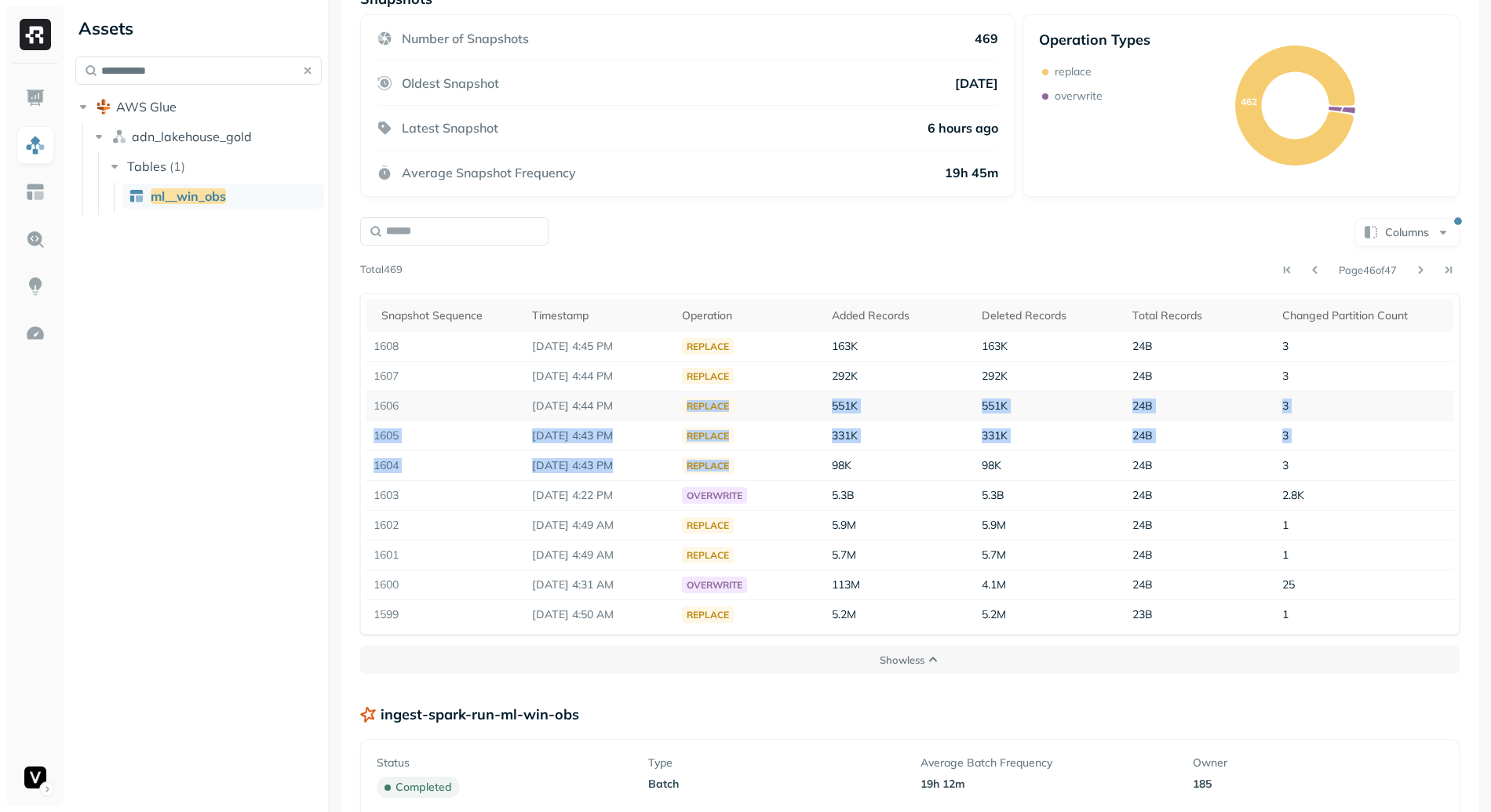
drag, startPoint x: 736, startPoint y: 464, endPoint x: 681, endPoint y: 403, distance: 82.1
click at [683, 406] on tbody "1608 Sep 1, 2025 4:45 PM replace 163K 163K 24B 3 1607 Sep 1, 2025 4:44 PM repla…" at bounding box center [910, 480] width 1088 height 297
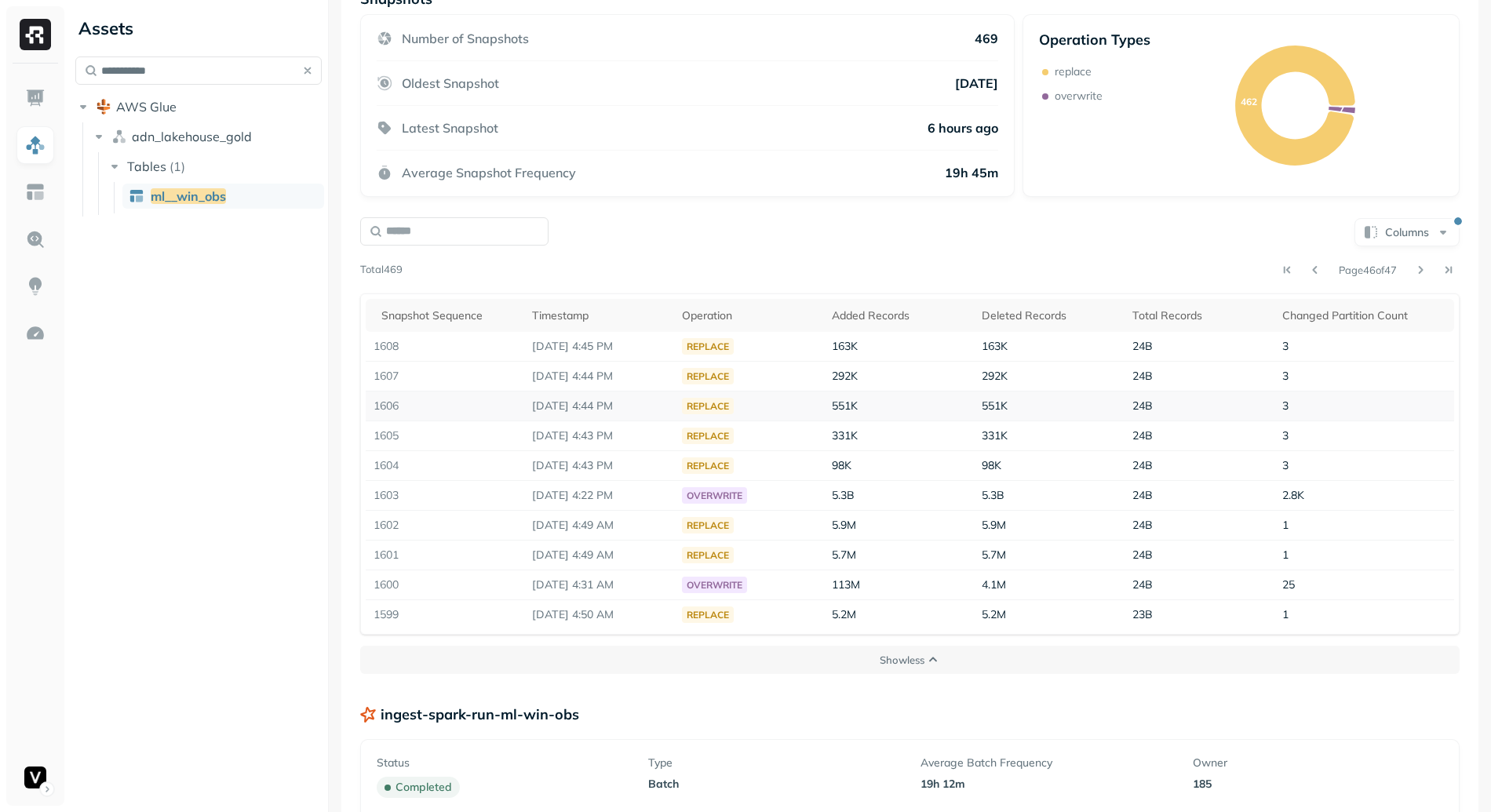
click at [674, 403] on td "Sep 1, 2025 4:44 PM" at bounding box center [599, 406] width 150 height 30
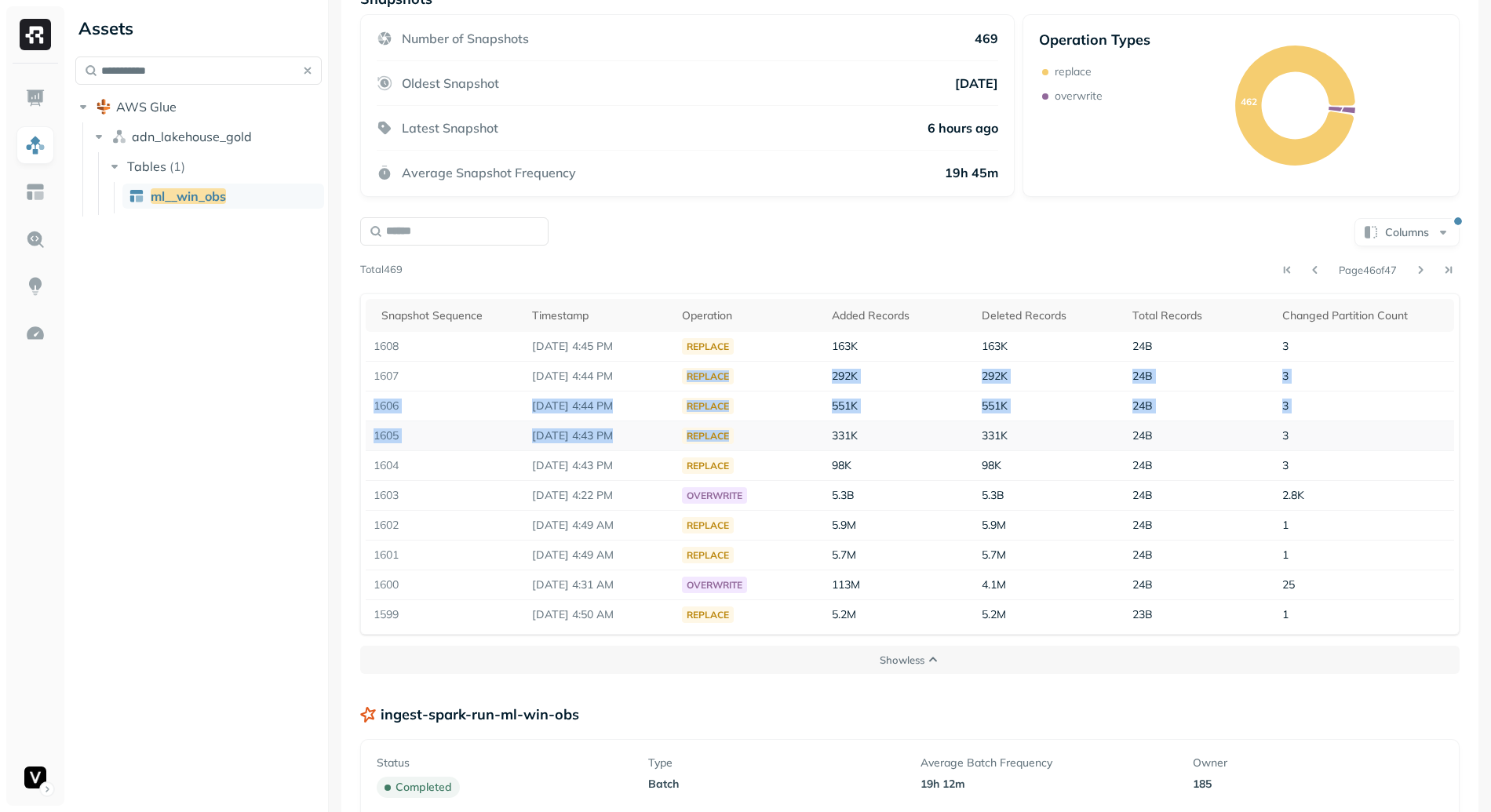
drag, startPoint x: 689, startPoint y: 378, endPoint x: 810, endPoint y: 444, distance: 137.8
click at [810, 444] on tbody "1608 Sep 1, 2025 4:45 PM replace 163K 163K 24B 3 1607 Sep 1, 2025 4:44 PM repla…" at bounding box center [910, 480] width 1088 height 297
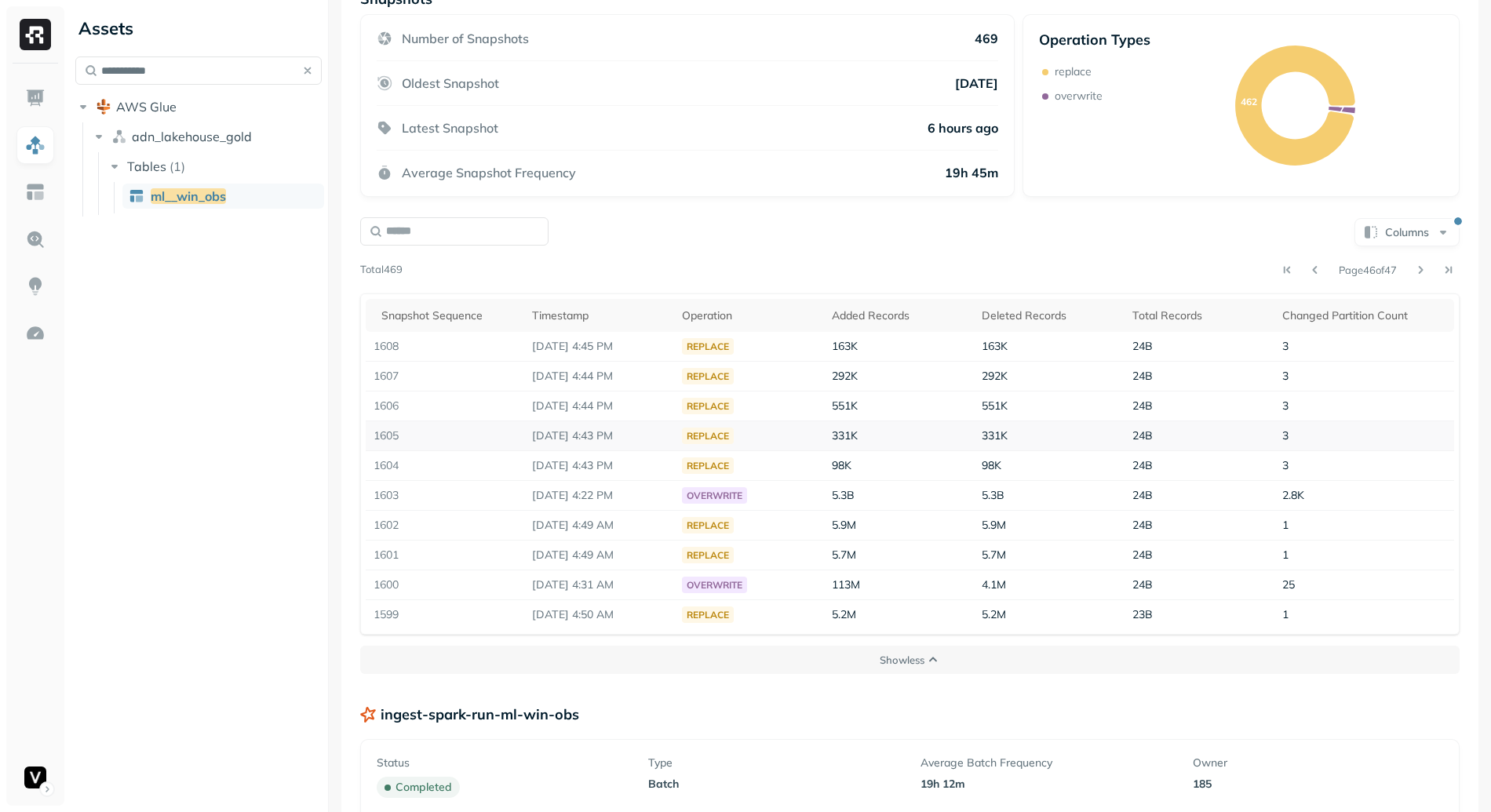
click at [810, 444] on td "replace" at bounding box center [749, 435] width 150 height 30
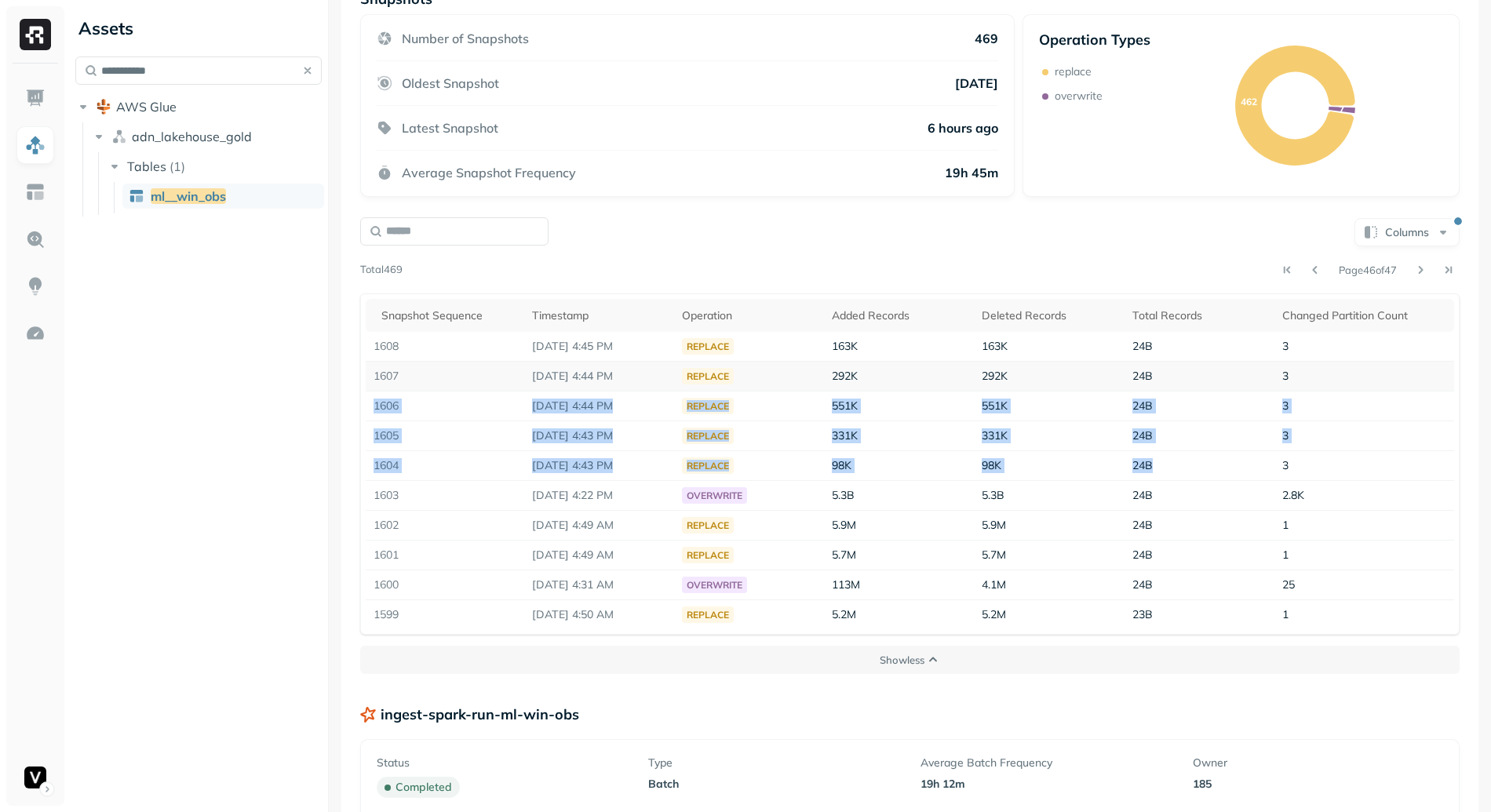
drag, startPoint x: 1349, startPoint y: 453, endPoint x: 1285, endPoint y: 381, distance: 96.3
click at [1285, 381] on tbody "1608 Sep 1, 2025 4:45 PM replace 163K 163K 24B 3 1607 Sep 1, 2025 4:44 PM repla…" at bounding box center [910, 480] width 1088 height 297
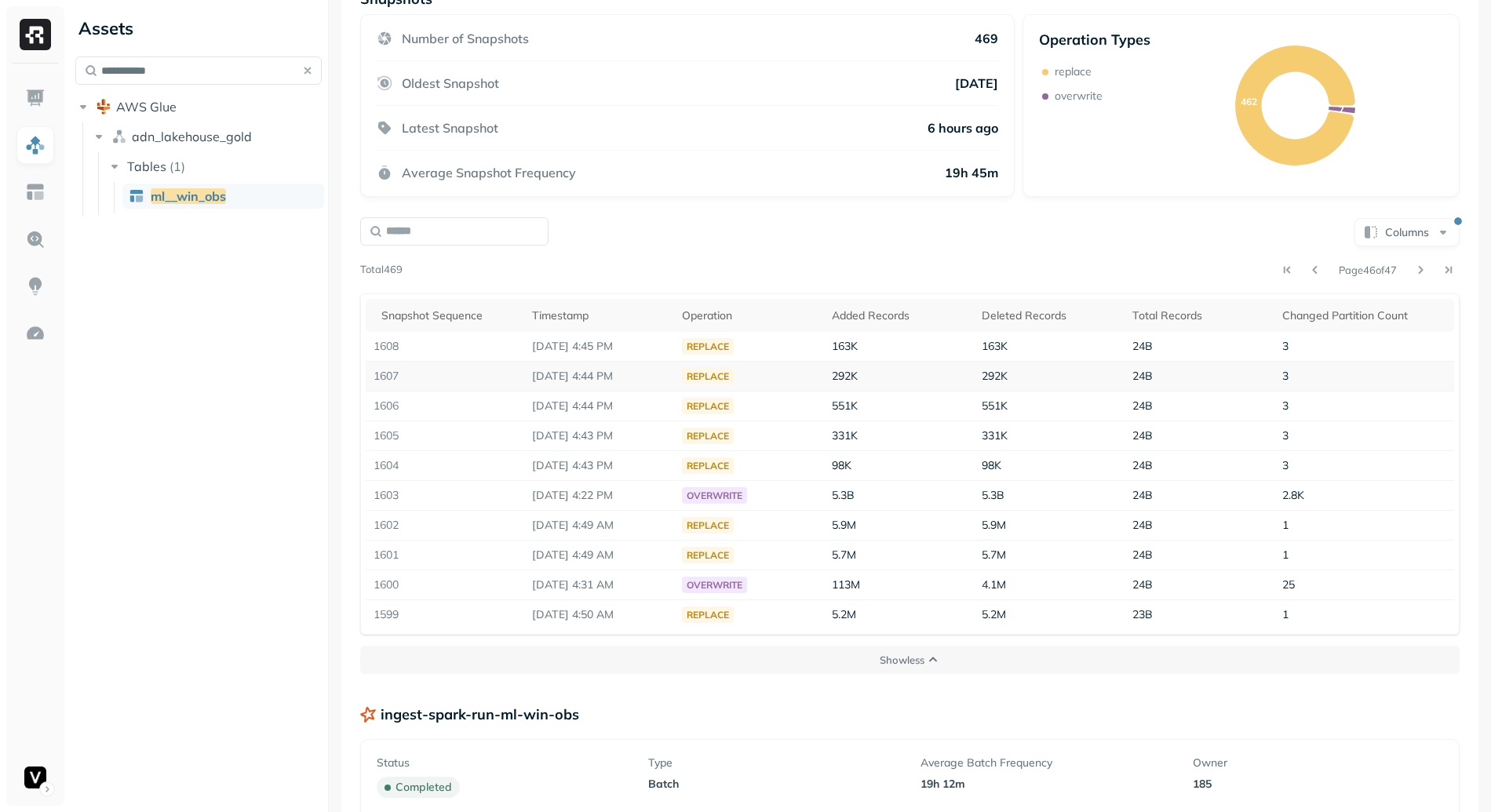
drag, startPoint x: 1285, startPoint y: 380, endPoint x: 1278, endPoint y: 370, distance: 12.2
click at [1282, 377] on td "3" at bounding box center [1364, 376] width 180 height 30
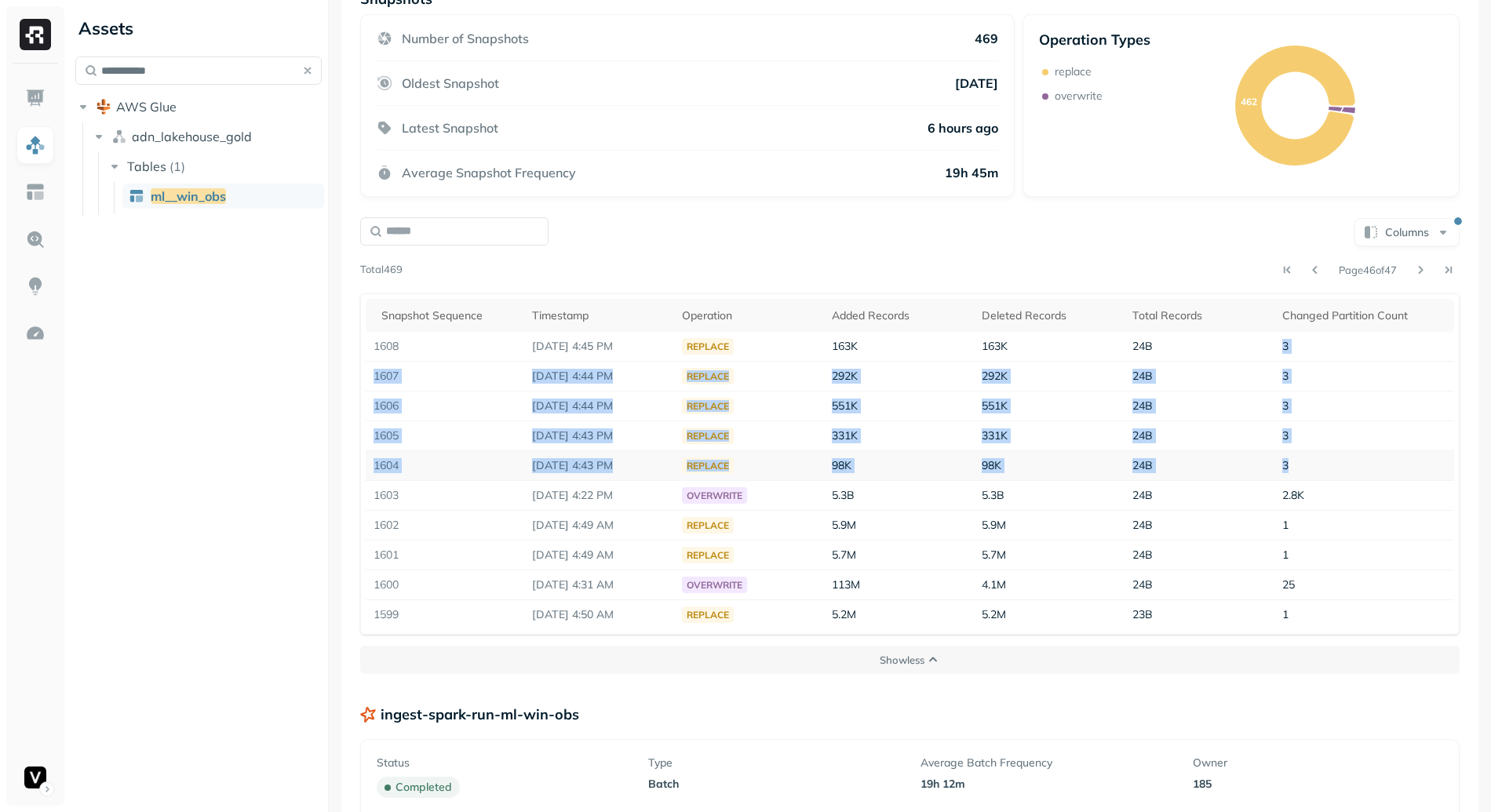
drag, startPoint x: 1285, startPoint y: 346, endPoint x: 1291, endPoint y: 472, distance: 126.1
click at [1291, 472] on tbody "1608 Sep 1, 2025 4:45 PM replace 163K 163K 24B 3 1607 Sep 1, 2025 4:44 PM repla…" at bounding box center [910, 480] width 1088 height 297
click at [1291, 472] on td "3" at bounding box center [1364, 465] width 180 height 30
drag, startPoint x: 1285, startPoint y: 456, endPoint x: 1267, endPoint y: 409, distance: 50.3
click at [1267, 409] on tbody "1608 Sep 1, 2025 4:45 PM replace 163K 163K 24B 3 1607 Sep 1, 2025 4:44 PM repla…" at bounding box center [910, 480] width 1088 height 297
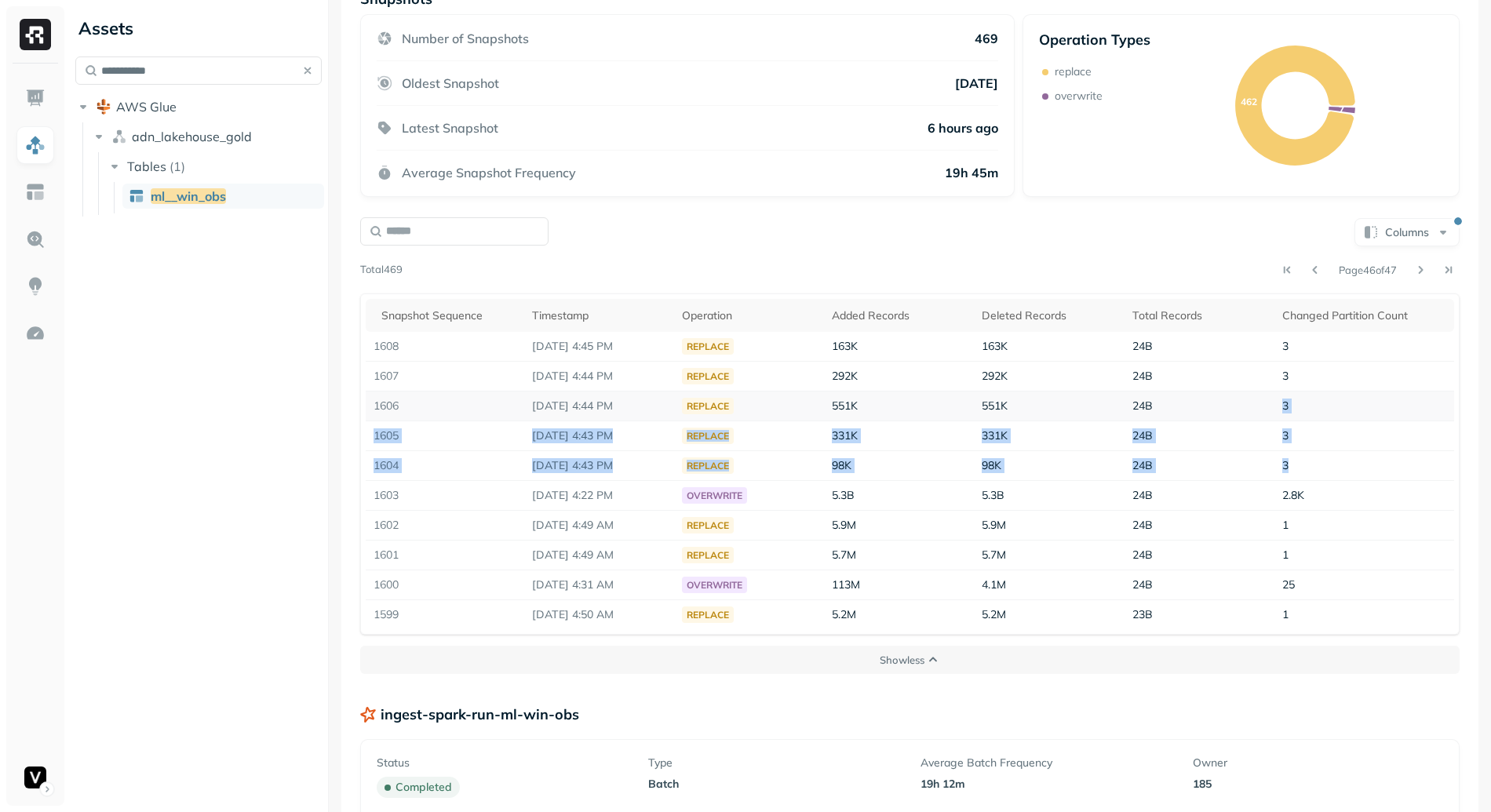
click at [1267, 409] on td "24B" at bounding box center [1199, 406] width 150 height 30
drag, startPoint x: 1267, startPoint y: 409, endPoint x: 1297, endPoint y: 458, distance: 57.5
click at [1297, 458] on tbody "1608 Sep 1, 2025 4:45 PM replace 163K 163K 24B 3 1607 Sep 1, 2025 4:44 PM repla…" at bounding box center [910, 480] width 1088 height 297
drag, startPoint x: 1297, startPoint y: 458, endPoint x: 1294, endPoint y: 446, distance: 12.4
click at [1297, 456] on td "3" at bounding box center [1364, 465] width 180 height 30
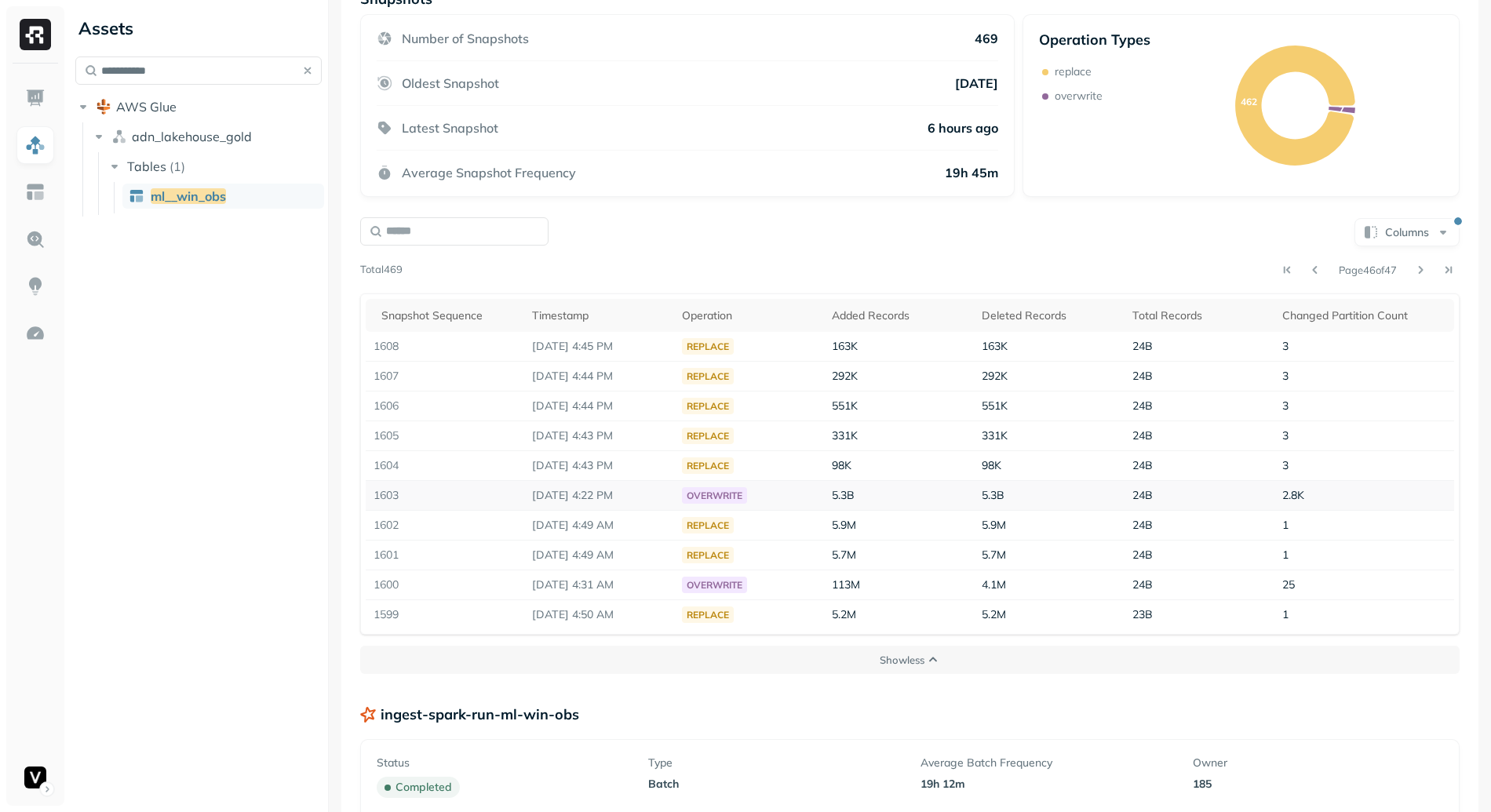
drag, startPoint x: 1304, startPoint y: 491, endPoint x: 572, endPoint y: 503, distance: 732.1
click at [572, 503] on tr "1603 Sep 1, 2025 4:22 PM overwrite 5.3B 5.3B 24B 2.8K" at bounding box center [910, 495] width 1088 height 30
click at [572, 503] on td "Sep 1, 2025 4:22 PM" at bounding box center [599, 495] width 150 height 30
drag, startPoint x: 1327, startPoint y: 494, endPoint x: 1277, endPoint y: 501, distance: 50.5
click at [1277, 501] on td "2.8K" at bounding box center [1364, 495] width 180 height 30
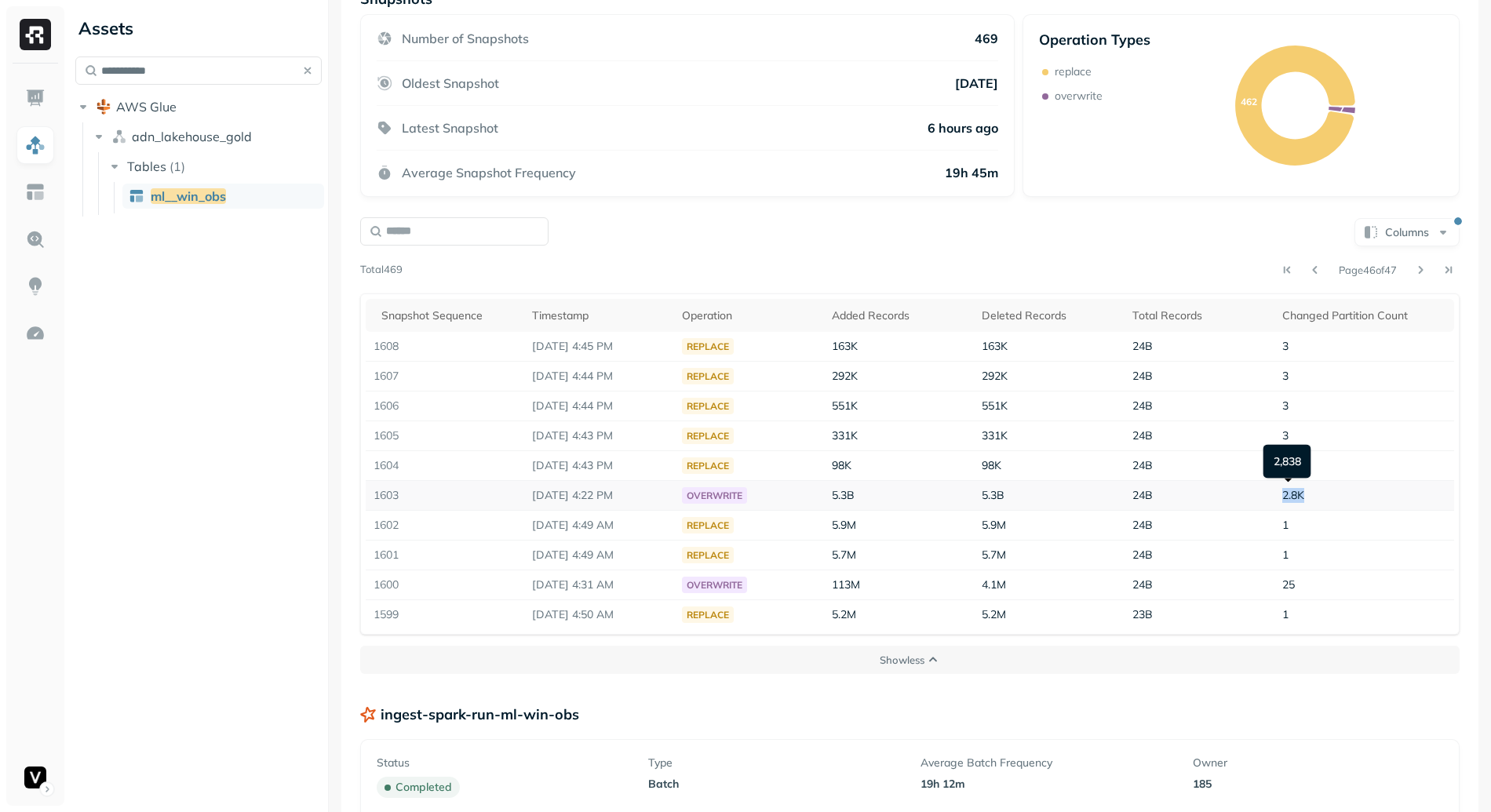
click at [1282, 501] on span "2.8K" at bounding box center [1293, 495] width 22 height 14
drag, startPoint x: 579, startPoint y: 462, endPoint x: 650, endPoint y: 467, distance: 71.2
click at [650, 467] on p "Sep 1, 2025 4:43 PM" at bounding box center [599, 465] width 134 height 14
click at [630, 495] on p "Sep 1, 2025 4:22 PM" at bounding box center [599, 495] width 134 height 14
drag, startPoint x: 611, startPoint y: 456, endPoint x: 577, endPoint y: 423, distance: 47.4
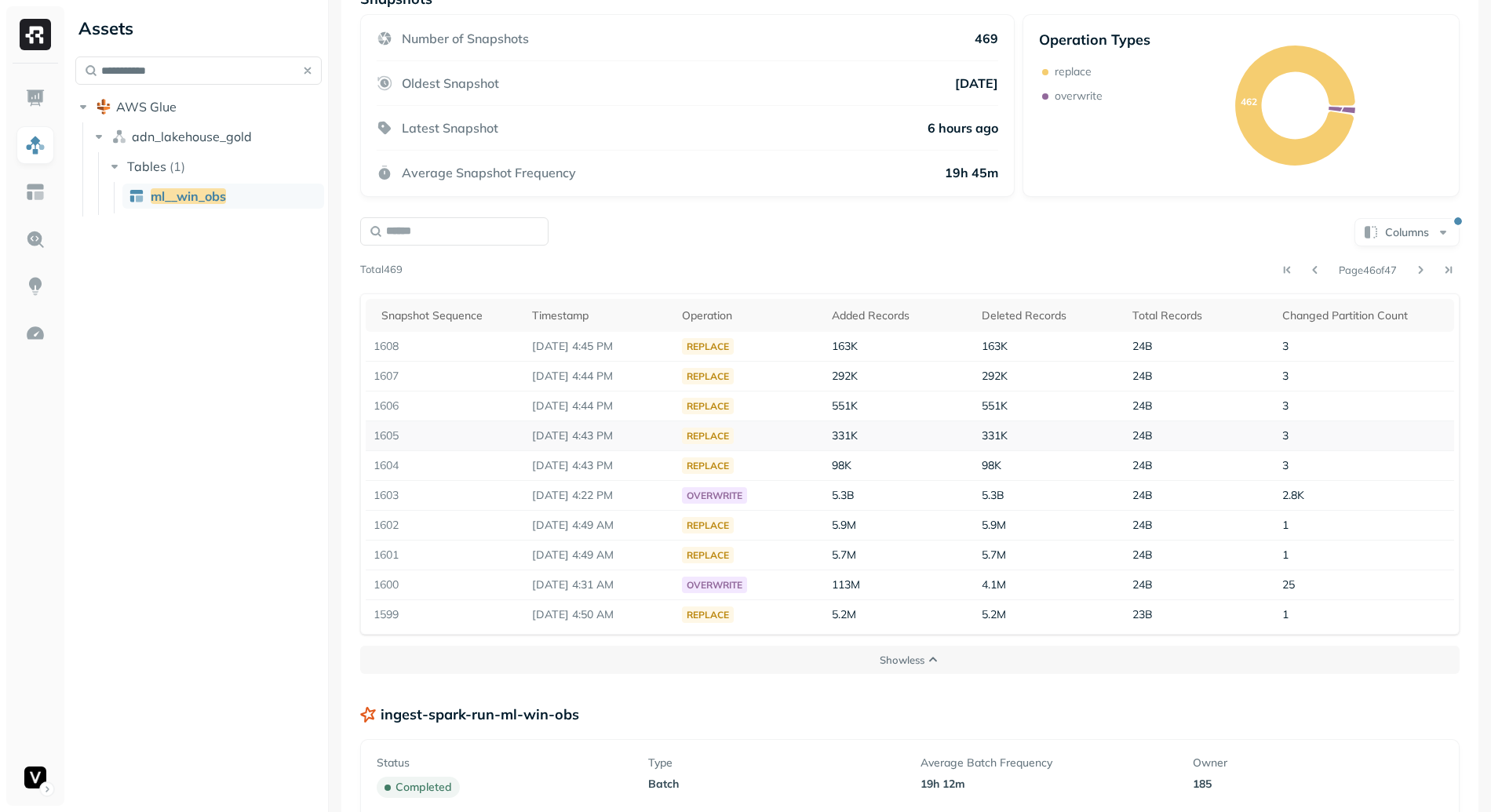
click at [615, 453] on td "Sep 1, 2025 4:43 PM" at bounding box center [599, 465] width 150 height 30
drag, startPoint x: 596, startPoint y: 446, endPoint x: 618, endPoint y: 461, distance: 26.6
click at [618, 461] on tbody "1608 Sep 1, 2025 4:45 PM replace 163K 163K 24B 3 1607 Sep 1, 2025 4:44 PM repla…" at bounding box center [910, 480] width 1088 height 297
click at [642, 465] on p "Sep 1, 2025 4:43 PM" at bounding box center [599, 465] width 134 height 14
drag, startPoint x: 546, startPoint y: 438, endPoint x: 627, endPoint y: 439, distance: 81.0
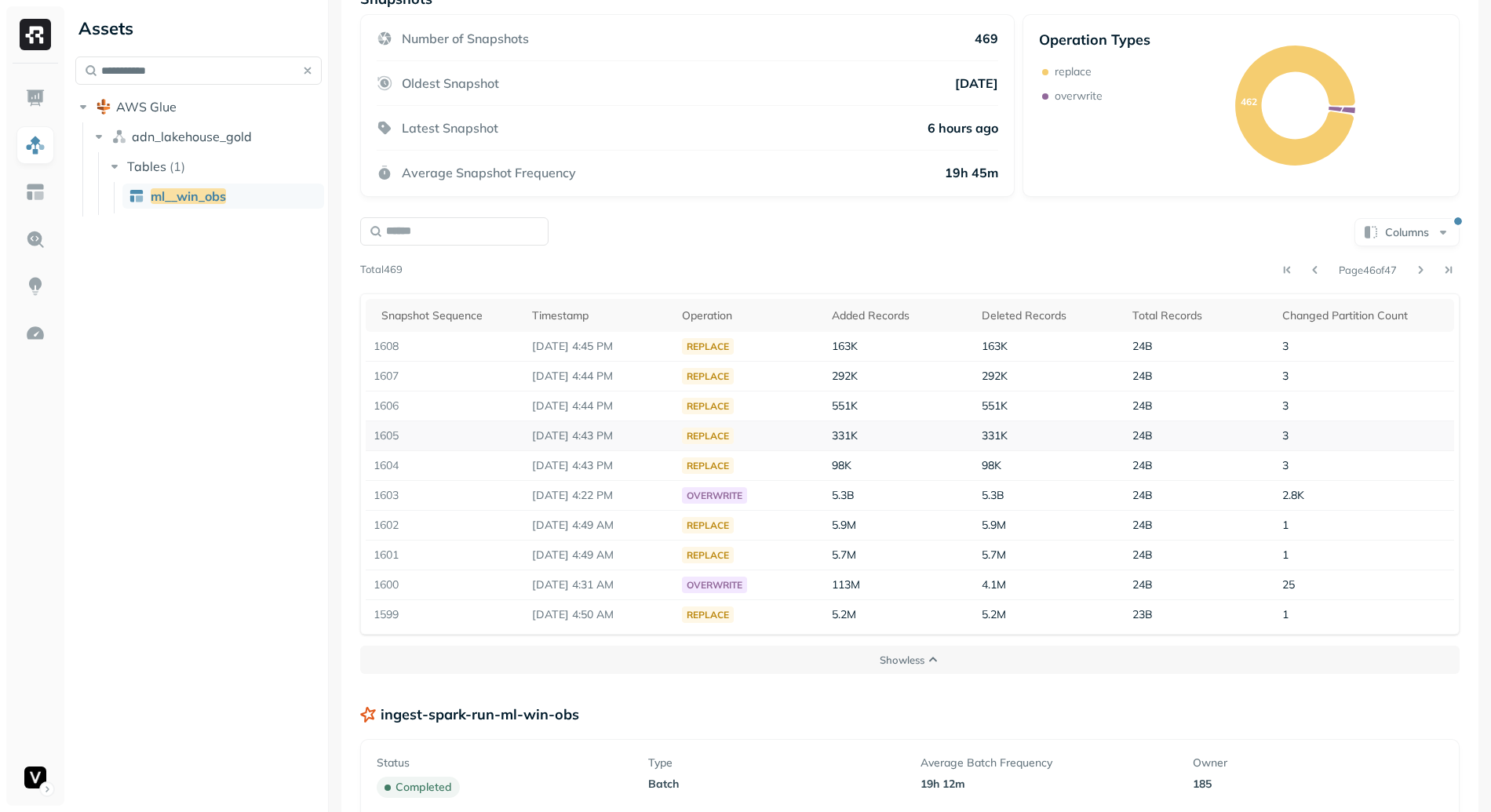
click at [626, 440] on p "Sep 1, 2025 4:43 PM" at bounding box center [599, 435] width 134 height 14
click at [627, 439] on p "Sep 1, 2025 4:43 PM" at bounding box center [599, 435] width 134 height 14
drag, startPoint x: 542, startPoint y: 469, endPoint x: 677, endPoint y: 473, distance: 135.1
click at [674, 473] on td "Sep 1, 2025 4:43 PM" at bounding box center [599, 465] width 150 height 30
click at [611, 470] on p "Sep 1, 2025 4:43 PM" at bounding box center [599, 465] width 134 height 14
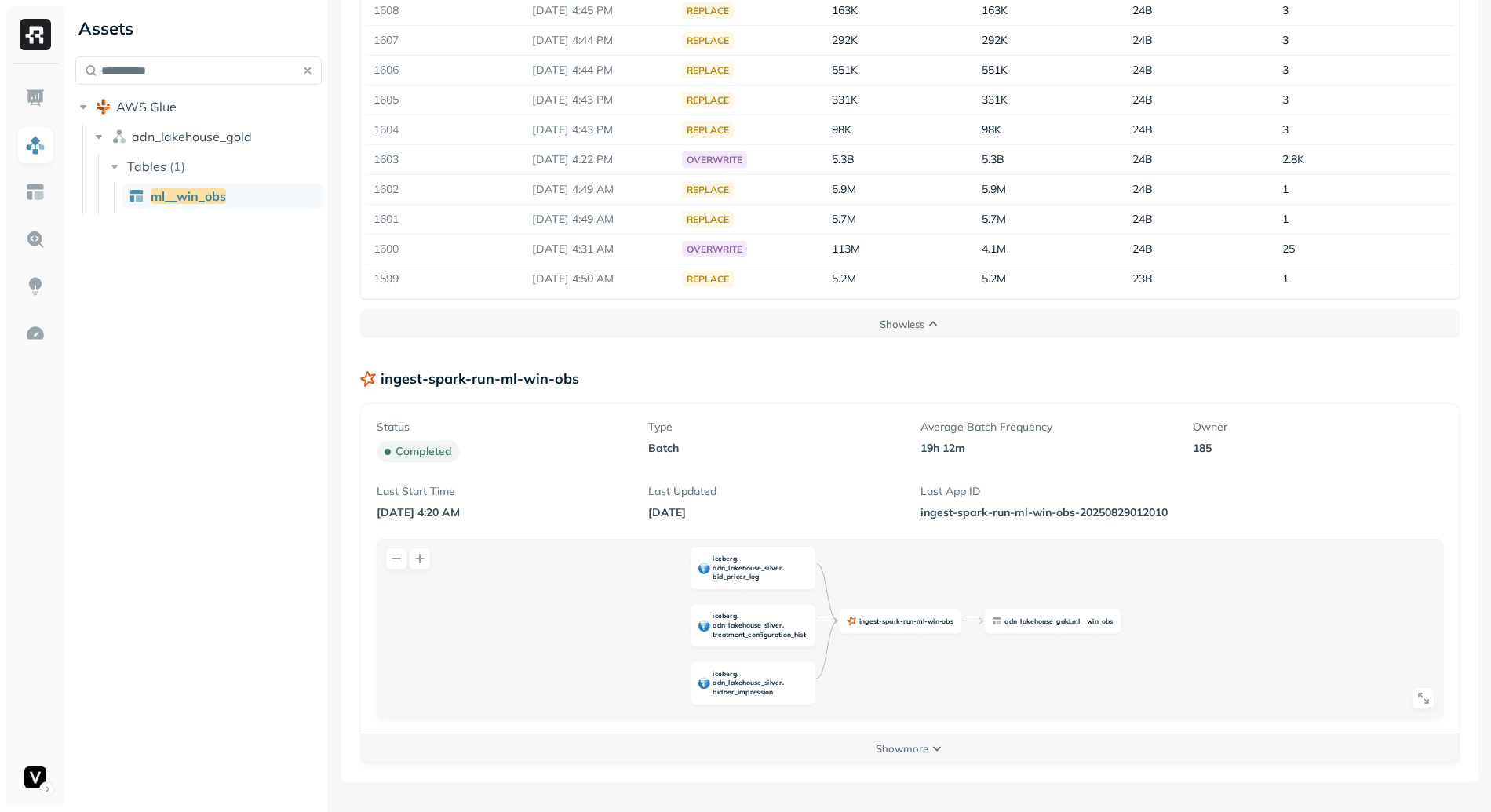
scroll to position [0, 0]
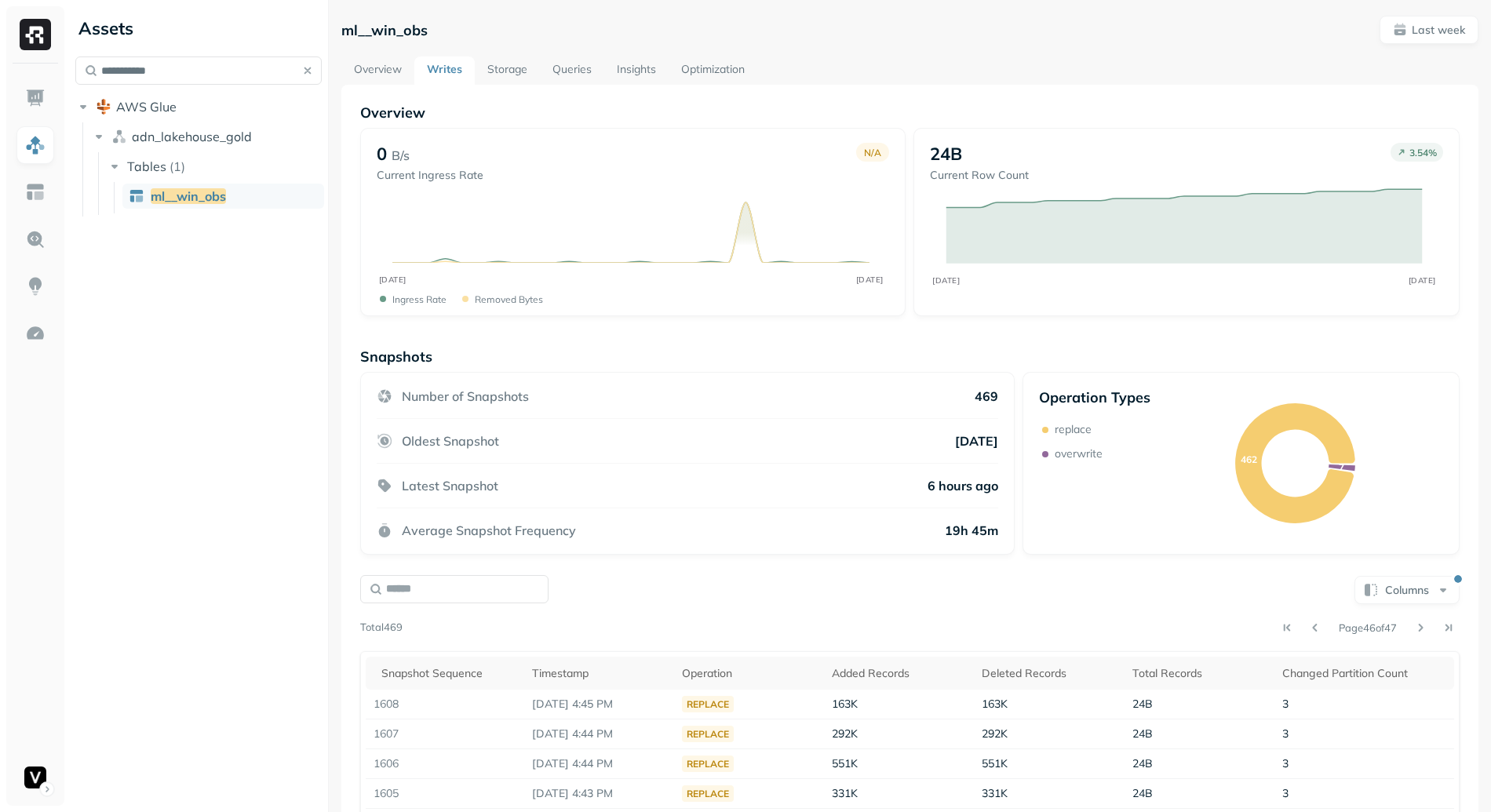
click at [385, 70] on link "Overview" at bounding box center [378, 70] width 73 height 28
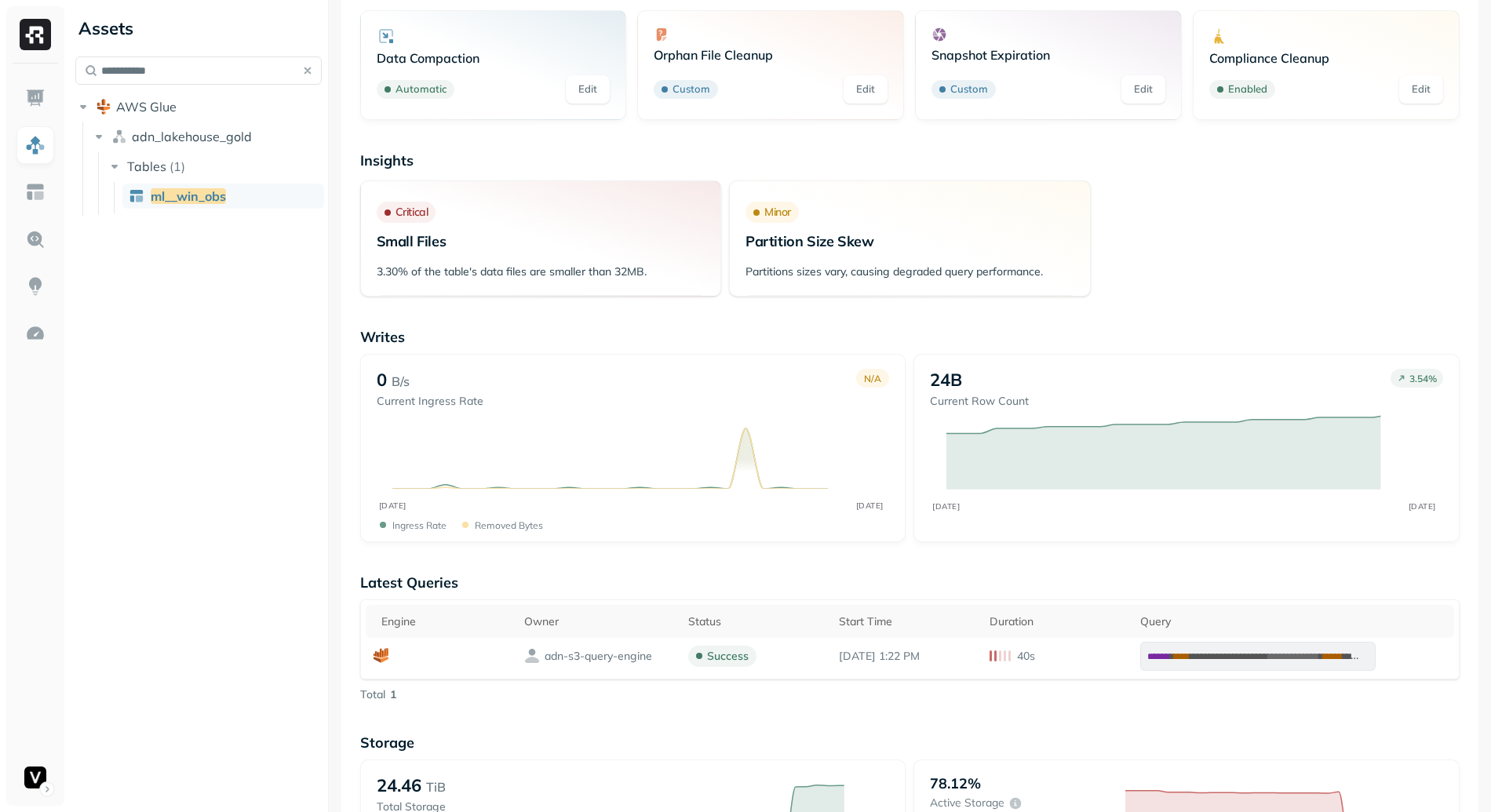
scroll to position [913, 0]
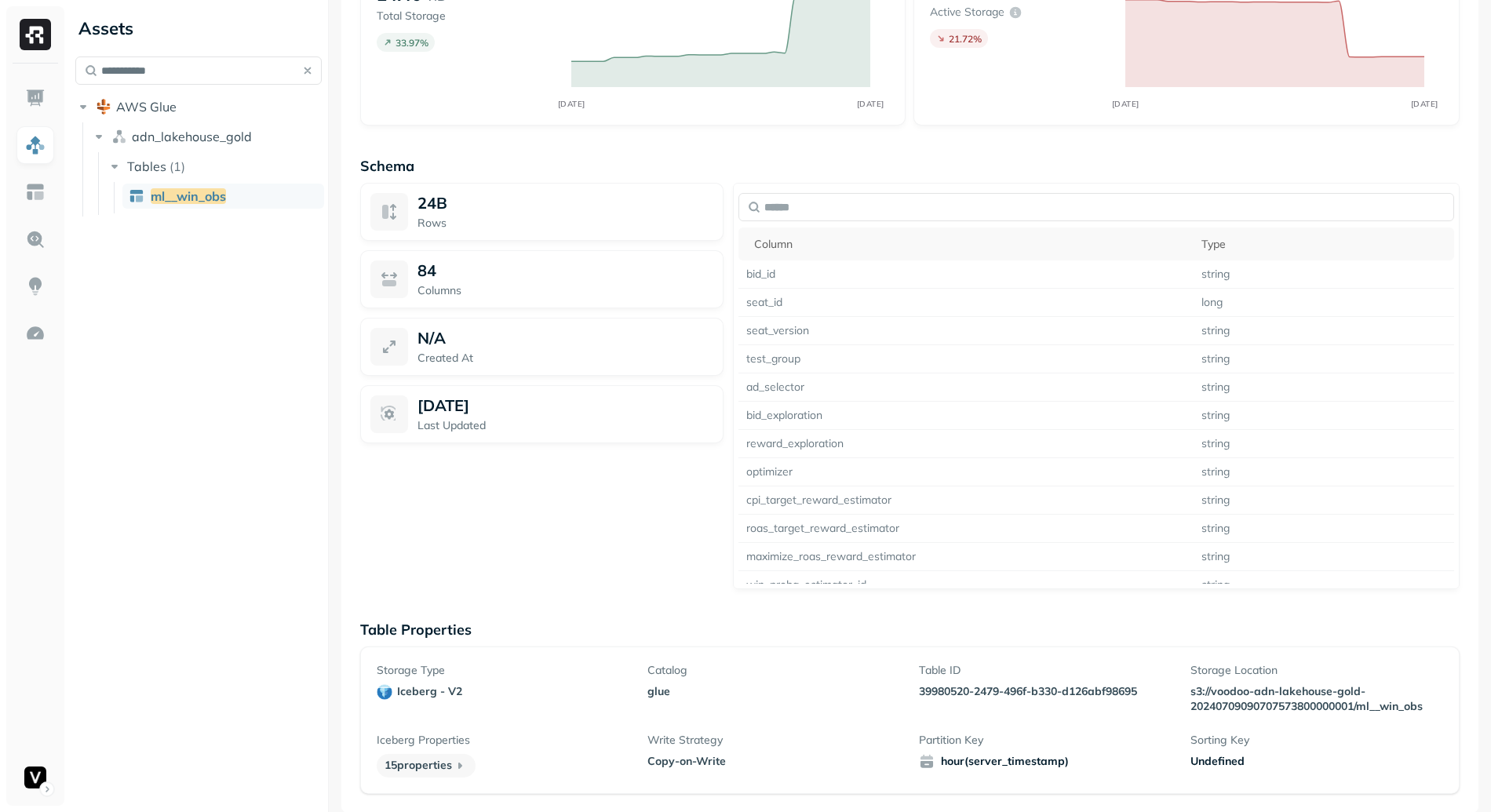
click at [1010, 684] on p "39980520-2479-496f-b330-d126abf98695" at bounding box center [1046, 691] width 253 height 14
copy p "39980520-2479-496f-b330-d126abf98695"
